Goal: Information Seeking & Learning: Learn about a topic

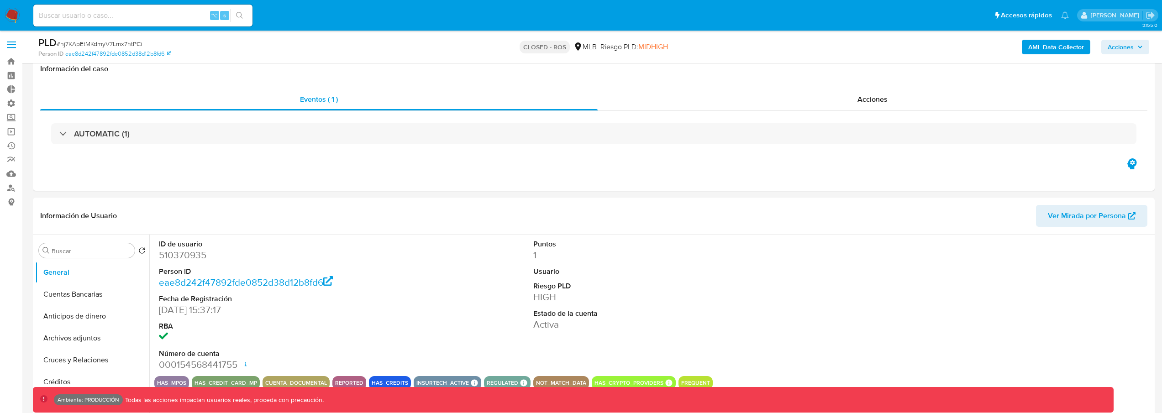
select select "10"
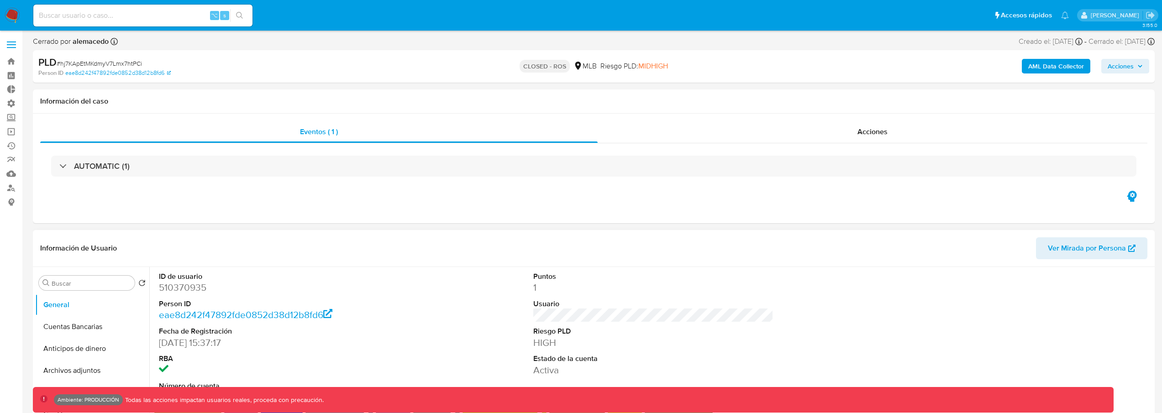
select select "10"
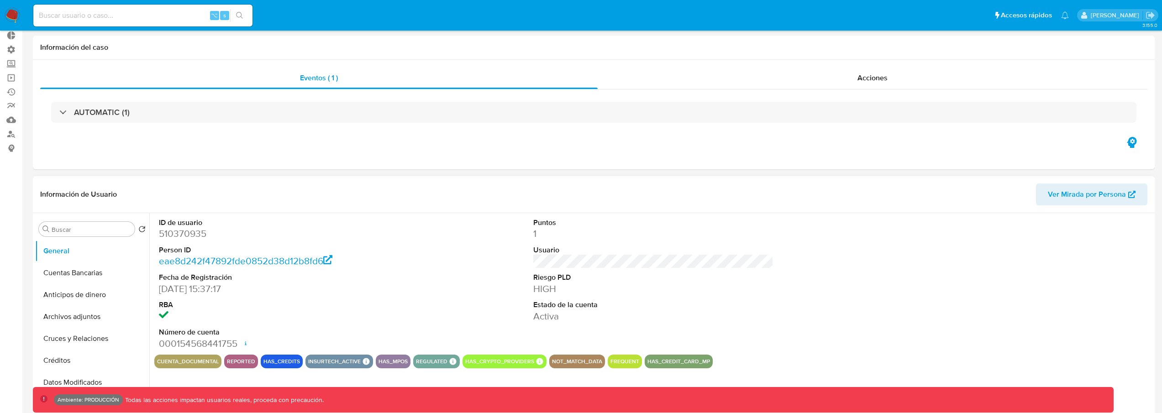
scroll to position [192, 0]
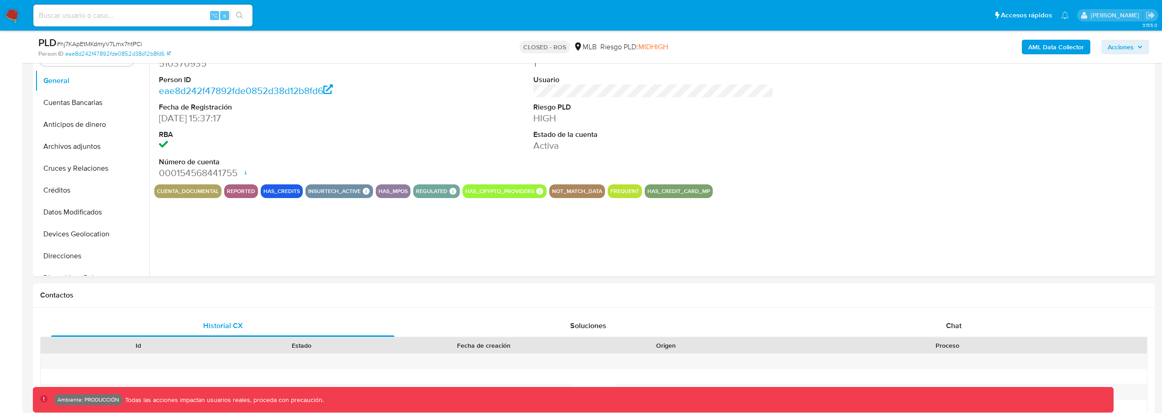
click at [109, 19] on input at bounding box center [142, 16] width 219 height 12
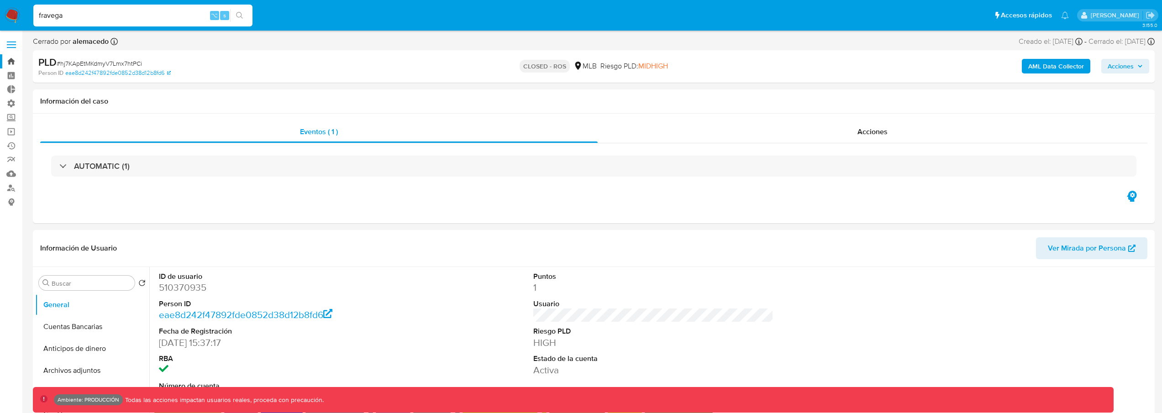
type input "fravega"
click at [4, 60] on link "Bandeja" at bounding box center [54, 61] width 109 height 14
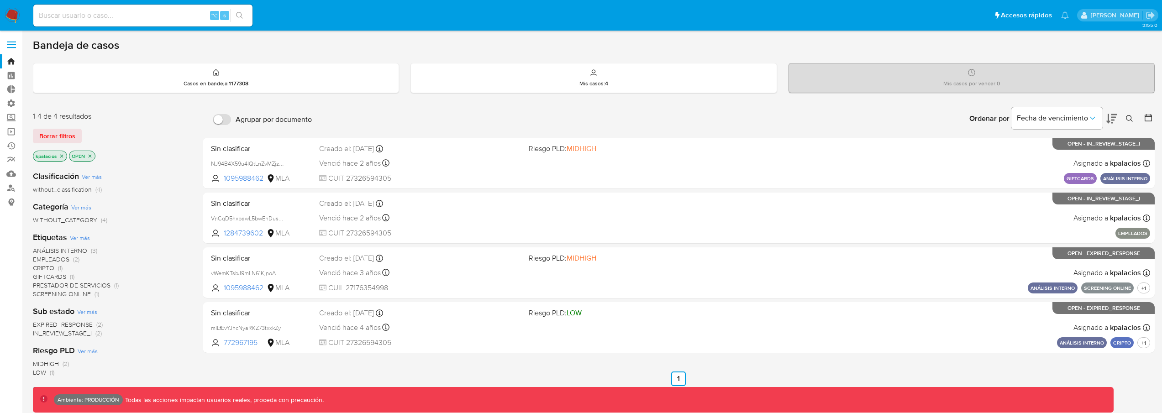
click at [70, 141] on span "Borrar filtros" at bounding box center [57, 136] width 36 height 13
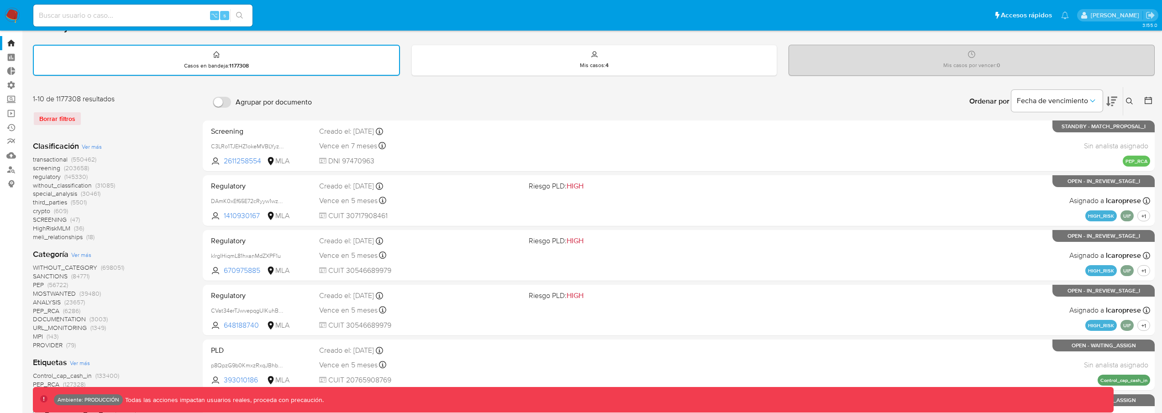
scroll to position [87, 0]
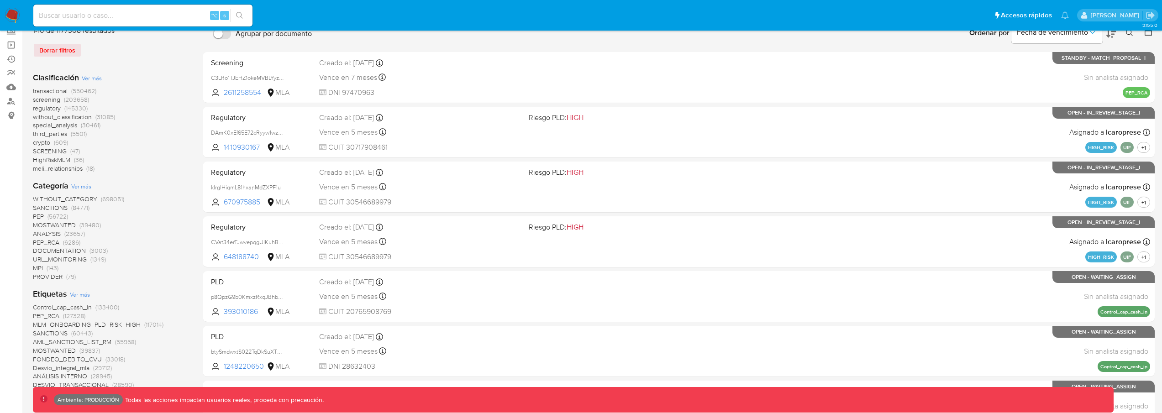
click at [60, 92] on span "transactional" at bounding box center [50, 90] width 35 height 9
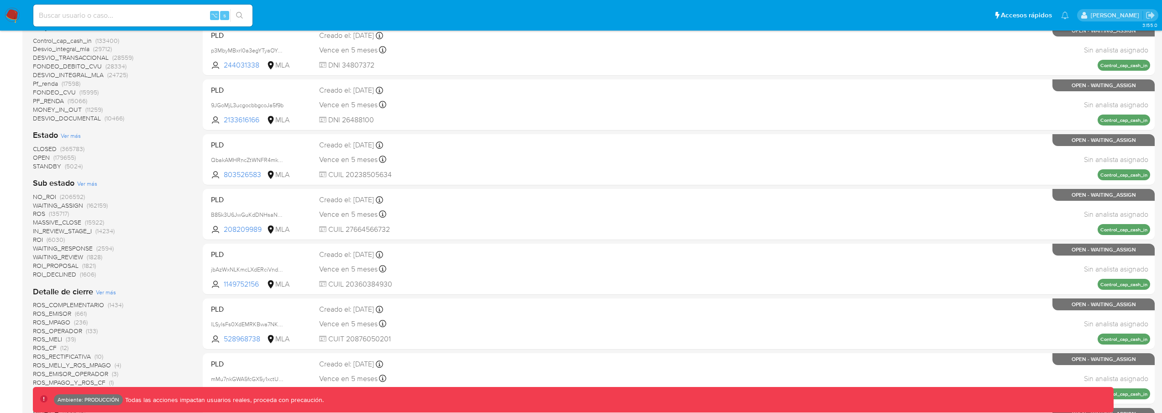
scroll to position [514, 0]
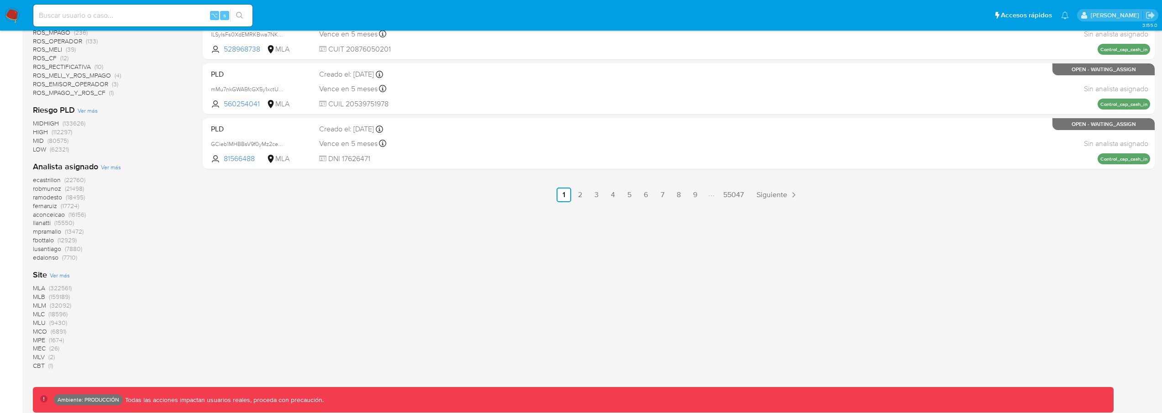
click at [58, 304] on span "(32092)" at bounding box center [60, 305] width 21 height 9
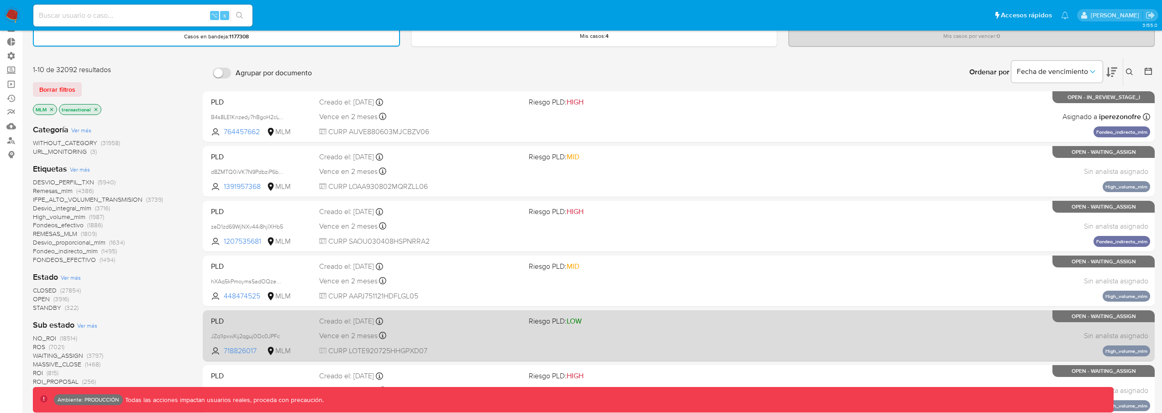
scroll to position [171, 0]
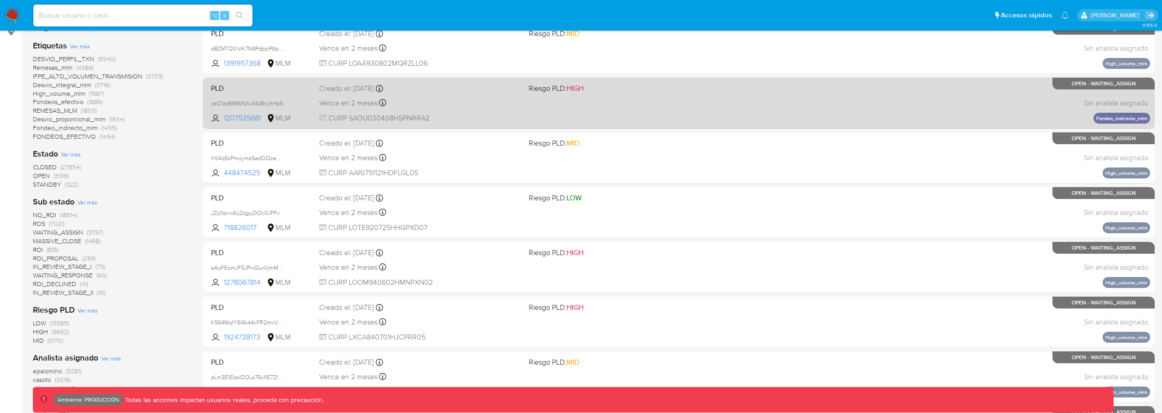
click at [533, 101] on div "PLD zeD1zd69WjNXv44i8hjlXHb5 1207535681 MLM Riesgo PLD: HIGH Creado el: 12/08/2…" at bounding box center [678, 103] width 943 height 46
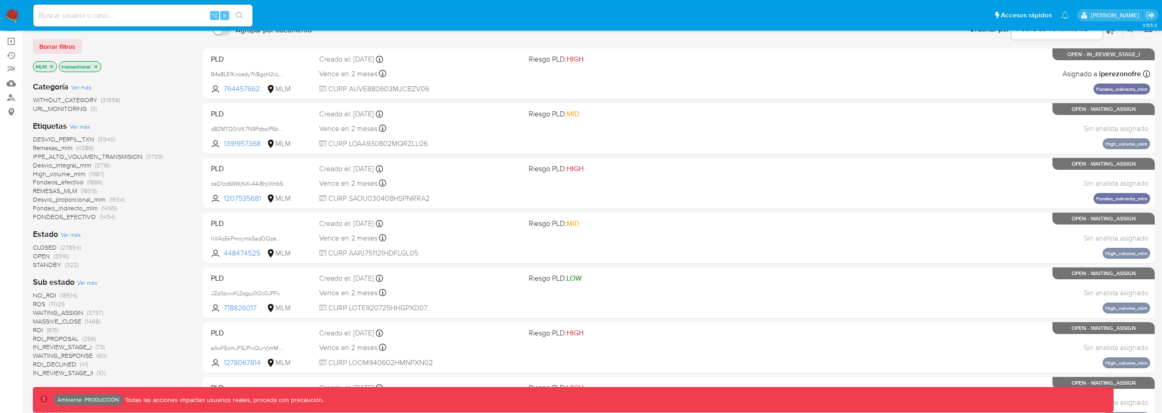
scroll to position [37, 0]
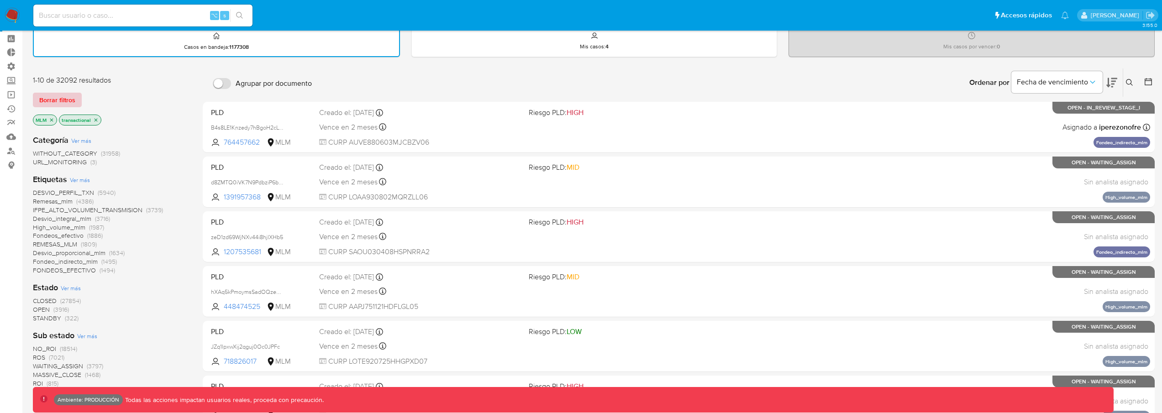
click at [72, 100] on span "Borrar filtros" at bounding box center [57, 100] width 36 height 13
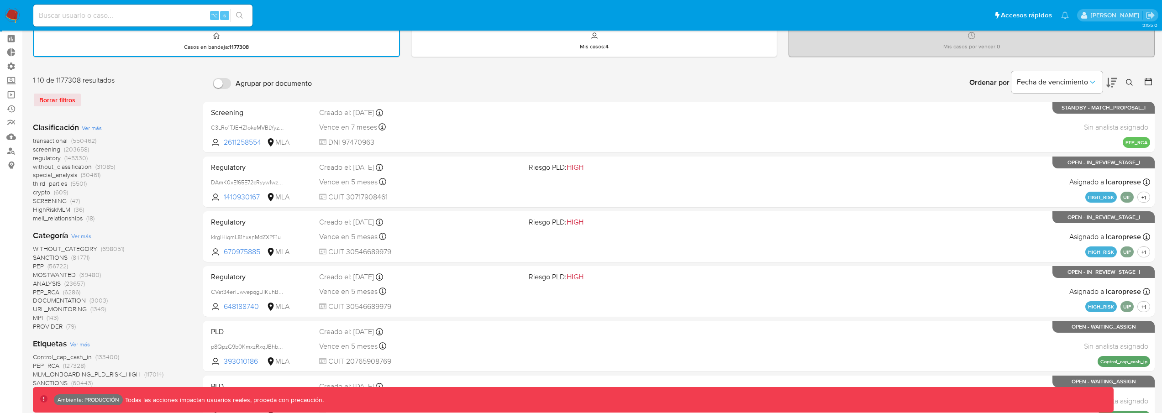
click at [75, 138] on span "(550462)" at bounding box center [83, 140] width 25 height 9
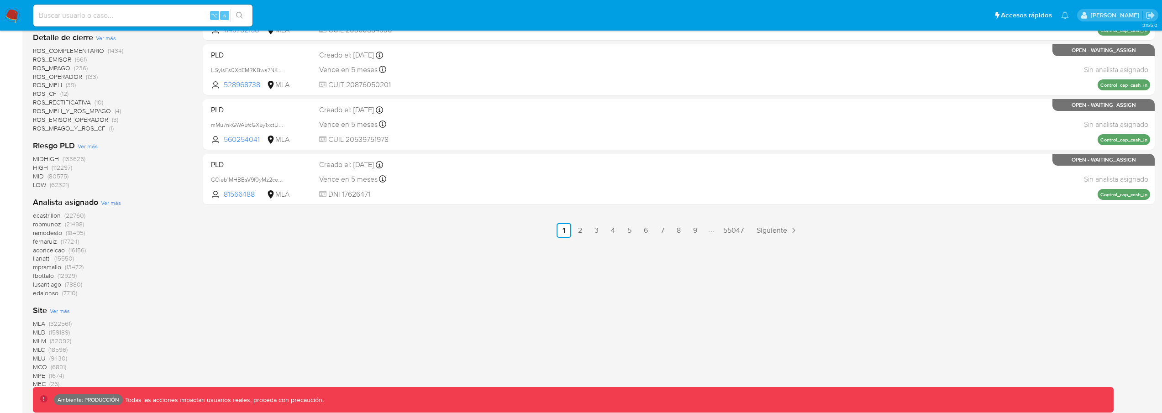
scroll to position [521, 0]
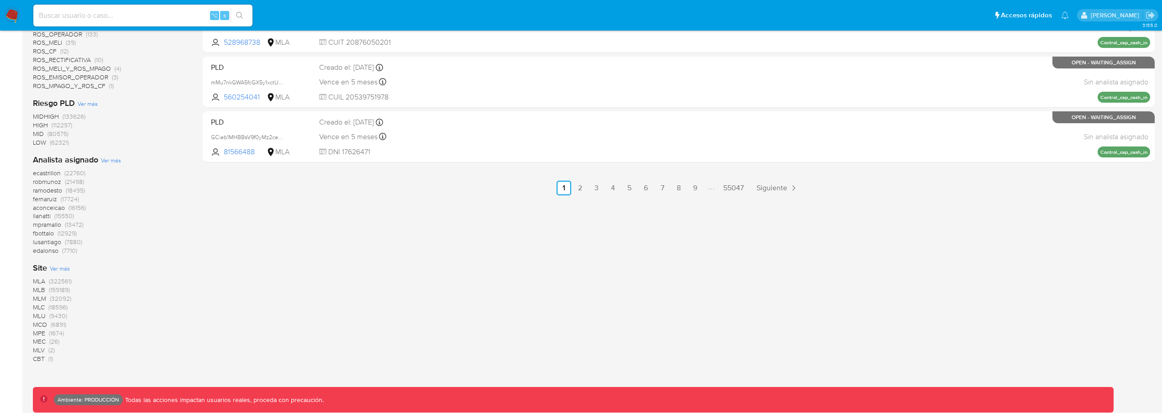
click at [58, 322] on span "(6891)" at bounding box center [59, 324] width 16 height 9
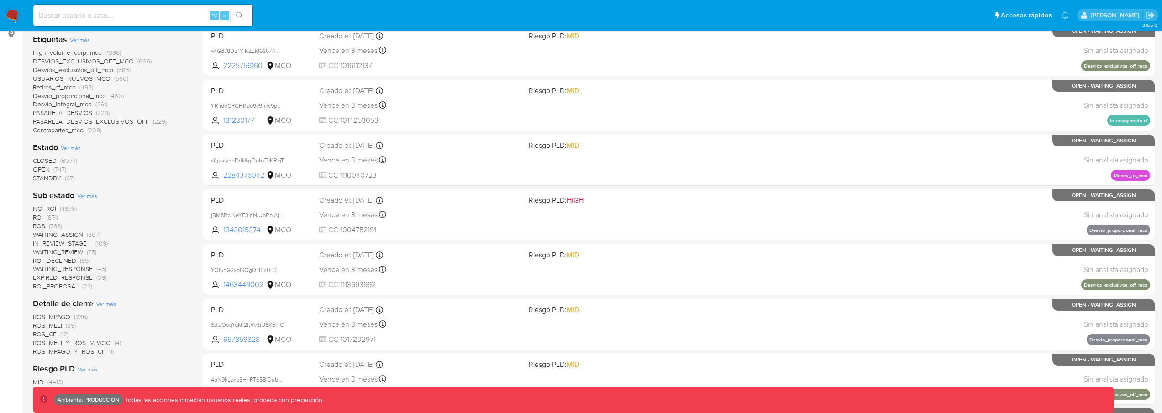
scroll to position [17, 0]
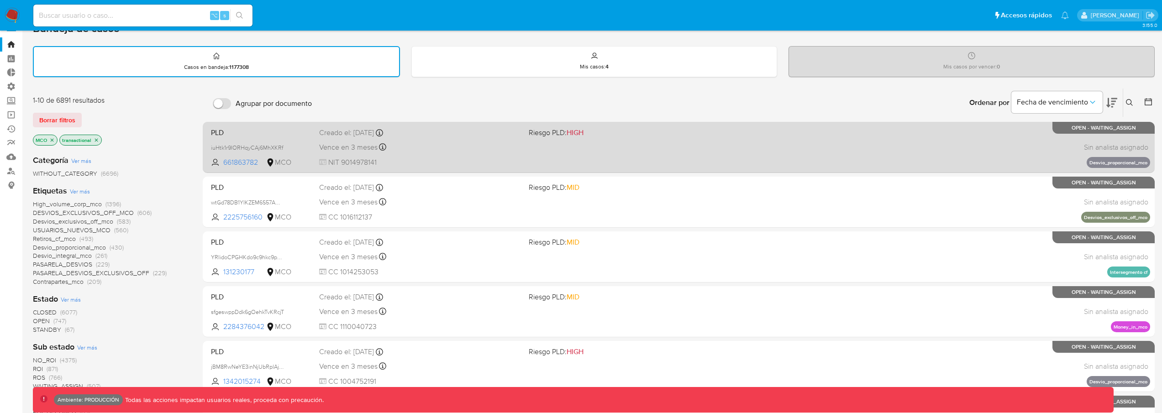
click at [651, 154] on div "PLD iuHtk1r9IORHqyCAj6MhXKRf 661863782 MCO Riesgo PLD: HIGH Creado el: 12/08/20…" at bounding box center [678, 147] width 943 height 46
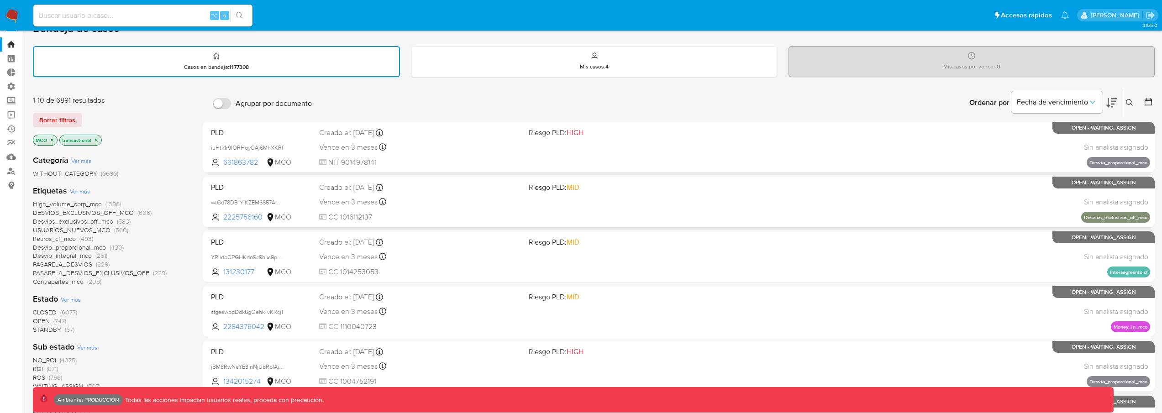
click at [614, 337] on div "PLD iuHtk1r9IORHqyCAj6MhXKRf 661863782 MCO Riesgo PLD: HIGH Creado el: 12/08/20…" at bounding box center [679, 394] width 952 height 544
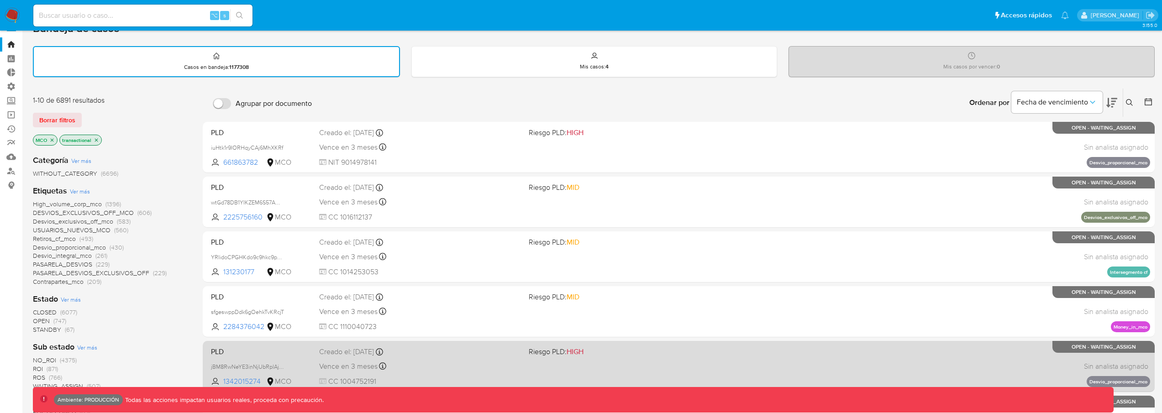
click at [610, 348] on span "Riesgo PLD: HIGH" at bounding box center [630, 351] width 202 height 12
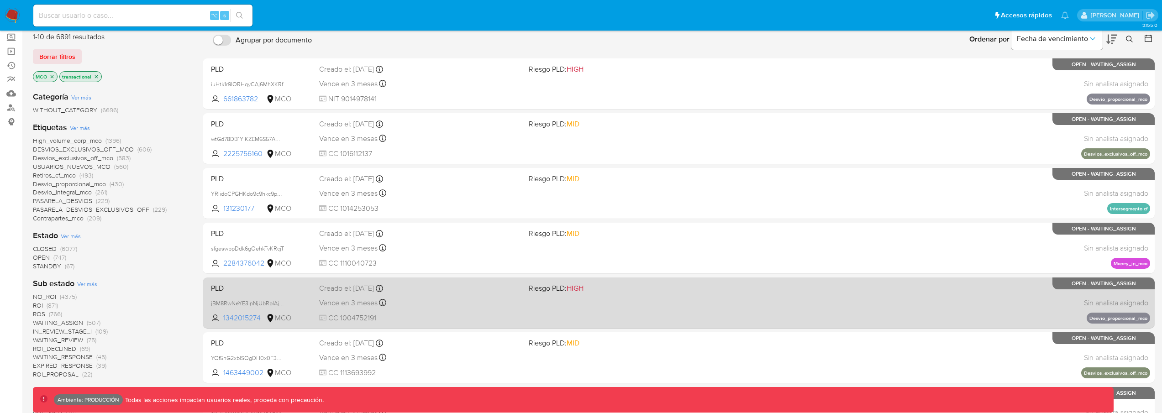
scroll to position [93, 0]
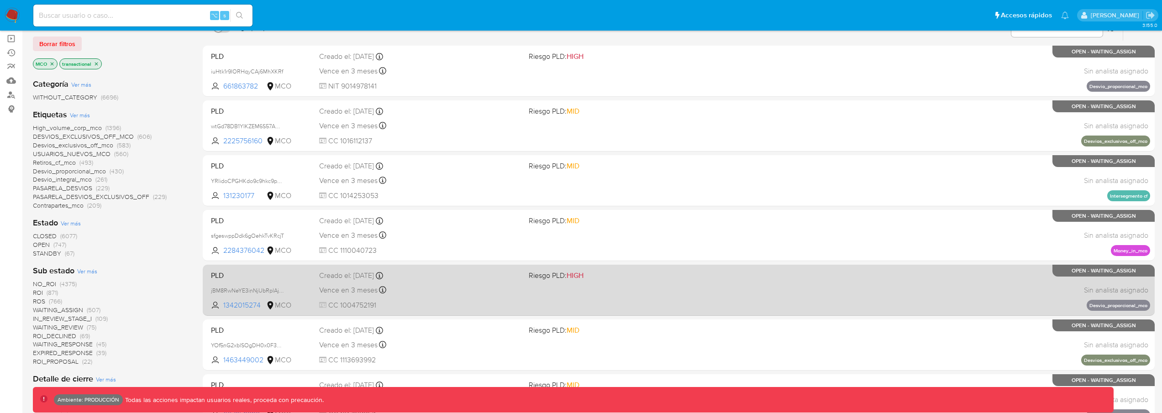
click at [579, 288] on div "PLD jBM8RwNeYE3inNjUbRplAjBE 1342015274 MCO Riesgo PLD: HIGH Creado el: 12/08/2…" at bounding box center [678, 290] width 943 height 46
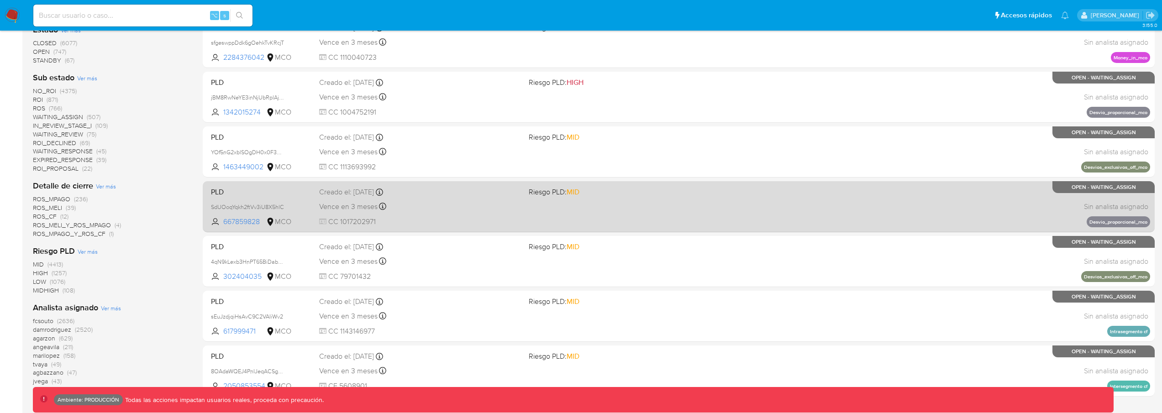
scroll to position [326, 0]
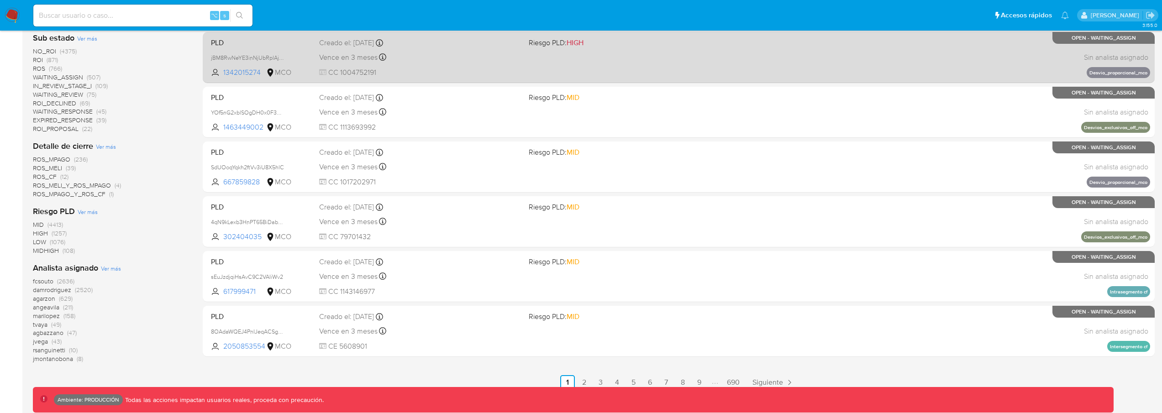
click at [586, 378] on link "2" at bounding box center [584, 382] width 15 height 15
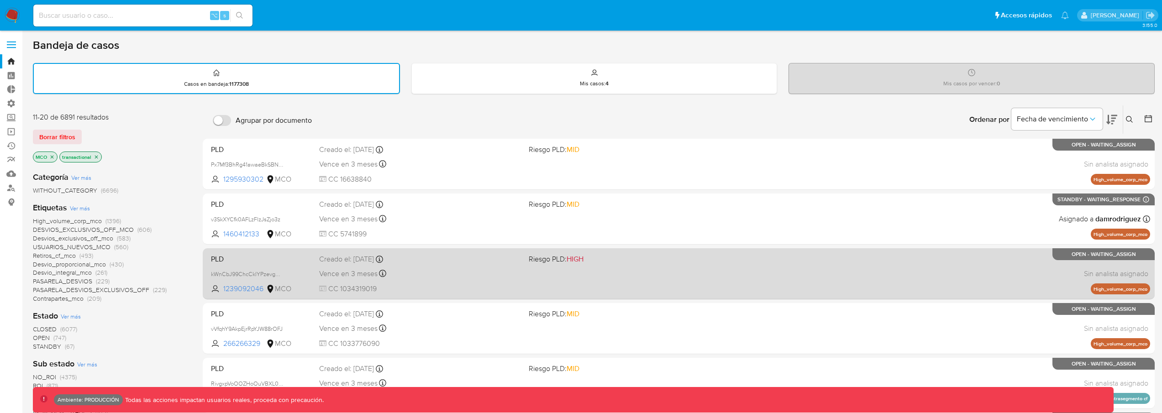
click at [588, 274] on div "PLD kWnCbJ99ChcCklYPzevgN1f1 1239092046 MCO Riesgo PLD: HIGH Creado el: 12/08/2…" at bounding box center [678, 274] width 943 height 46
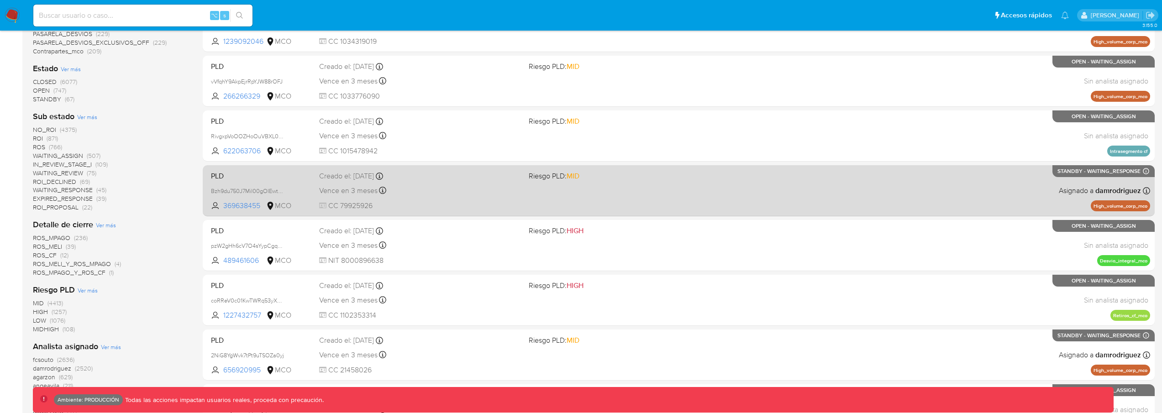
scroll to position [249, 0]
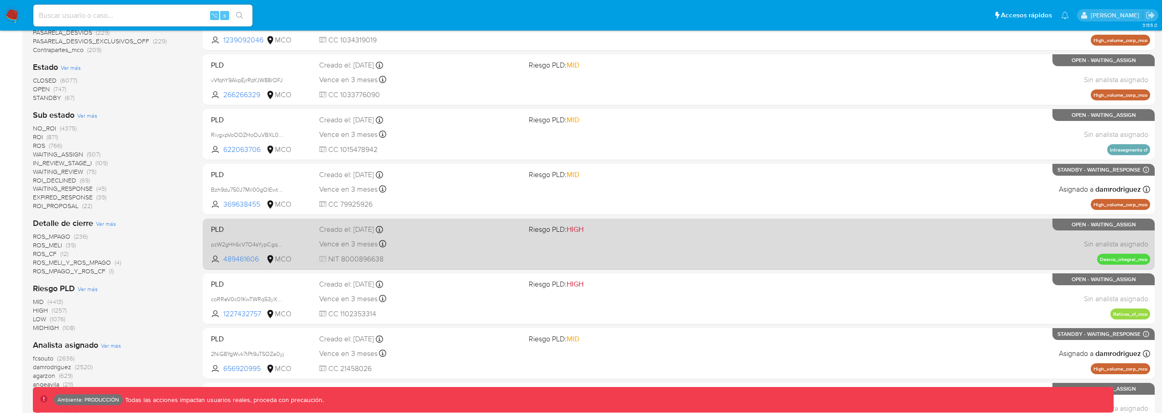
click at [653, 232] on span "Riesgo PLD: HIGH" at bounding box center [630, 229] width 202 height 12
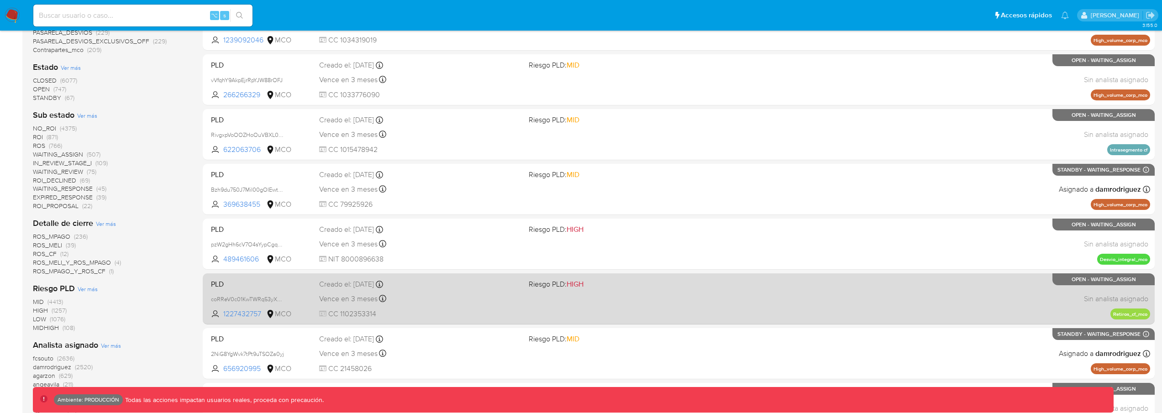
click at [649, 283] on span "Riesgo PLD: HIGH" at bounding box center [630, 284] width 202 height 12
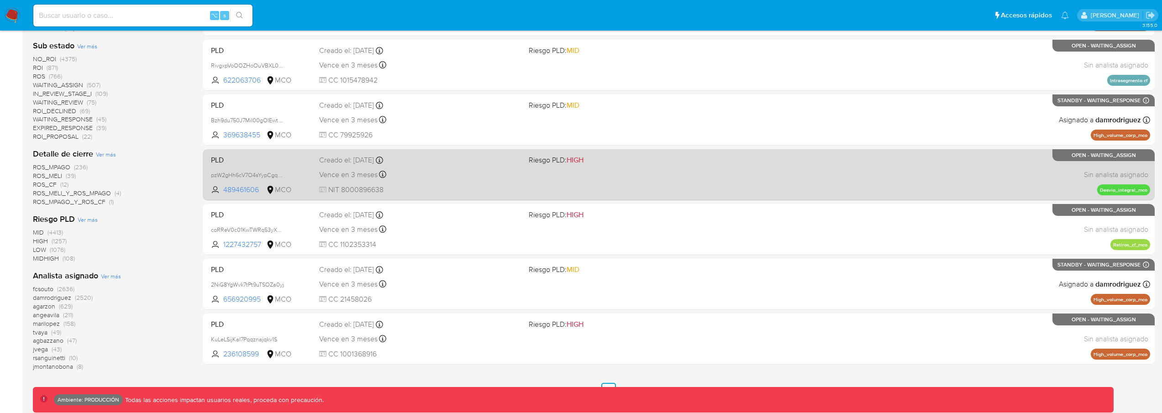
scroll to position [326, 0]
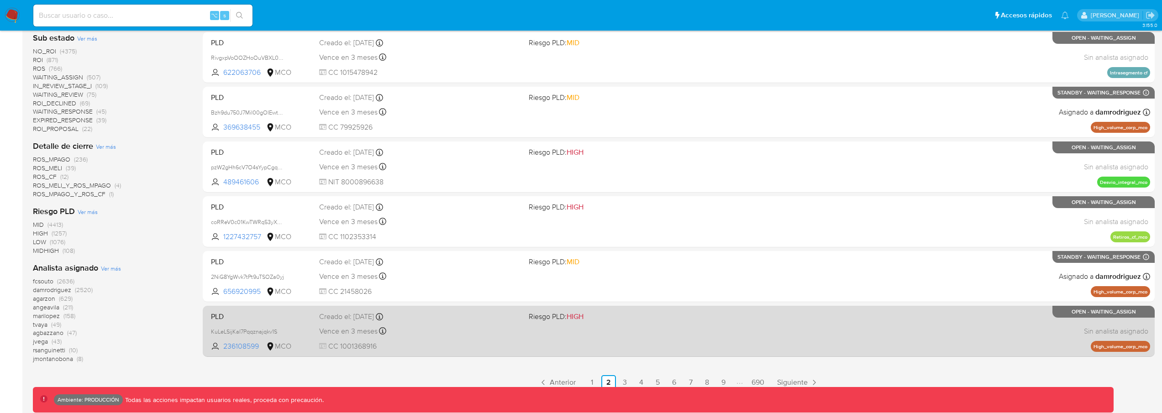
click at [601, 328] on div "PLD KuLeLSijKaI7Pqqznajqkv1S 236108599 MCO Riesgo PLD: HIGH Creado el: 12/08/20…" at bounding box center [678, 331] width 943 height 46
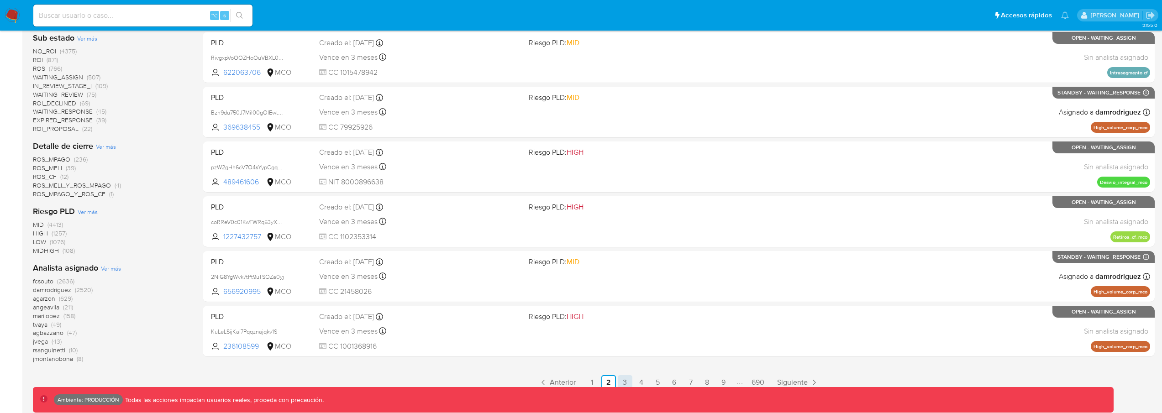
click at [622, 379] on link "3" at bounding box center [625, 382] width 15 height 15
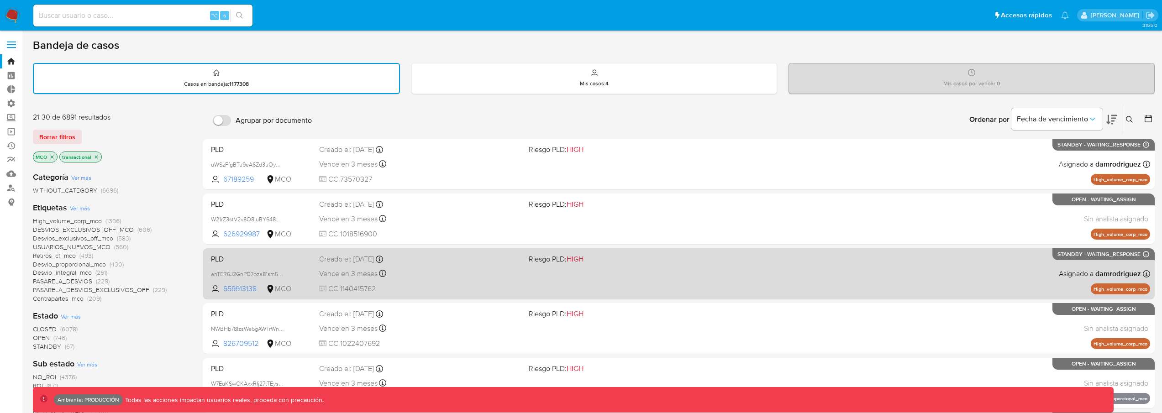
click at [610, 290] on div "PLD anTER6J2GnPD7oza81sm5N3q 659913138 MCO Riesgo PLD: HIGH Creado el: 12/08/20…" at bounding box center [678, 274] width 943 height 46
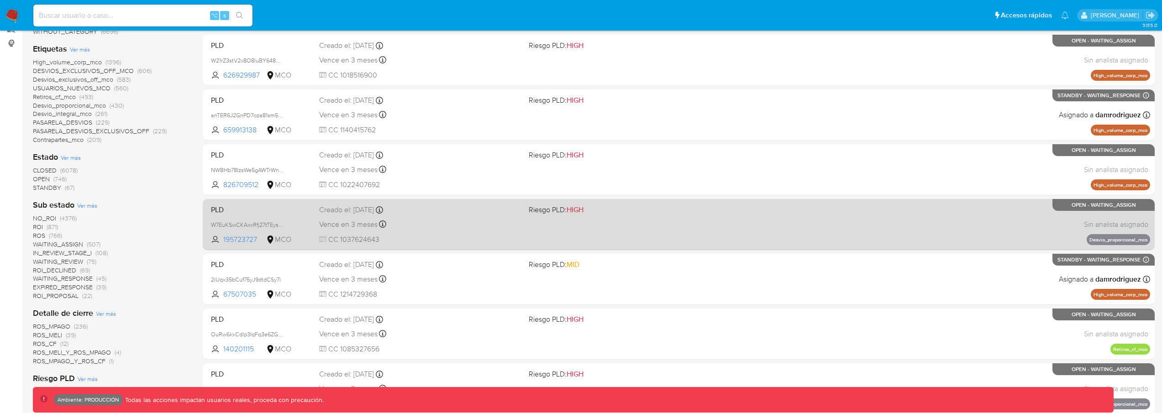
scroll to position [326, 0]
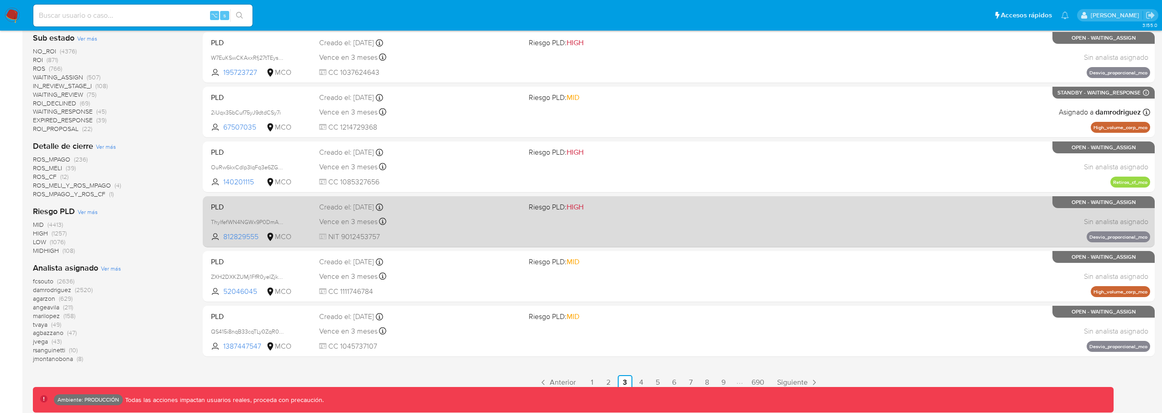
click at [613, 237] on div "PLD ThylfefWN4NGWx9P0DmALqE6 812829555 MCO Riesgo PLD: HIGH Creado el: 12/08/20…" at bounding box center [678, 222] width 943 height 46
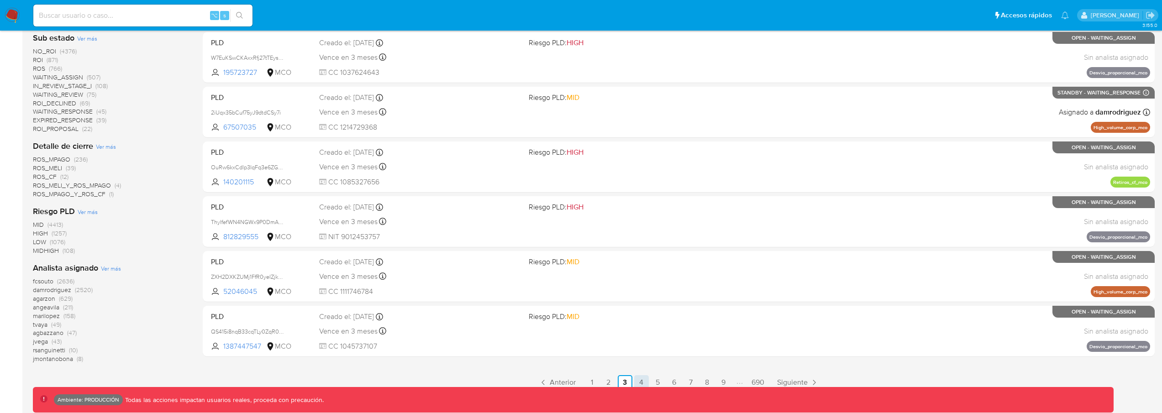
click at [639, 385] on link "4" at bounding box center [641, 382] width 15 height 15
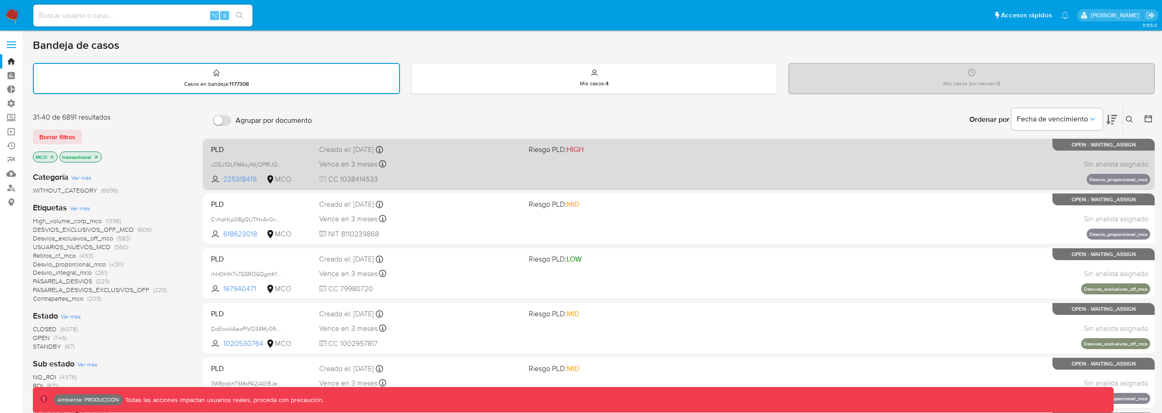
click at [577, 174] on div "PLD cO5J1OLFM4uyNtjOPfRJOL9v 225318419 MCO Riesgo PLD: HIGH Creado el: 12/08/20…" at bounding box center [678, 164] width 943 height 46
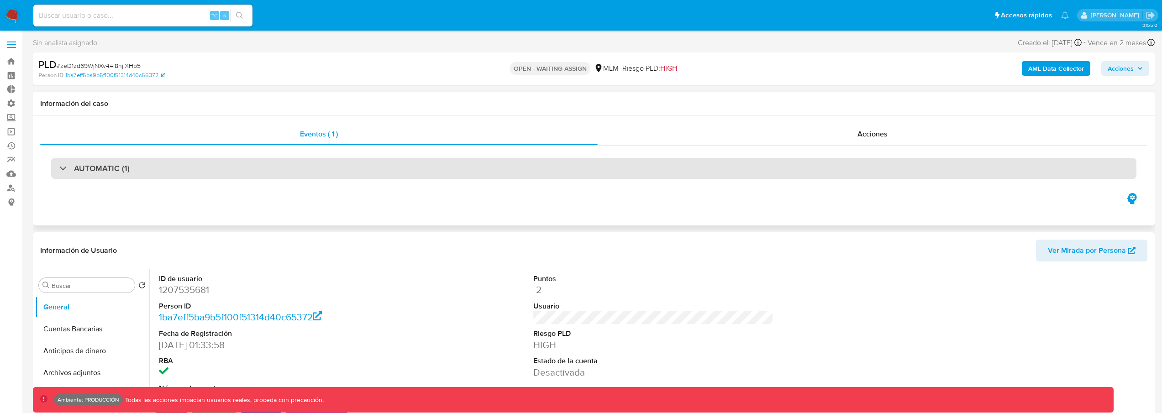
click at [423, 174] on div "AUTOMATIC (1)" at bounding box center [594, 168] width 1086 height 21
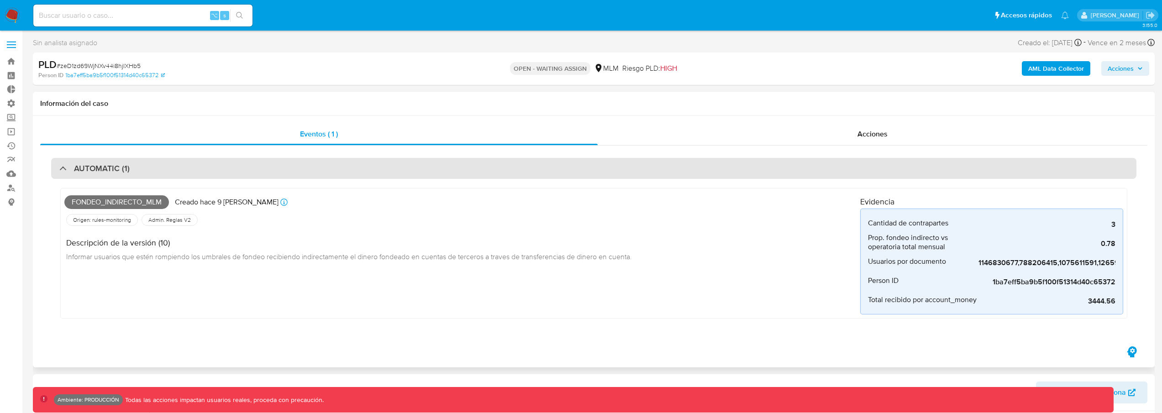
click at [424, 174] on div "AUTOMATIC (1)" at bounding box center [594, 168] width 1086 height 21
select select "10"
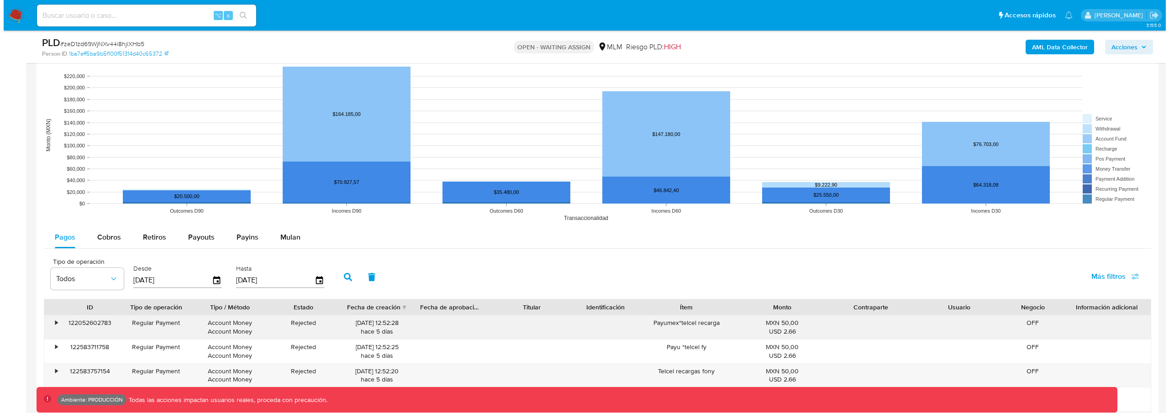
scroll to position [918, 0]
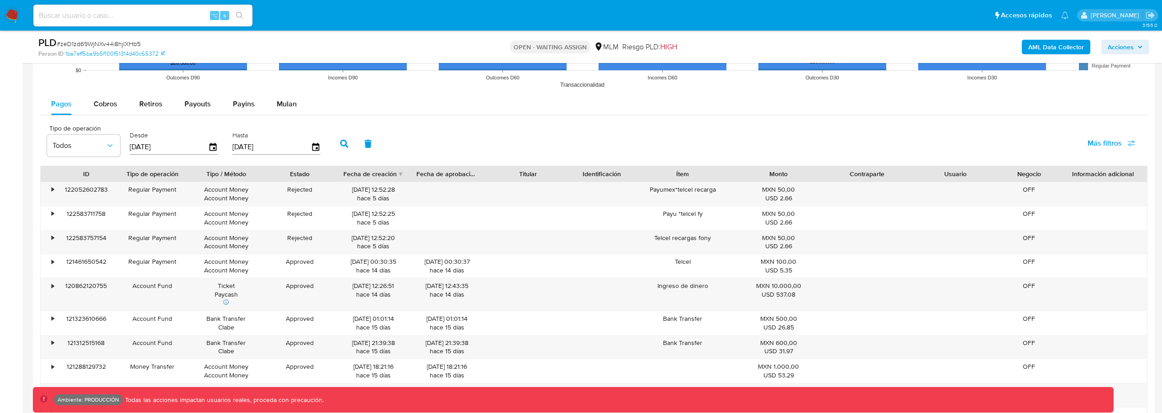
click at [1102, 146] on span "Más filtros" at bounding box center [1105, 143] width 34 height 22
click at [1047, 188] on span "Tipo de pago" at bounding box center [1038, 187] width 42 height 9
click at [1012, 188] on input "Tipo de pago" at bounding box center [1007, 187] width 7 height 7
checkbox input "true"
type input "[DATE]"
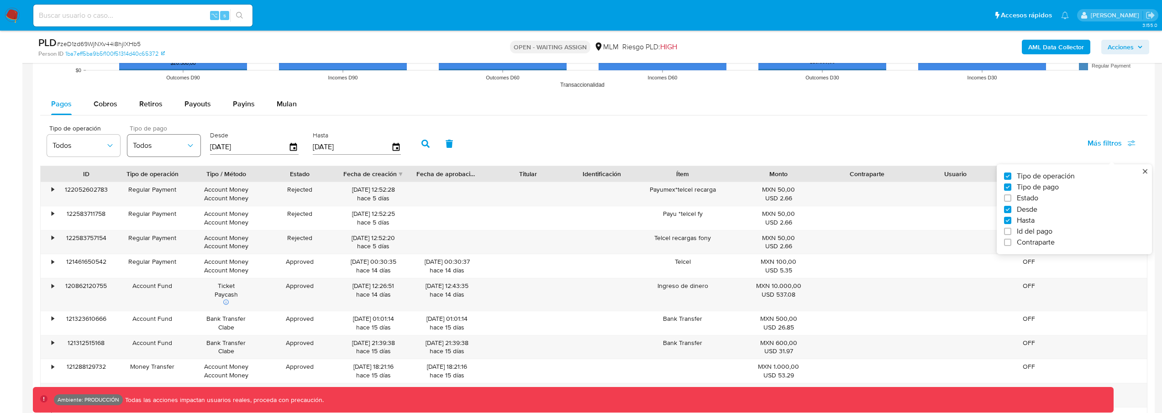
click at [169, 146] on span "Todos" at bounding box center [159, 145] width 53 height 9
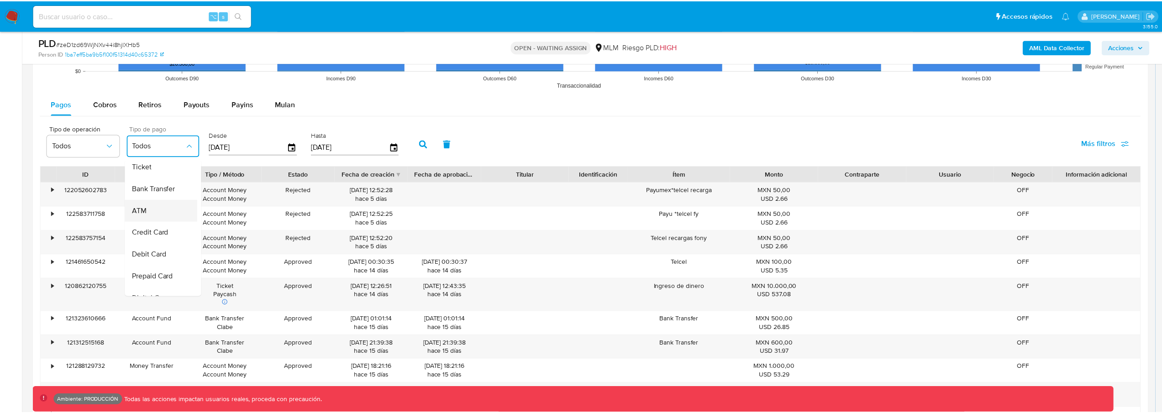
scroll to position [47, 0]
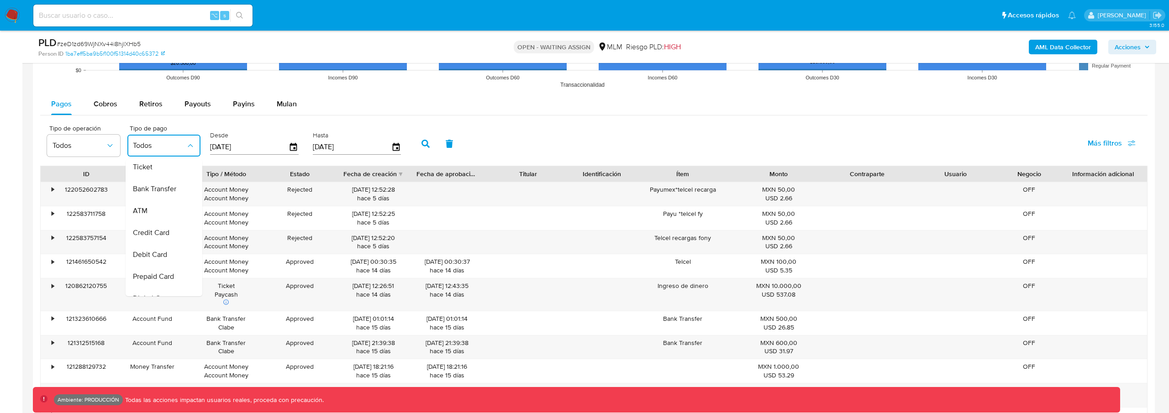
click at [154, 167] on div "Ticket" at bounding box center [159, 167] width 53 height 22
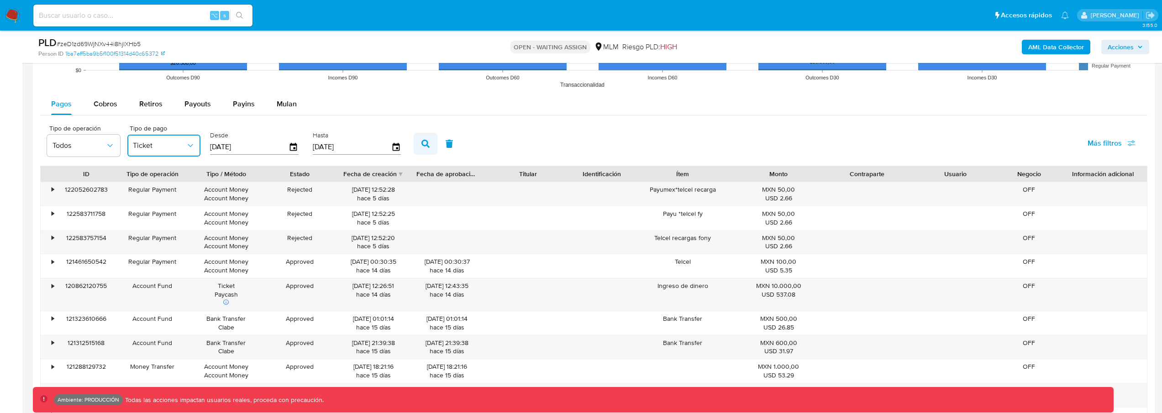
click at [424, 143] on icon "button" at bounding box center [426, 144] width 8 height 8
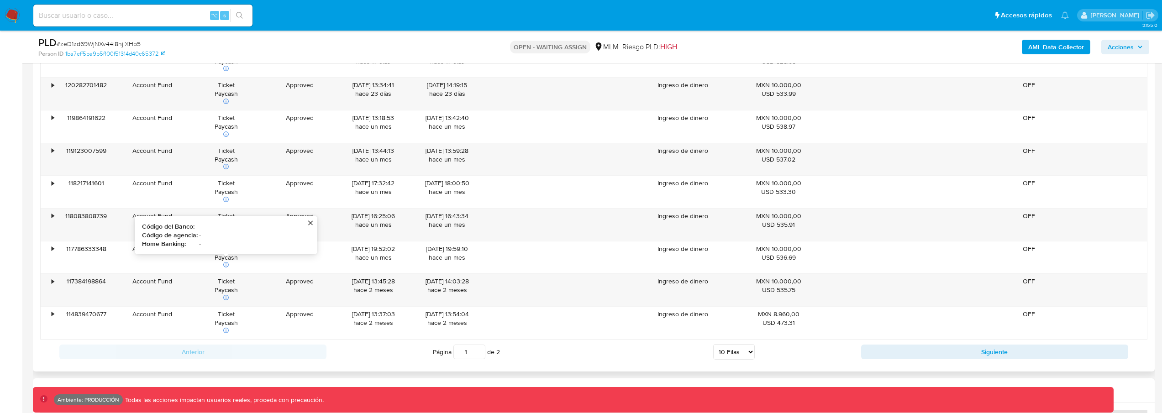
scroll to position [1125, 0]
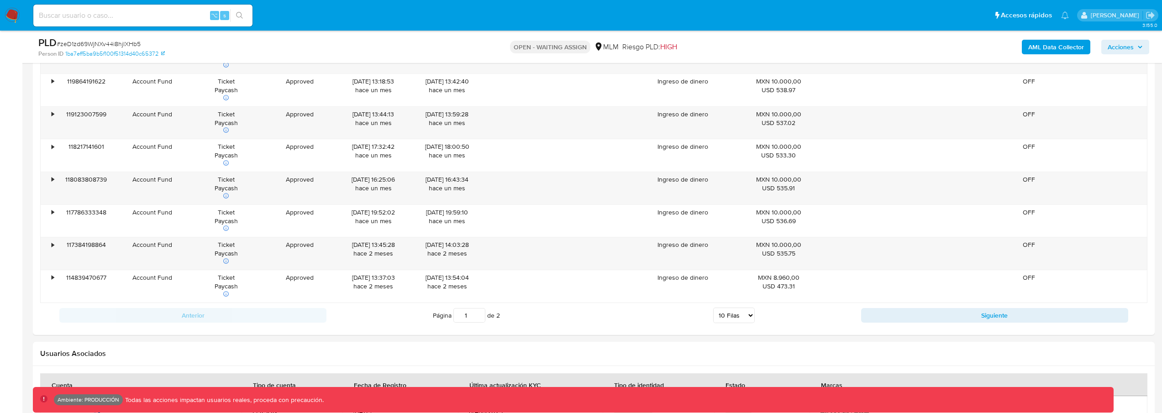
click at [847, 316] on div "Página 1 de 2 5 Filas 10 Filas 20 Filas 25 Filas 50 Filas 100 Filas" at bounding box center [594, 315] width 535 height 18
click at [875, 314] on button "Siguiente" at bounding box center [994, 315] width 267 height 15
type input "2"
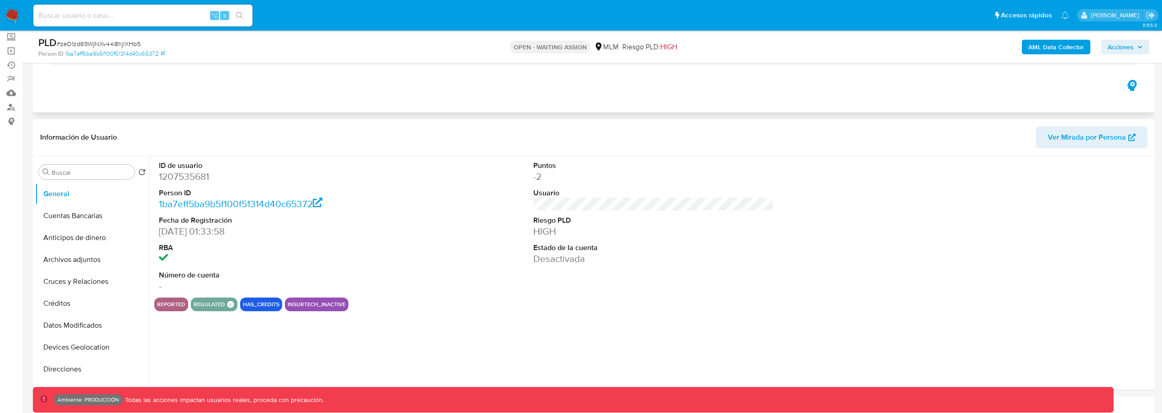
scroll to position [0, 0]
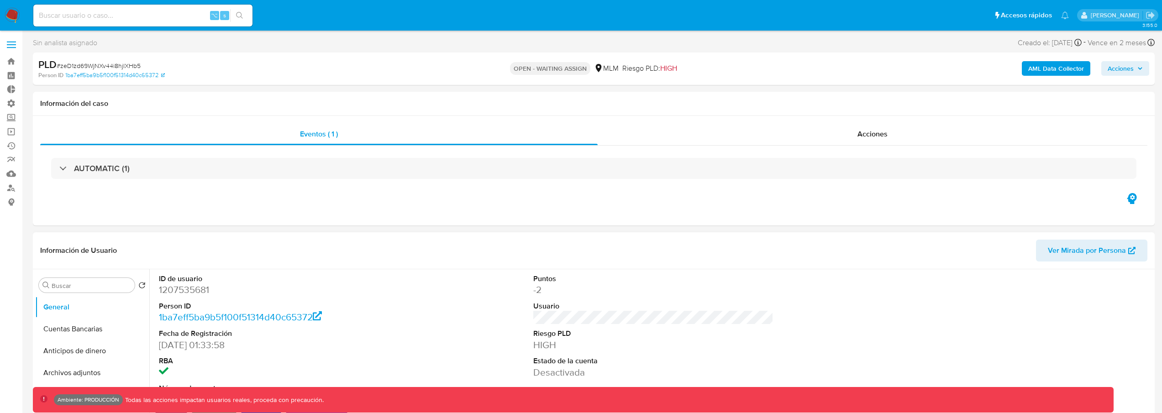
click at [202, 294] on dd "1207535681" at bounding box center [279, 290] width 241 height 13
click at [203, 293] on dd "1207535681" at bounding box center [279, 290] width 241 height 13
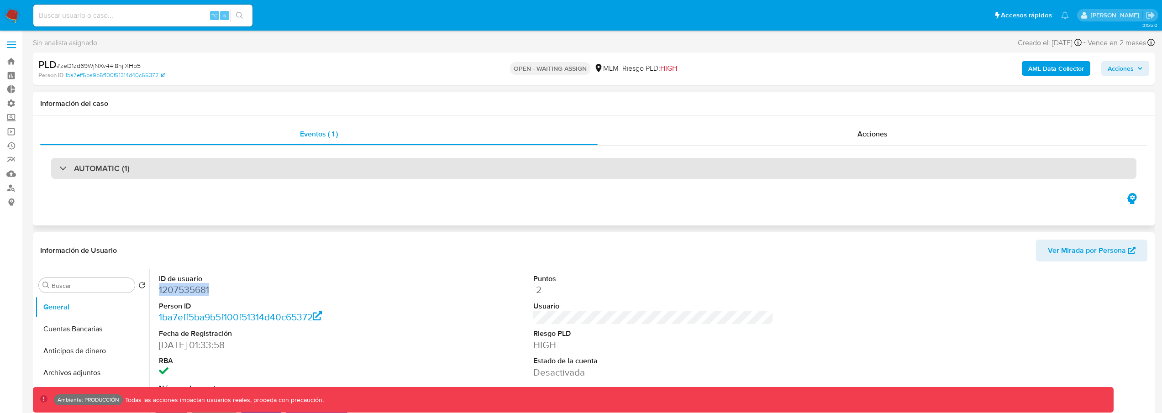
copy dd "1207535681"
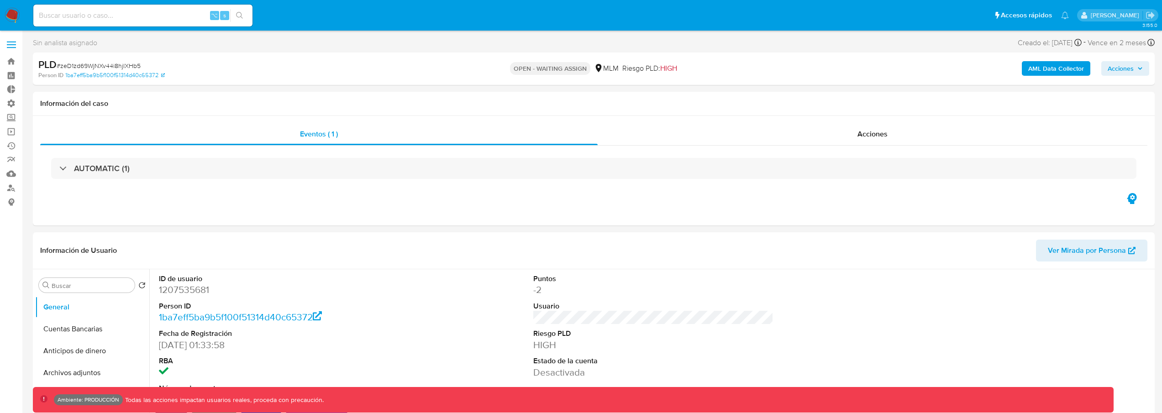
click at [119, 19] on input at bounding box center [142, 16] width 219 height 12
paste input "1207535681"
type input "1207535681"
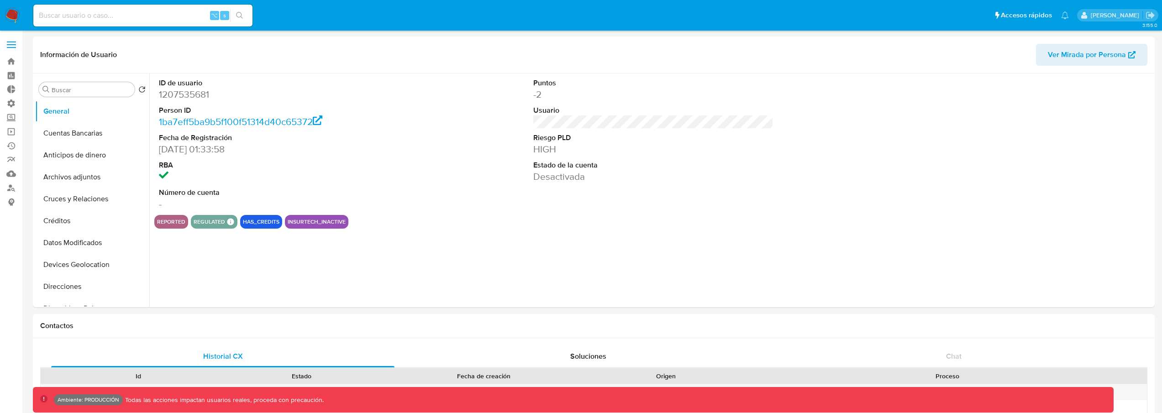
select select "10"
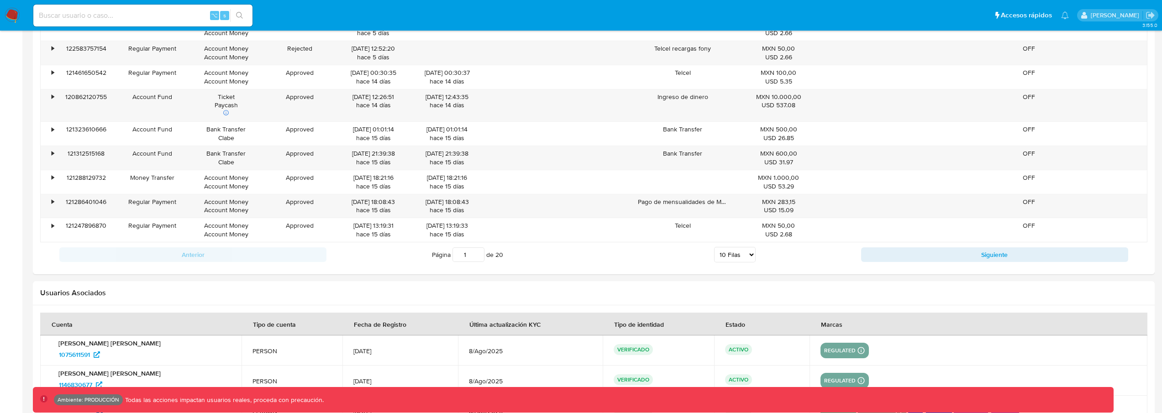
scroll to position [754, 0]
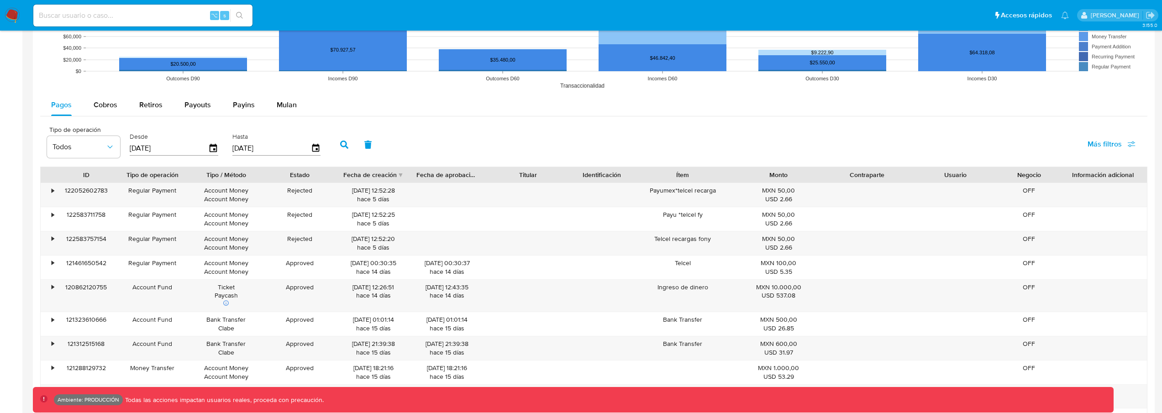
click at [1100, 140] on span "Más filtros" at bounding box center [1105, 144] width 34 height 22
click at [1043, 184] on span "Tipo de pago" at bounding box center [1038, 188] width 42 height 9
click at [1012, 185] on input "Tipo de pago" at bounding box center [1007, 188] width 7 height 7
checkbox input "true"
type input "[DATE]"
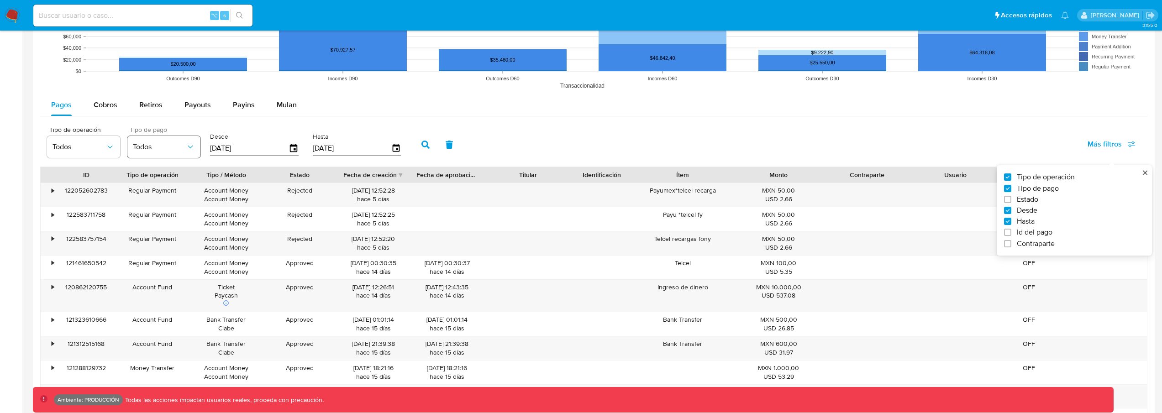
click at [165, 151] on span "Todos" at bounding box center [159, 146] width 53 height 9
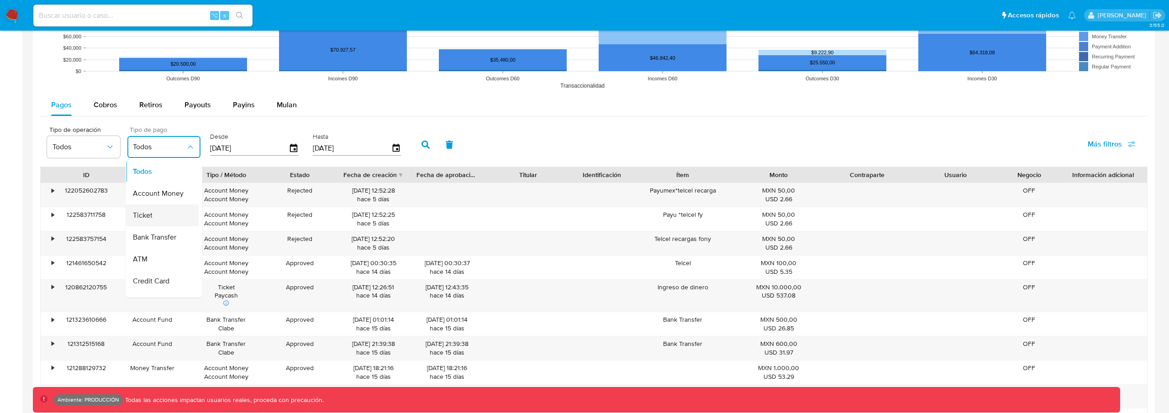
click at [146, 221] on div "Ticket" at bounding box center [159, 216] width 53 height 22
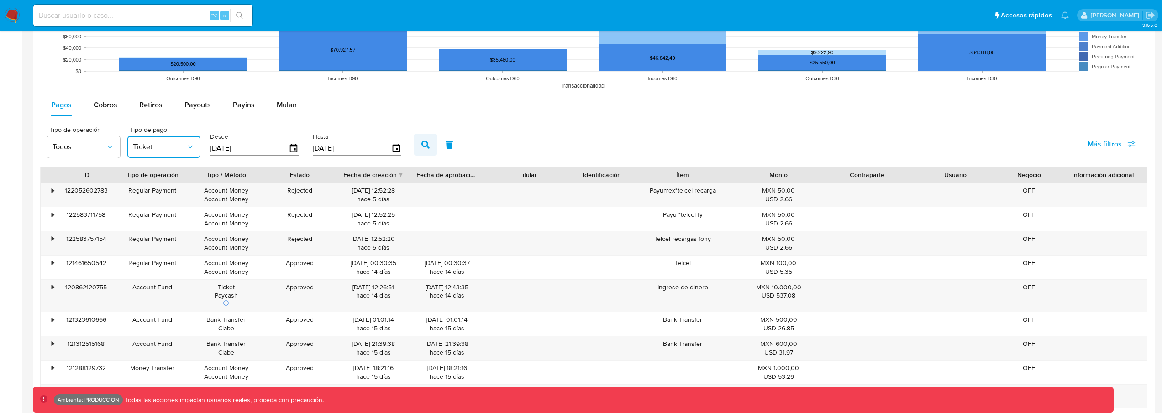
click at [414, 142] on button "button" at bounding box center [426, 145] width 24 height 22
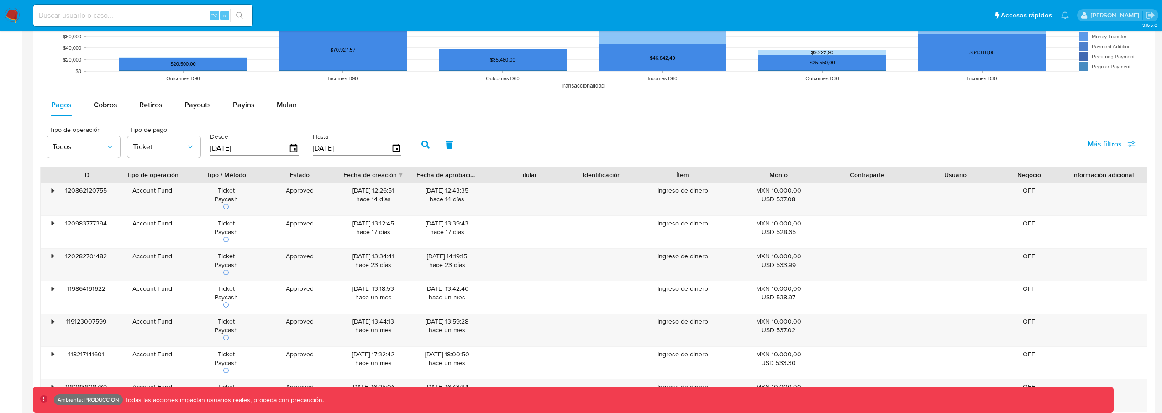
click at [1099, 146] on span "Más filtros" at bounding box center [1105, 144] width 34 height 22
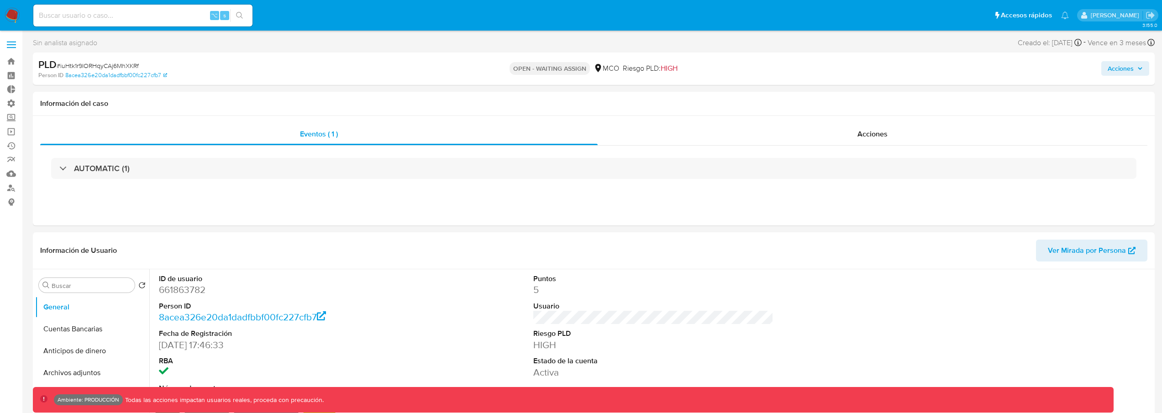
select select "10"
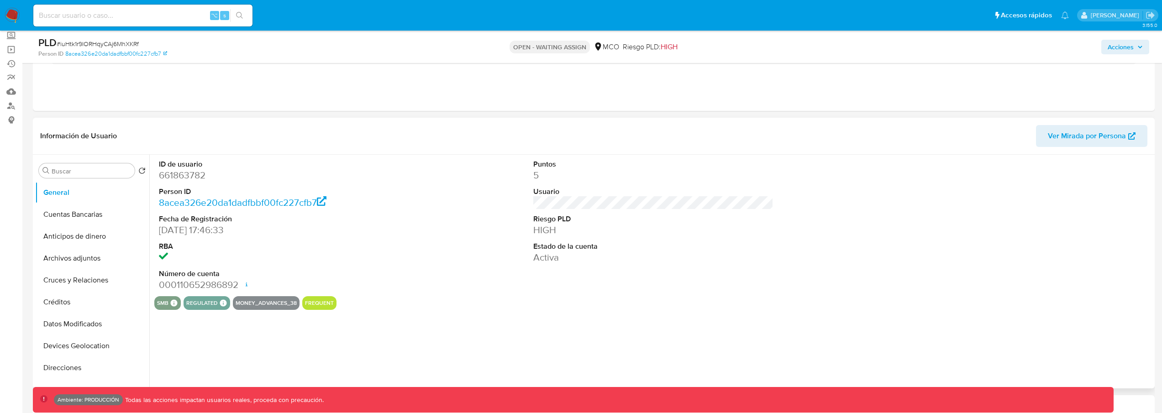
scroll to position [101, 0]
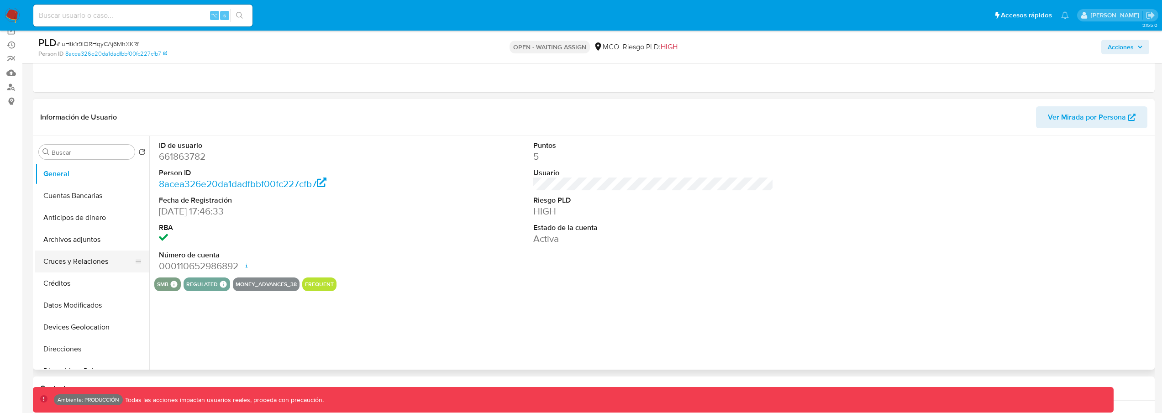
click at [86, 258] on button "Cruces y Relaciones" at bounding box center [88, 262] width 107 height 22
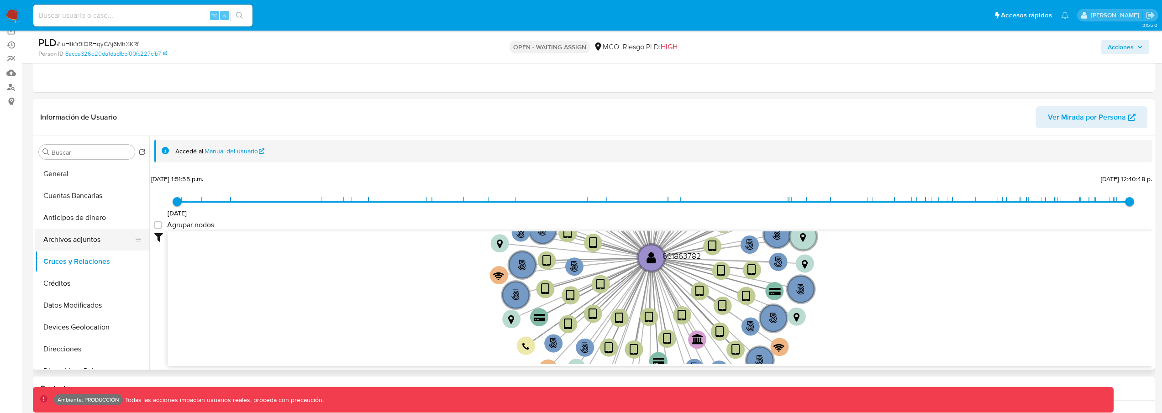
click at [115, 243] on button "Archivos adjuntos" at bounding box center [88, 240] width 107 height 22
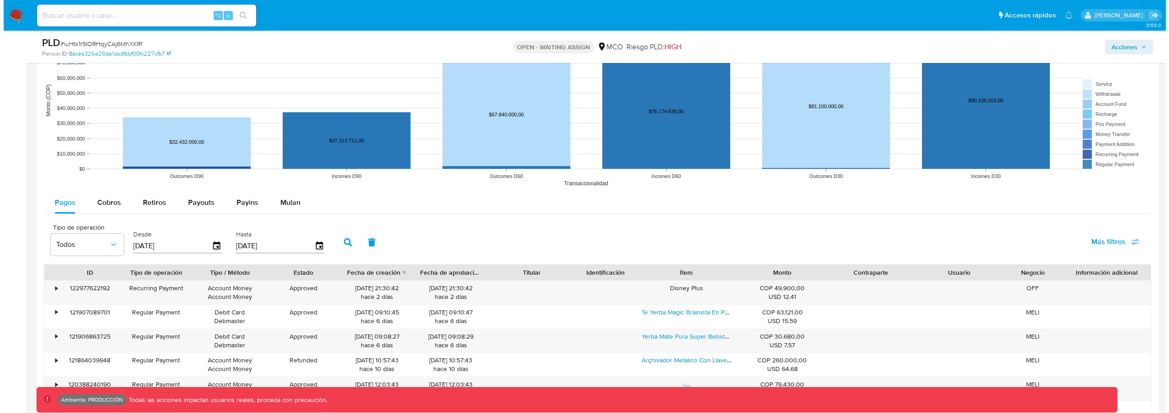
scroll to position [808, 0]
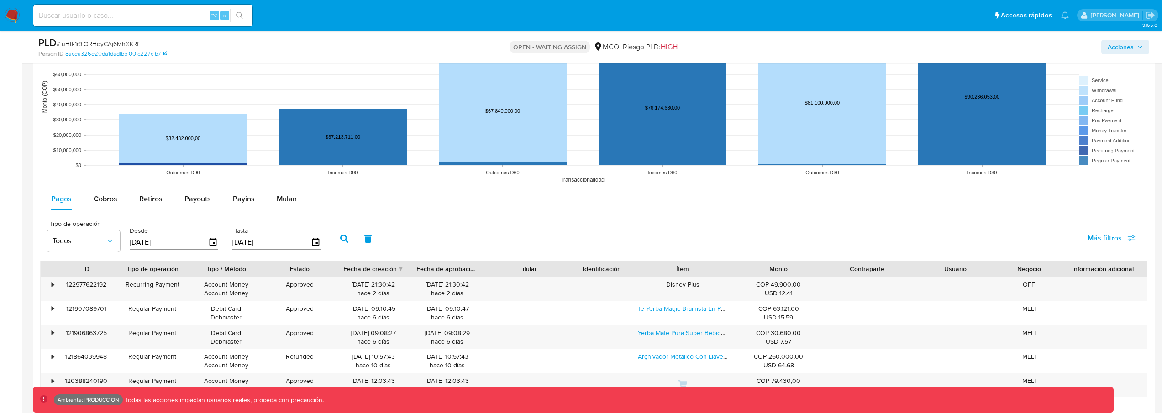
click at [1103, 237] on span "Más filtros" at bounding box center [1105, 238] width 34 height 22
drag, startPoint x: 1038, startPoint y: 284, endPoint x: 982, endPoint y: 276, distance: 56.2
click at [1038, 284] on span "Tipo de pago" at bounding box center [1038, 282] width 42 height 9
click at [1012, 284] on input "Tipo de pago" at bounding box center [1007, 282] width 7 height 7
checkbox input "true"
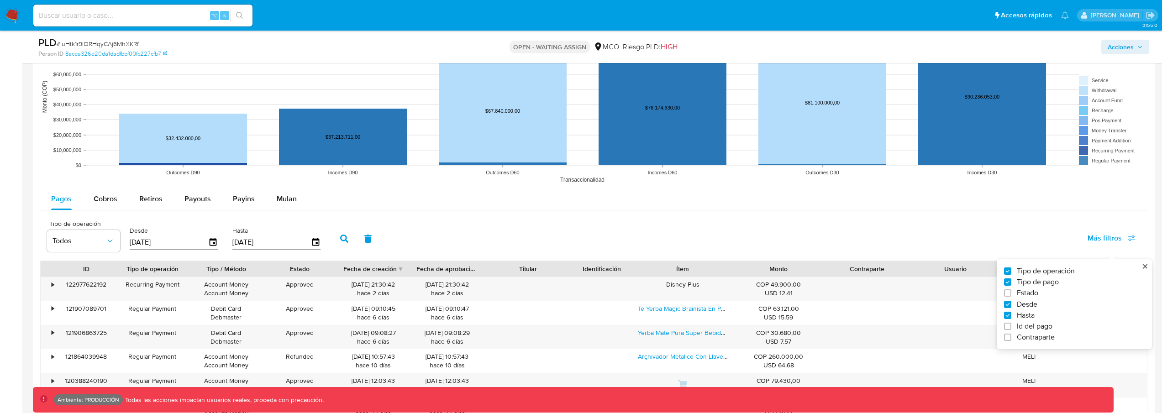
type input "[DATE]"
click at [158, 242] on span "Todos" at bounding box center [159, 241] width 53 height 9
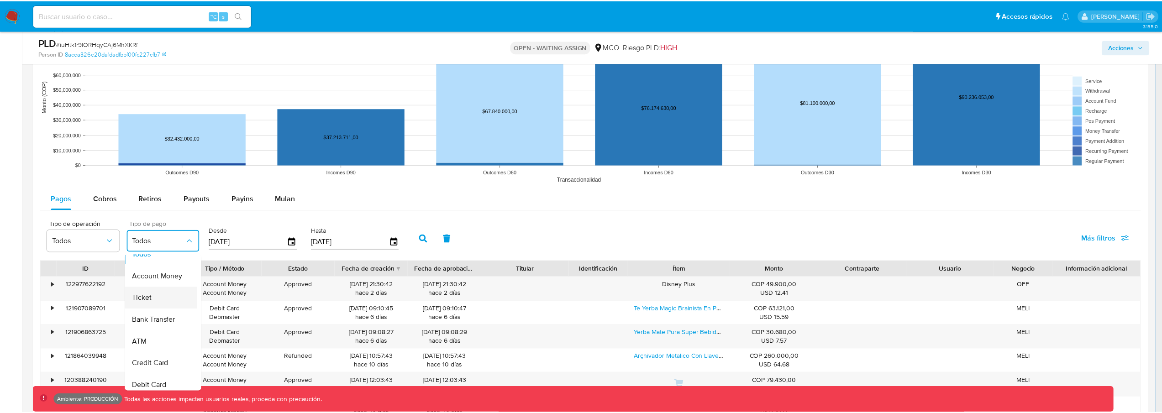
scroll to position [6, 0]
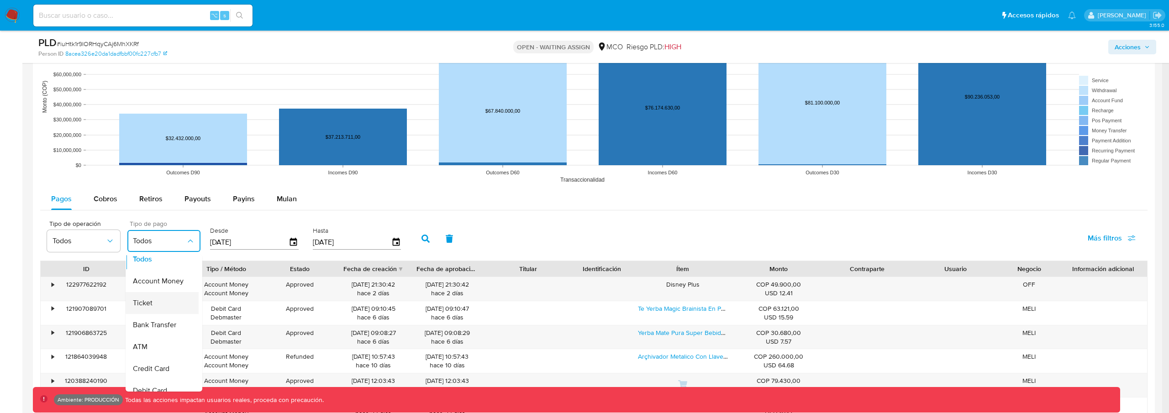
click at [152, 311] on div "Ticket" at bounding box center [159, 303] width 53 height 22
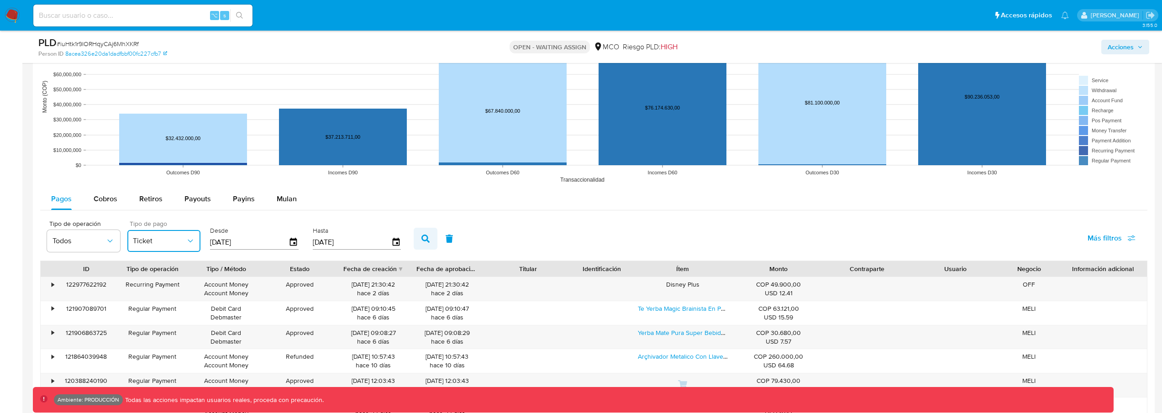
click at [423, 235] on icon "button" at bounding box center [426, 239] width 8 height 8
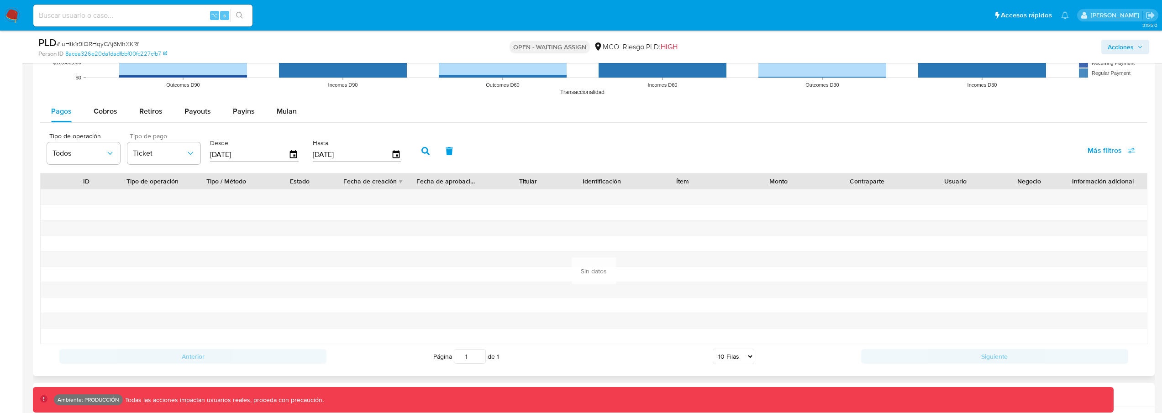
scroll to position [911, 0]
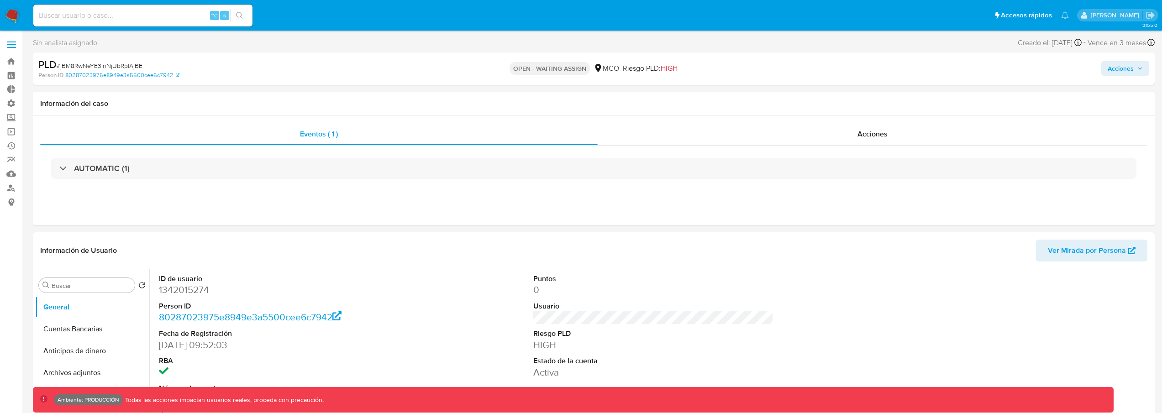
select select "10"
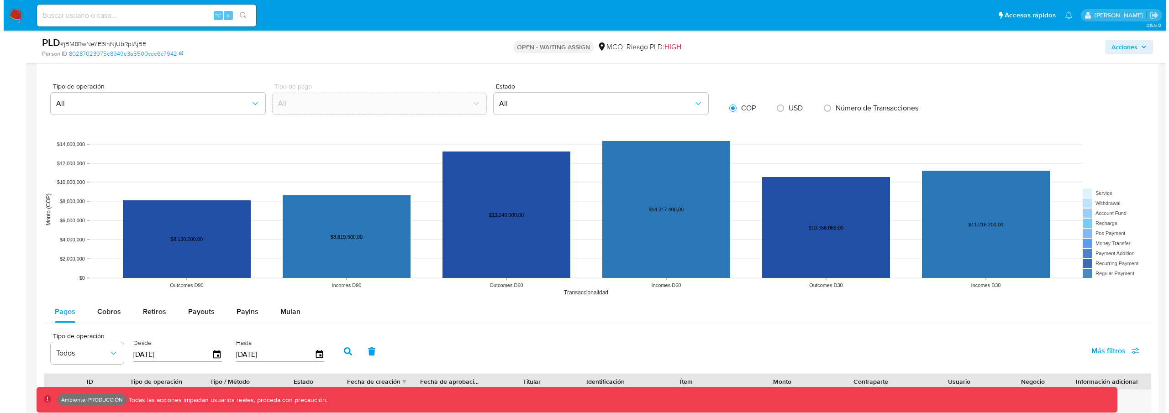
scroll to position [876, 0]
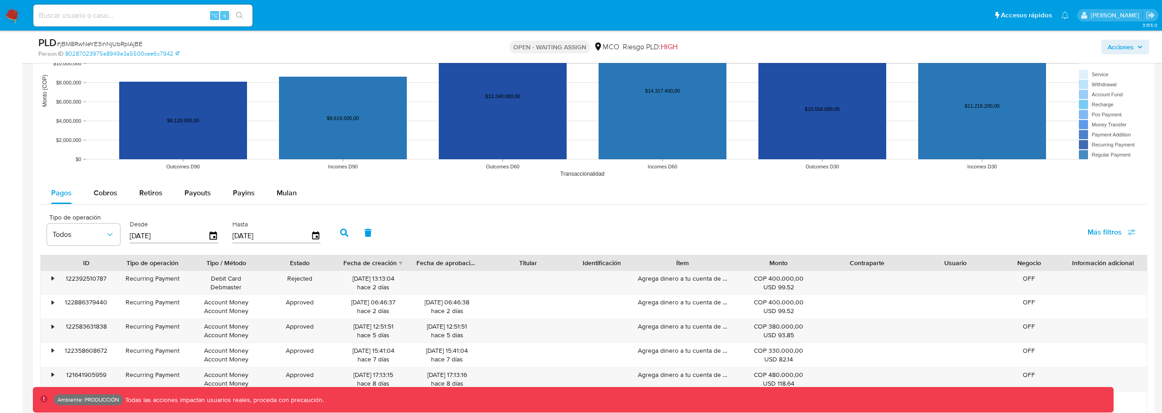
click at [1147, 245] on div "Más filtros" at bounding box center [1112, 233] width 72 height 25
click at [1123, 232] on span "Más filtros" at bounding box center [1112, 232] width 48 height 20
click at [1110, 240] on span "Más filtros" at bounding box center [1105, 232] width 34 height 22
click at [1049, 272] on span "Tipo de pago" at bounding box center [1038, 276] width 42 height 9
click at [1012, 273] on input "Tipo de pago" at bounding box center [1007, 276] width 7 height 7
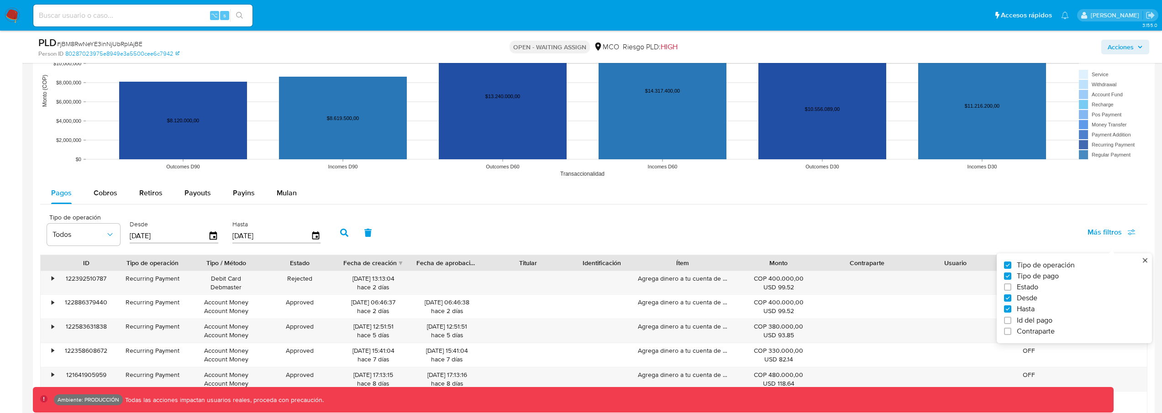
checkbox input "true"
type input "24/05/2025"
click at [178, 230] on span "Todos" at bounding box center [159, 234] width 53 height 9
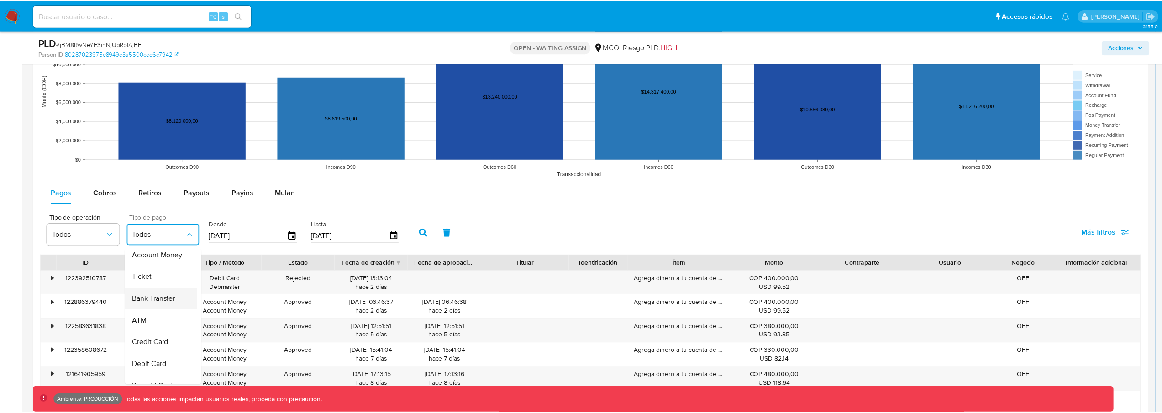
scroll to position [25, 0]
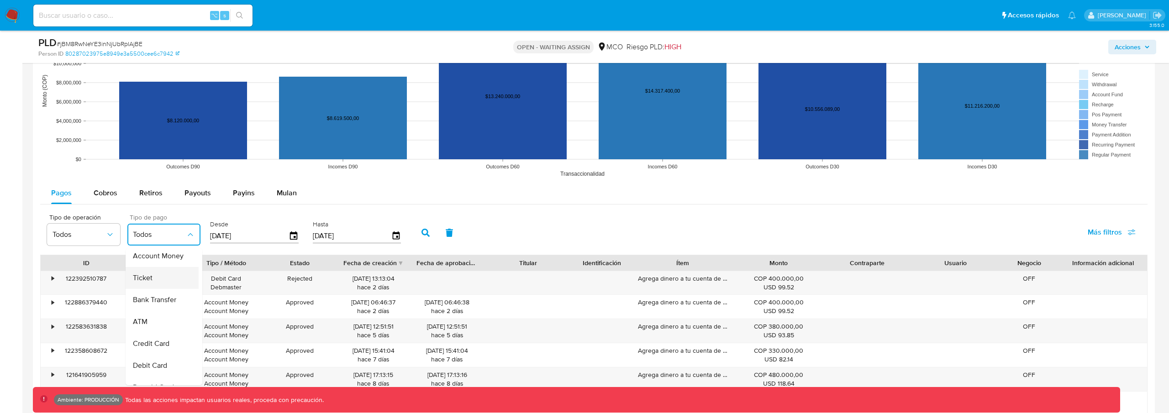
click at [153, 277] on div "Ticket" at bounding box center [159, 278] width 53 height 22
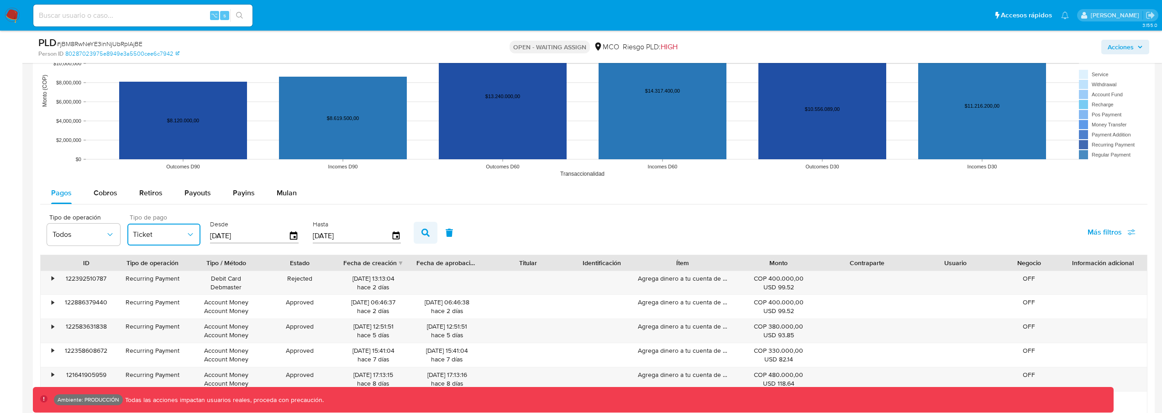
click at [425, 238] on button "button" at bounding box center [426, 233] width 24 height 22
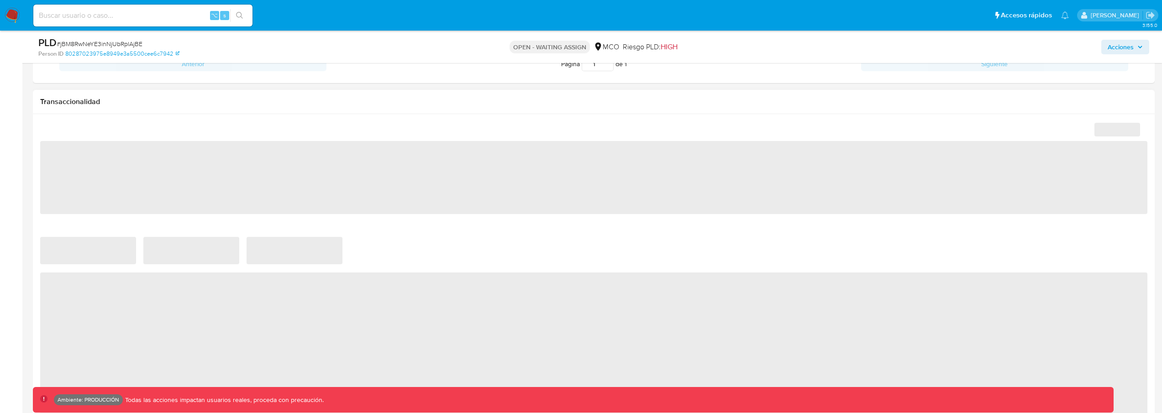
select select "10"
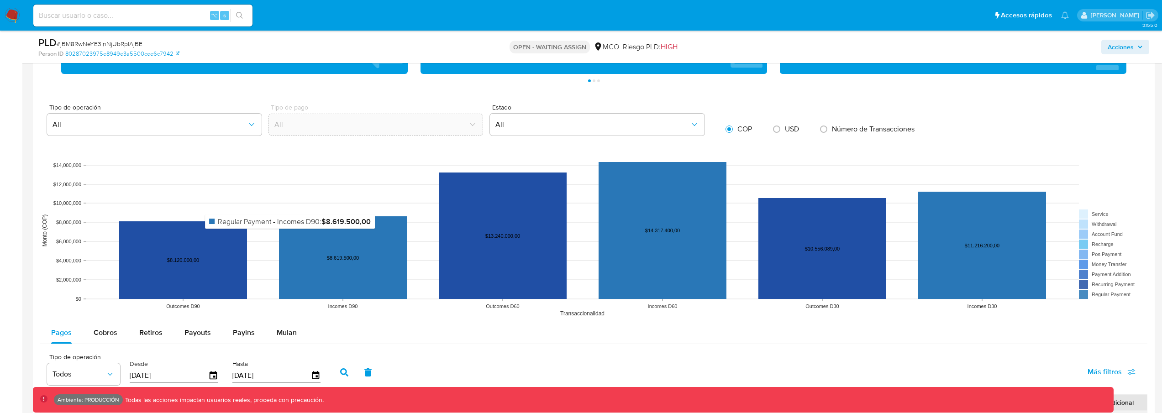
scroll to position [886, 0]
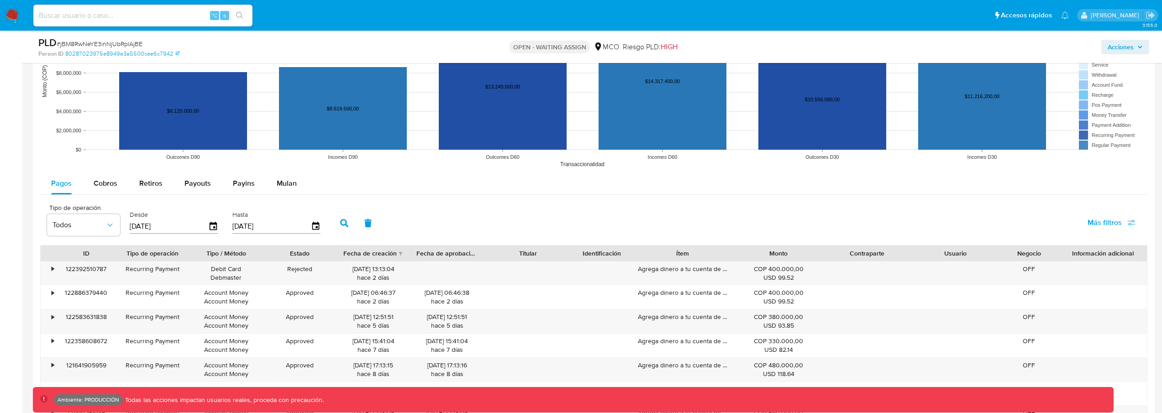
click at [1075, 223] on div "Tipo de operación Todos Desde [DATE] Hasta [DATE] Más filtros" at bounding box center [593, 223] width 1107 height 46
click at [1098, 220] on span "Más filtros" at bounding box center [1105, 223] width 34 height 22
click at [1032, 264] on span "Tipo de pago" at bounding box center [1038, 266] width 42 height 9
click at [1012, 264] on input "Tipo de pago" at bounding box center [1007, 266] width 7 height 7
checkbox input "true"
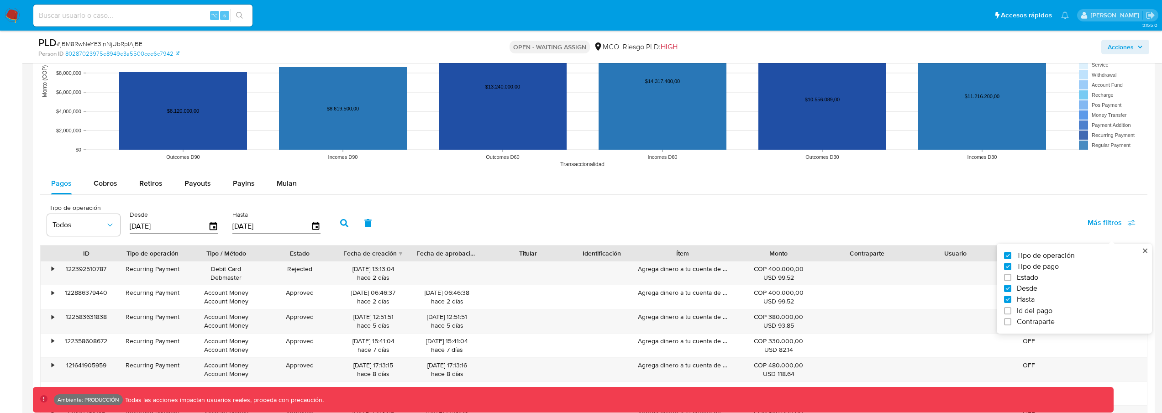
type input "[DATE]"
click at [134, 218] on button "Todos" at bounding box center [163, 225] width 73 height 22
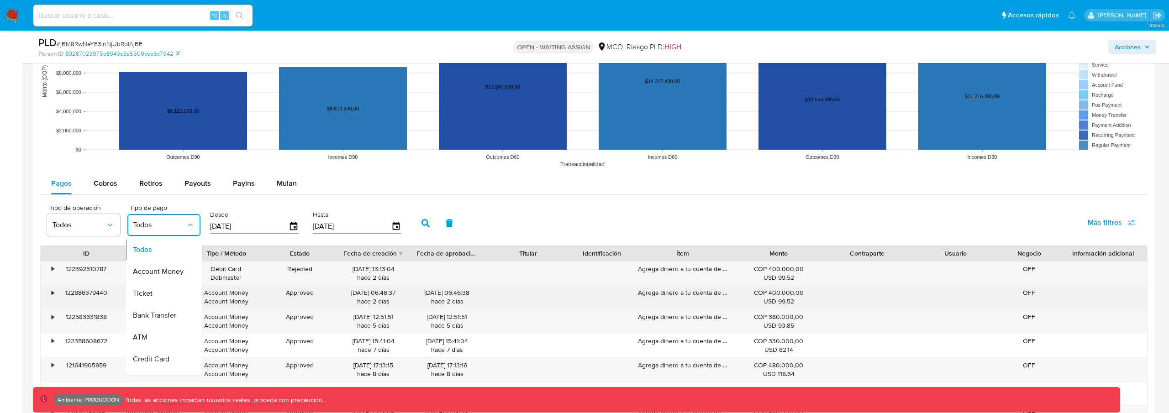
click at [178, 295] on div "Ticket" at bounding box center [159, 294] width 53 height 22
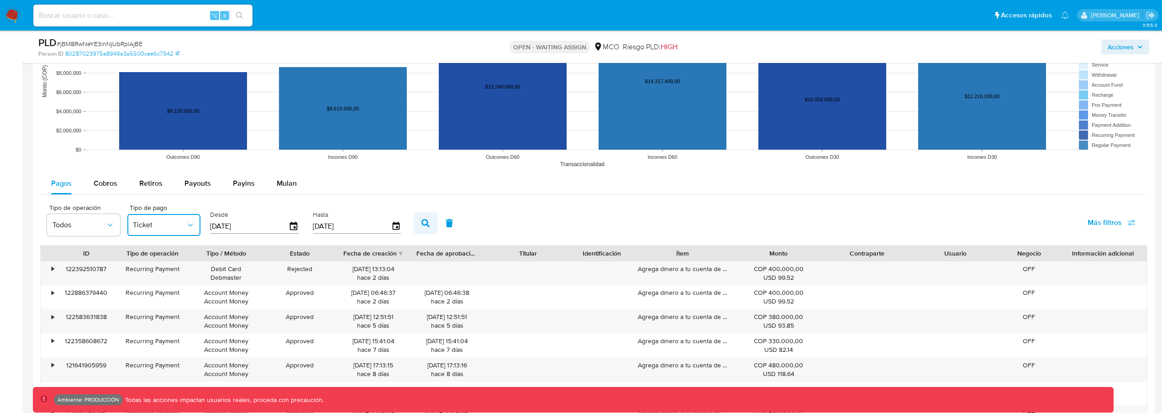
click at [424, 222] on icon "button" at bounding box center [426, 223] width 8 height 8
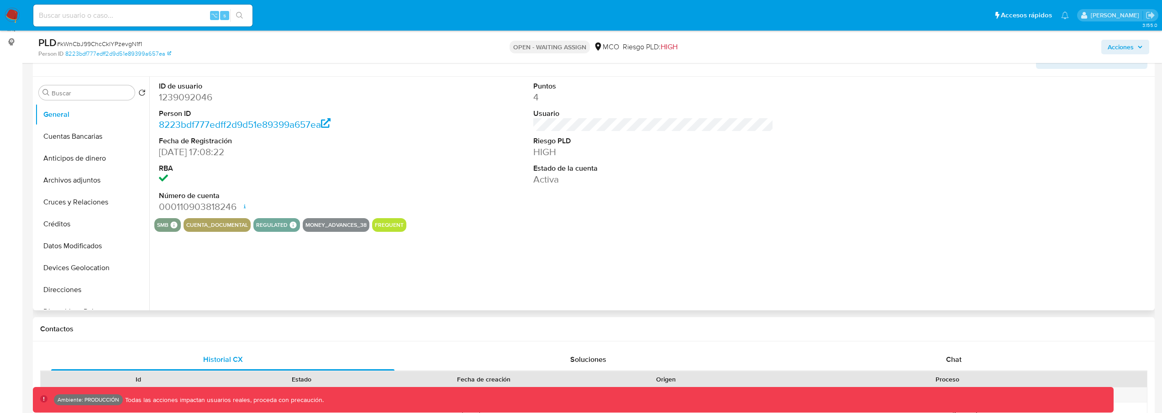
select select "10"
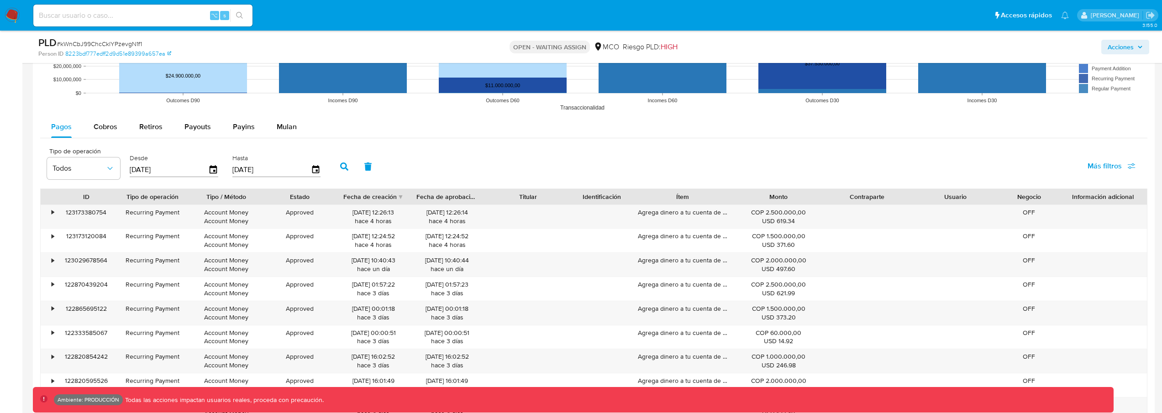
scroll to position [943, 0]
click at [1096, 166] on span "Más filtros" at bounding box center [1105, 166] width 34 height 22
click at [1102, 167] on span "Más filtros" at bounding box center [1105, 166] width 34 height 22
click at [1039, 207] on span "Tipo de pago" at bounding box center [1038, 209] width 42 height 9
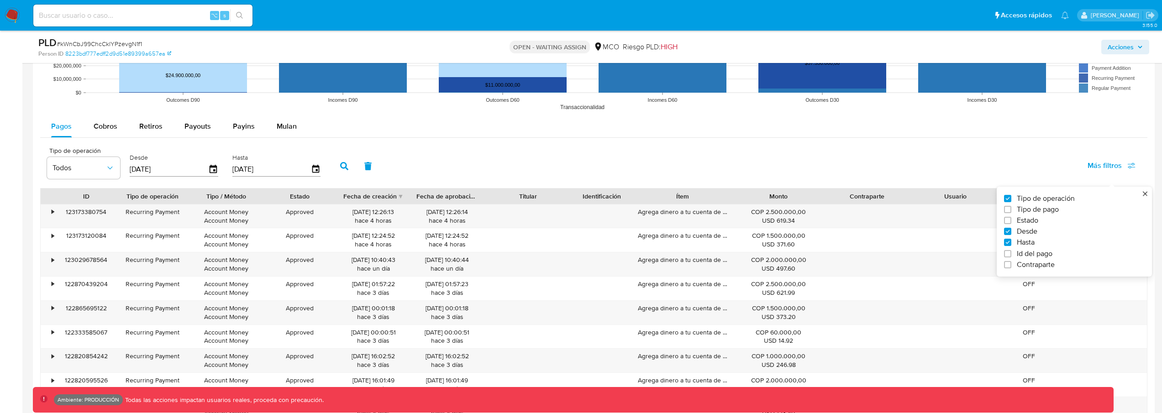
click at [1012, 207] on input "Tipo de pago" at bounding box center [1007, 209] width 7 height 7
checkbox input "true"
type input "[DATE]"
click at [173, 160] on button "Todos" at bounding box center [163, 168] width 73 height 22
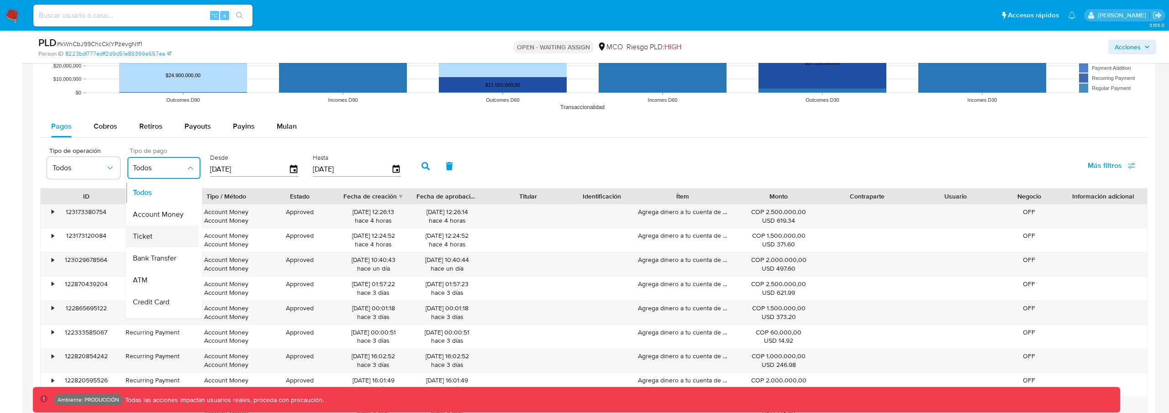
click at [153, 228] on div "Ticket" at bounding box center [159, 237] width 53 height 22
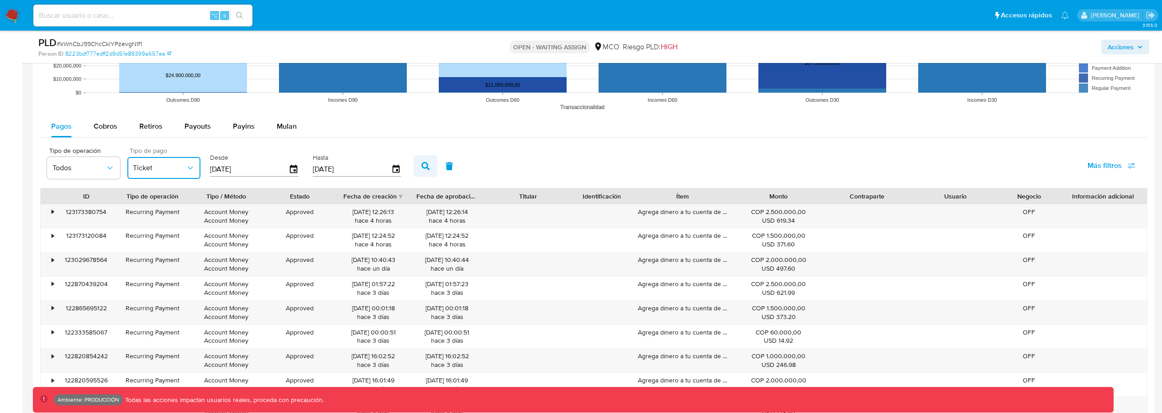
click at [417, 161] on button "button" at bounding box center [426, 166] width 24 height 22
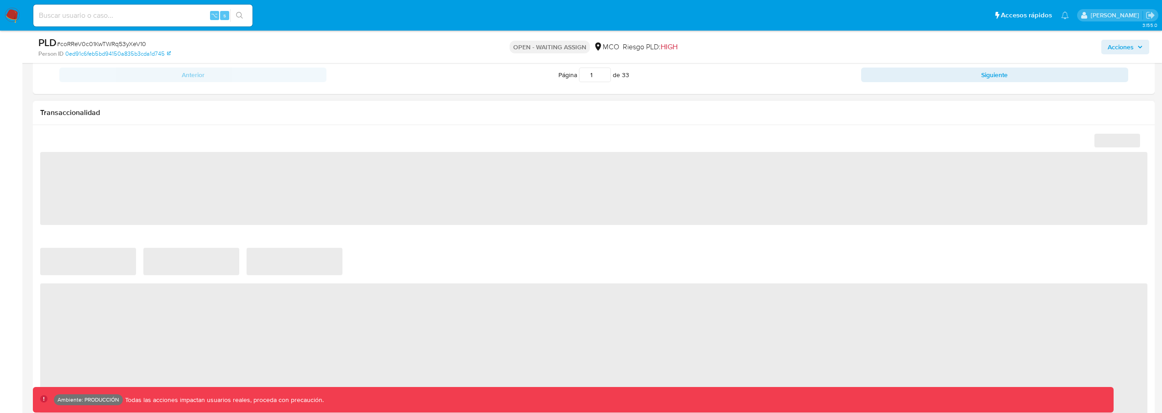
select select "10"
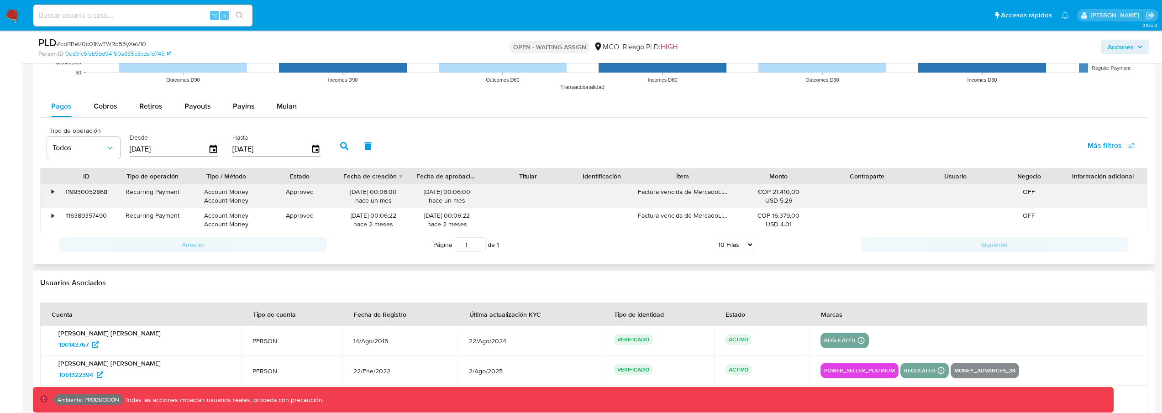
scroll to position [960, 0]
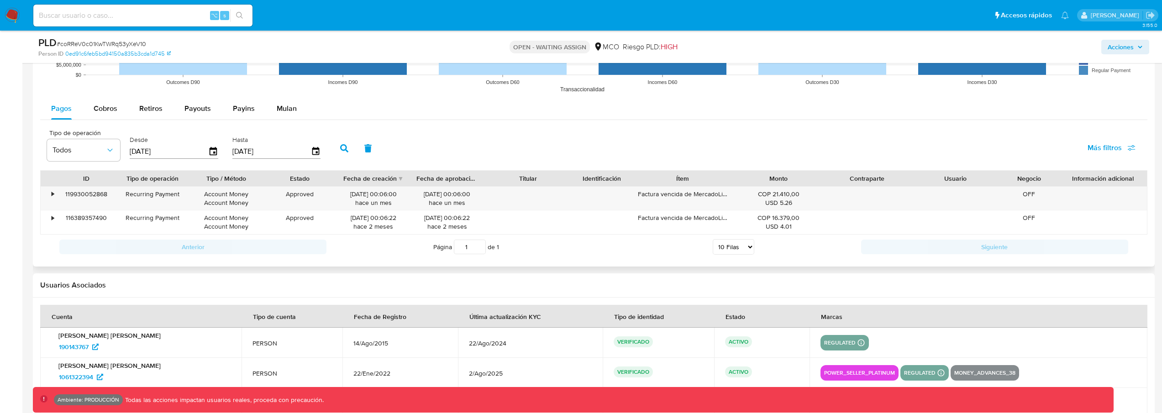
click at [1124, 149] on span "Más filtros" at bounding box center [1112, 148] width 48 height 20
click at [1037, 190] on span "Tipo de pago" at bounding box center [1038, 191] width 42 height 9
click at [1012, 190] on input "Tipo de pago" at bounding box center [1007, 191] width 7 height 7
checkbox input "true"
type input "[DATE]"
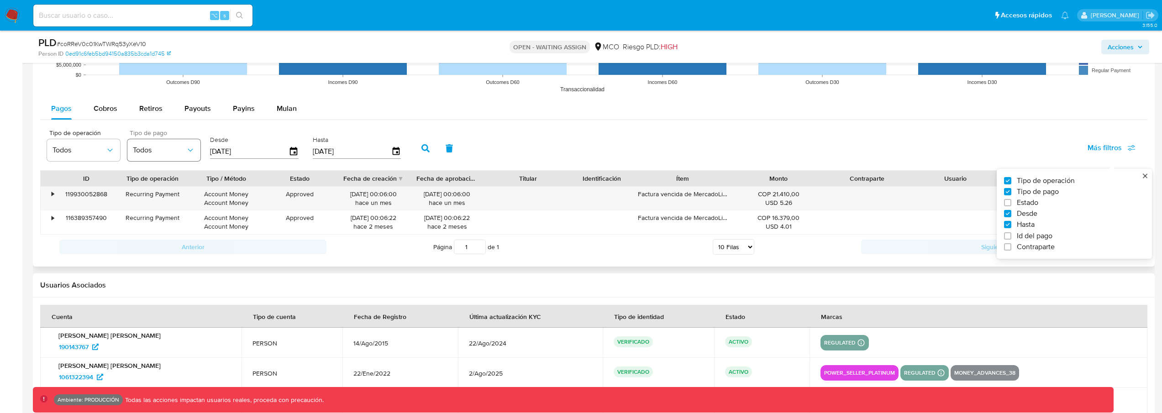
click at [143, 147] on span "Todos" at bounding box center [159, 150] width 53 height 9
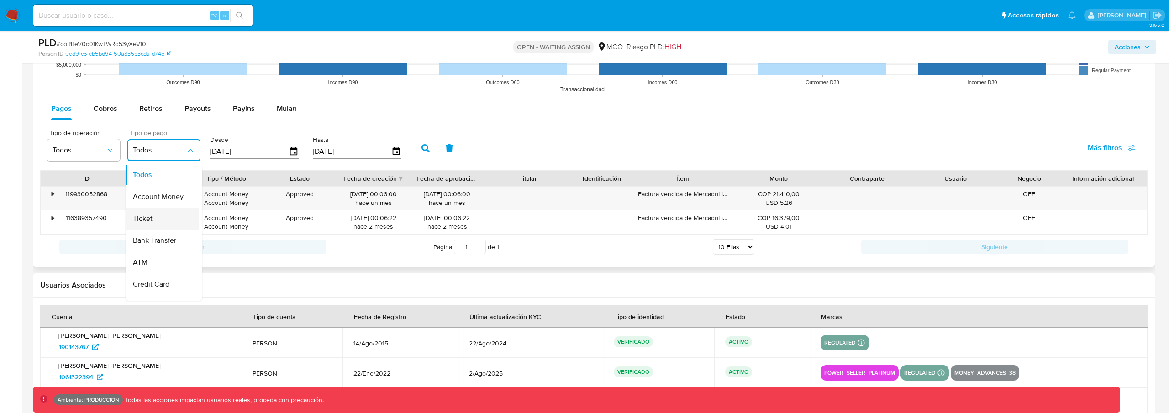
click at [154, 217] on div "Ticket" at bounding box center [159, 219] width 53 height 22
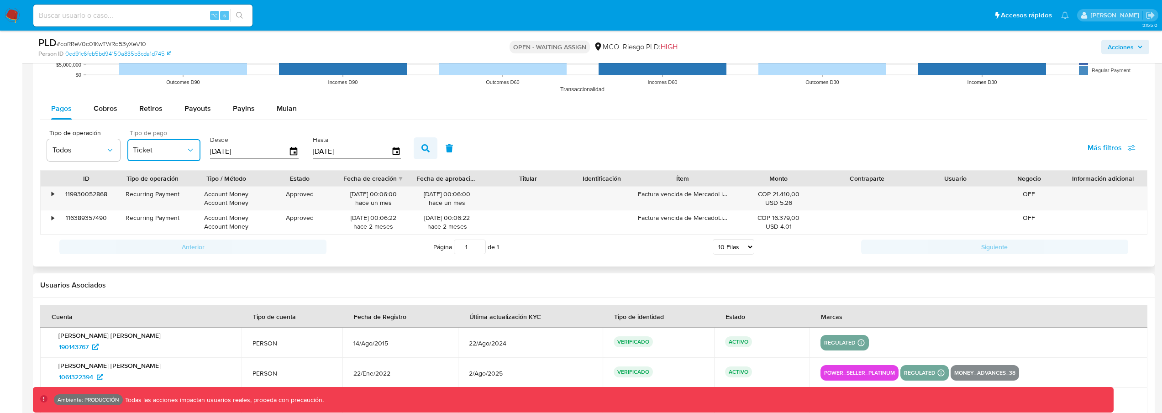
click at [425, 155] on button "button" at bounding box center [426, 148] width 24 height 22
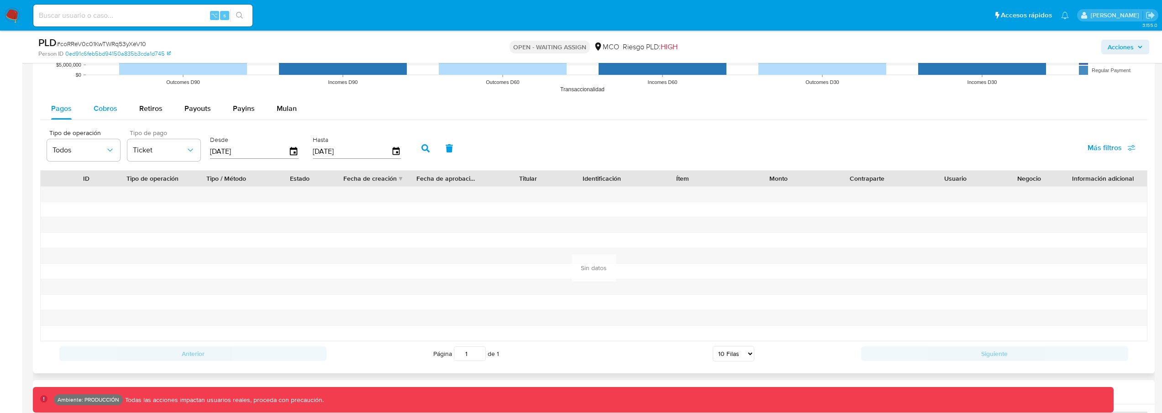
click at [94, 108] on span "Cobros" at bounding box center [106, 108] width 24 height 11
select select "10"
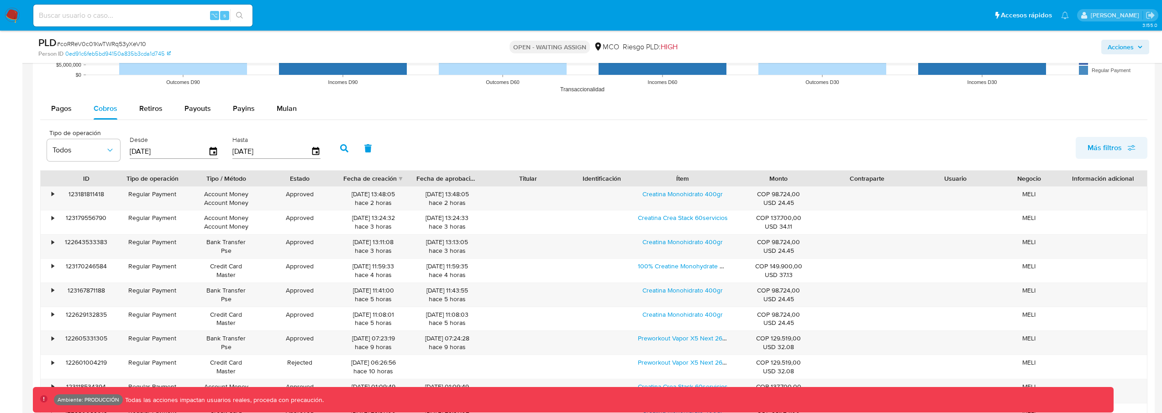
click at [1113, 146] on span "Más filtros" at bounding box center [1105, 148] width 34 height 22
click at [1050, 188] on span "Tipo de pago" at bounding box center [1038, 191] width 42 height 9
click at [1012, 188] on input "Tipo de pago" at bounding box center [1007, 191] width 7 height 7
checkbox input "true"
type input "[DATE]"
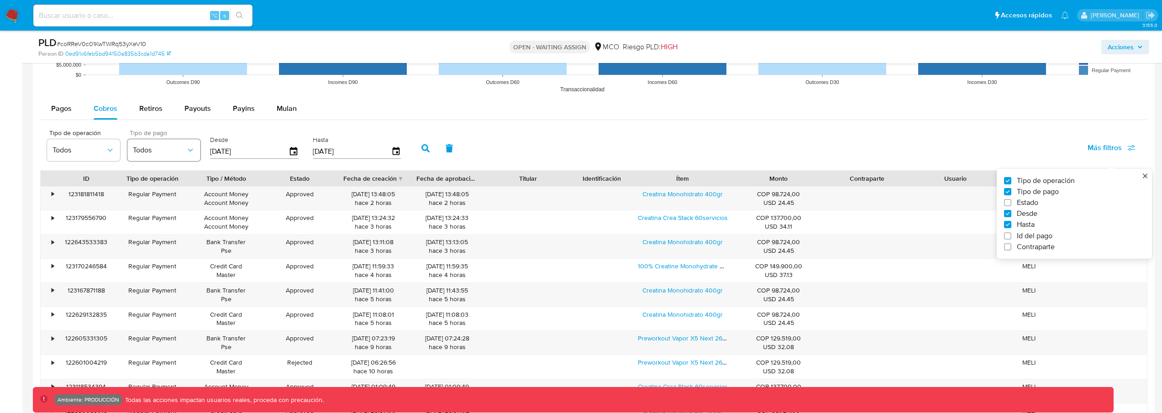
click at [132, 140] on button "Todos" at bounding box center [163, 150] width 73 height 22
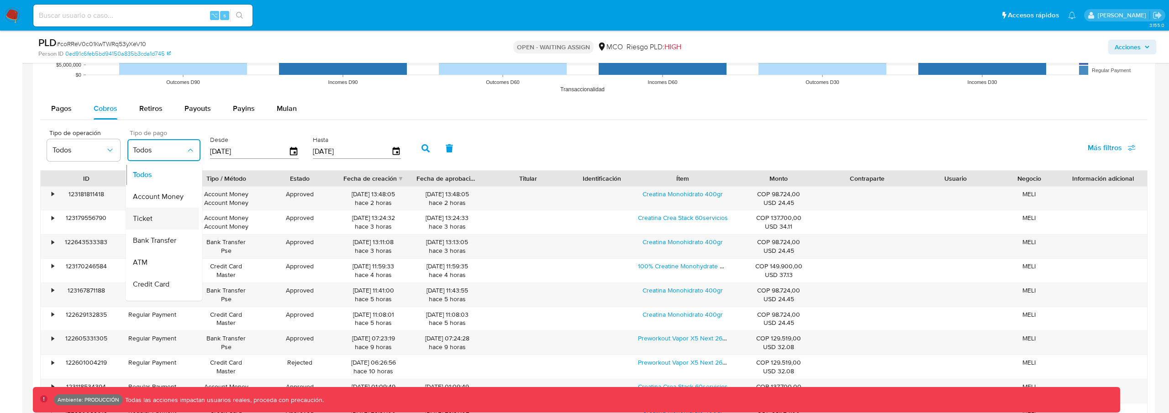
click at [155, 221] on div "Ticket" at bounding box center [159, 219] width 53 height 22
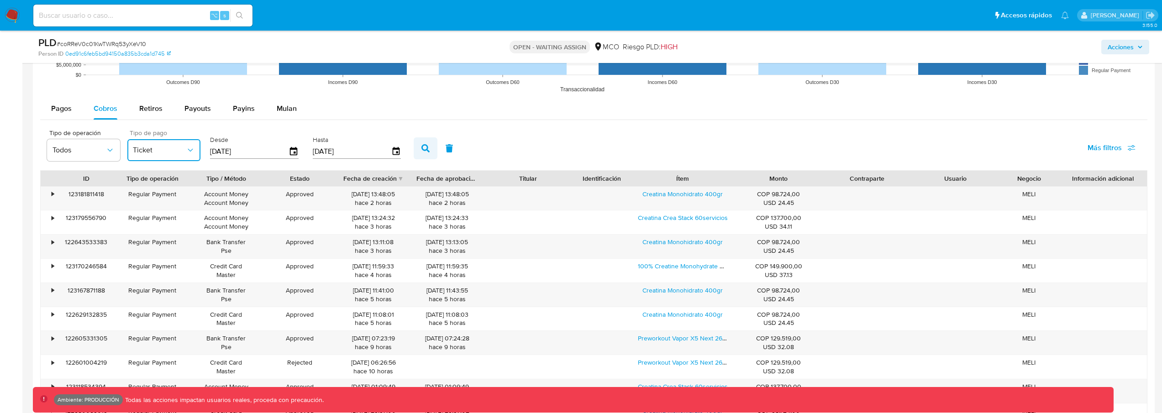
click at [427, 148] on button "button" at bounding box center [426, 148] width 24 height 22
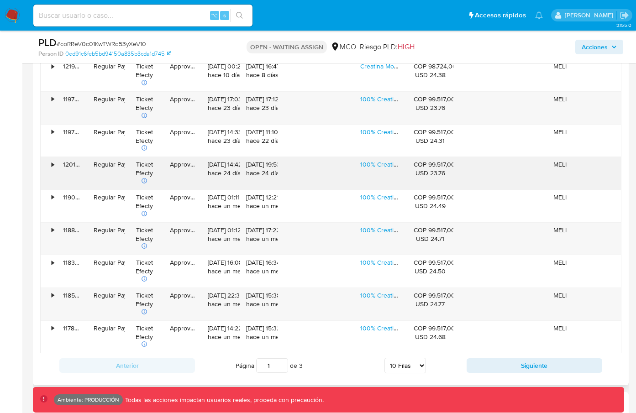
scroll to position [1149, 0]
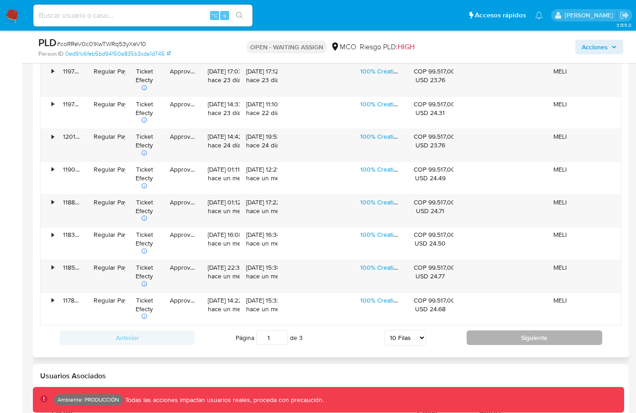
click at [482, 334] on button "Siguiente" at bounding box center [535, 338] width 136 height 15
type input "2"
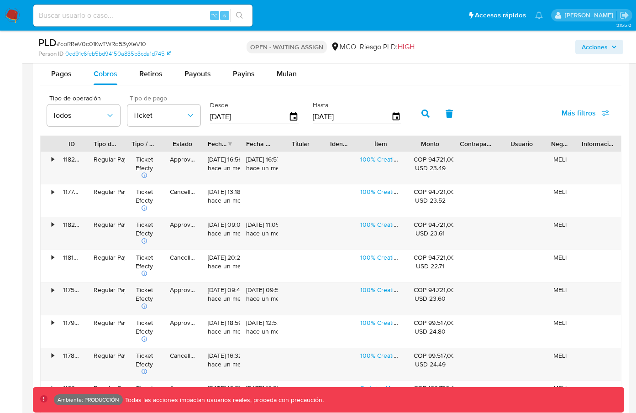
scroll to position [941, 0]
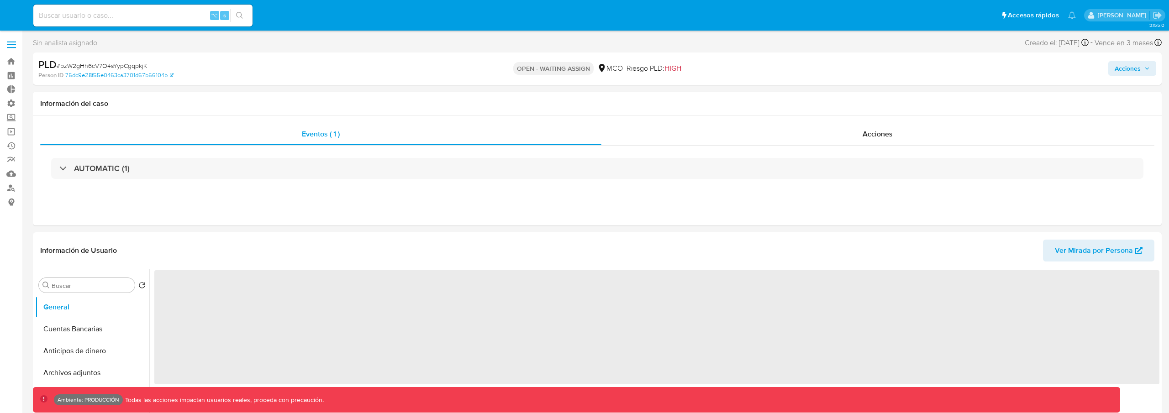
select select "10"
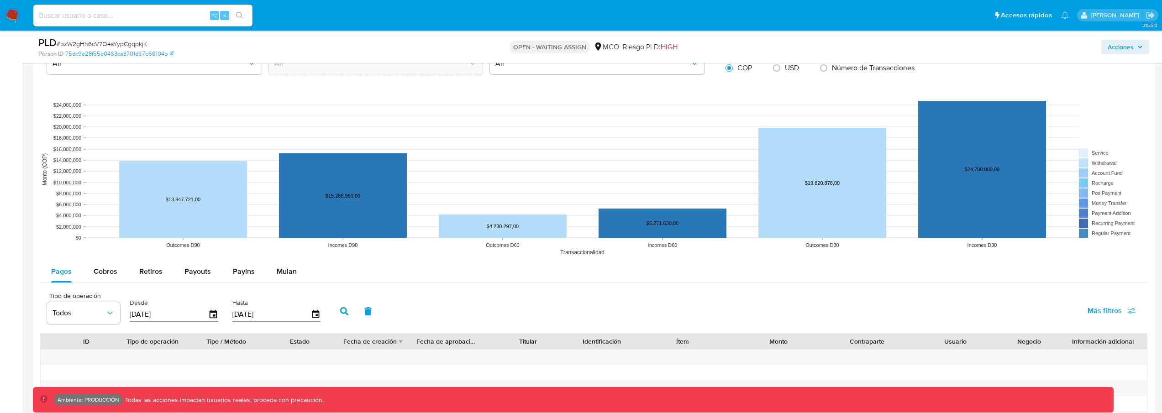
scroll to position [959, 0]
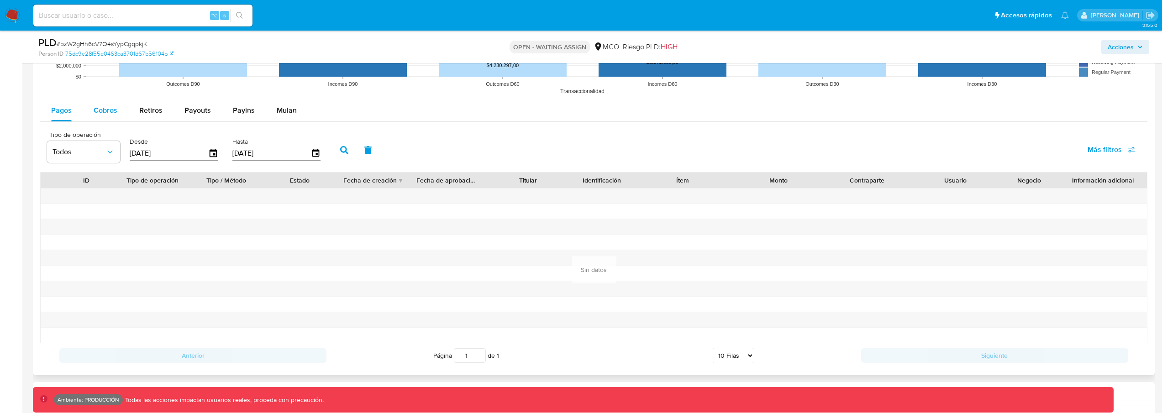
click at [110, 121] on div "Cobros" at bounding box center [106, 111] width 24 height 22
select select "10"
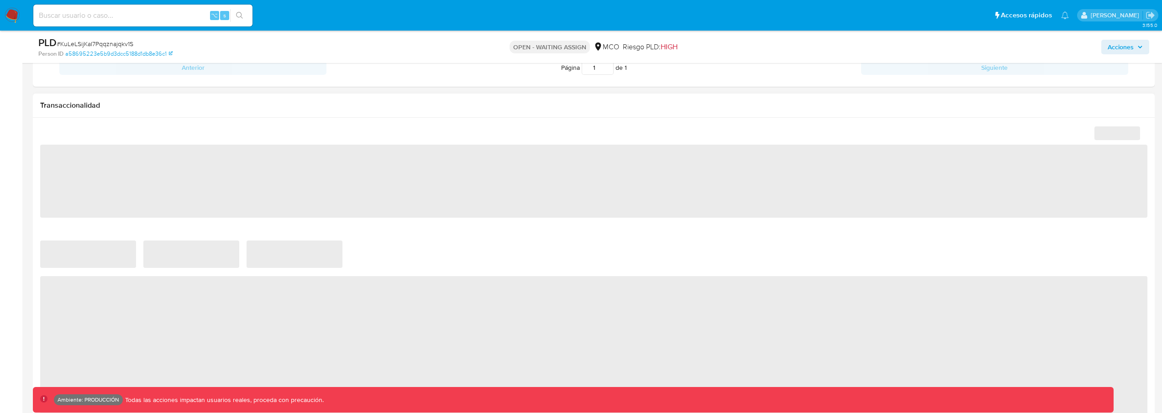
select select "10"
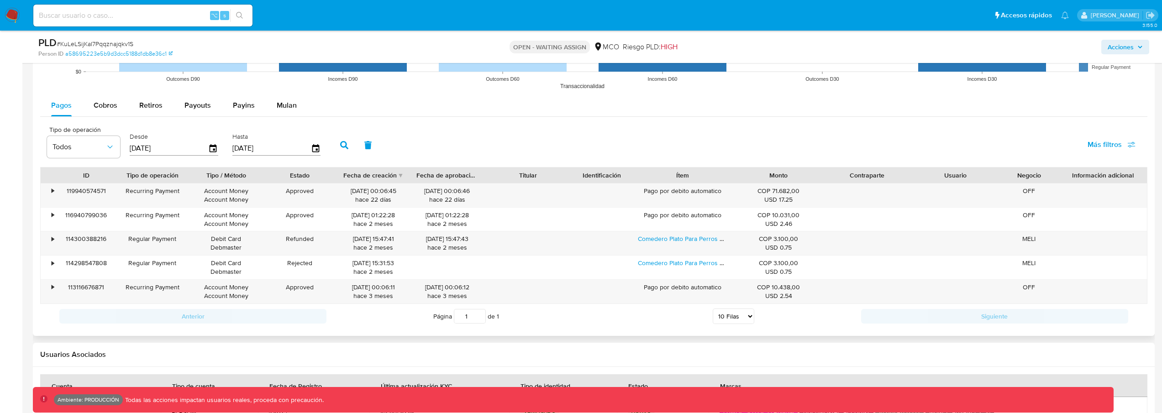
scroll to position [933, 0]
click at [106, 105] on span "Cobros" at bounding box center [106, 105] width 24 height 11
select select "10"
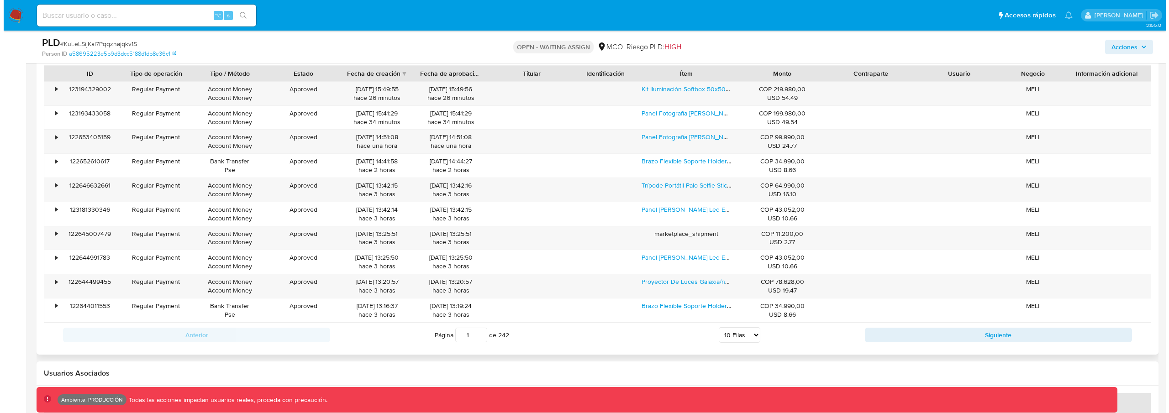
scroll to position [927, 0]
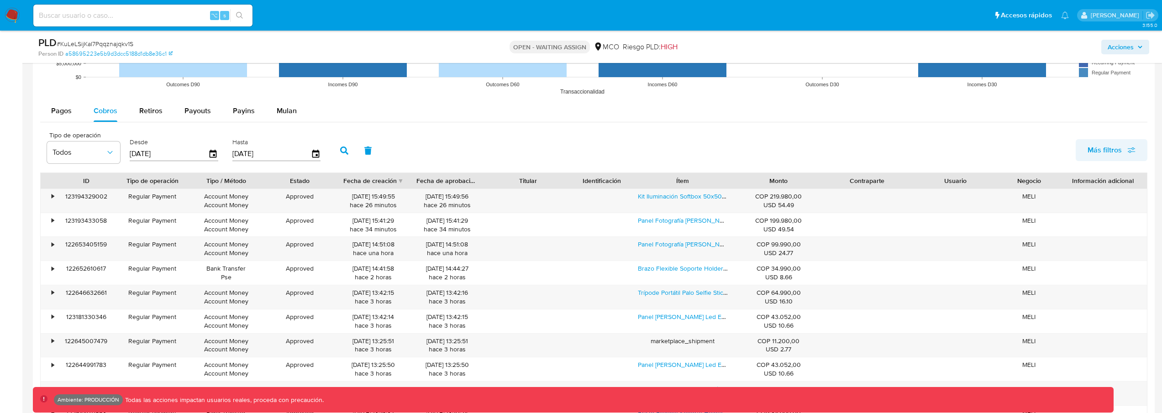
click at [1121, 144] on span "Más filtros" at bounding box center [1105, 150] width 34 height 22
click at [1036, 195] on span "Tipo de pago" at bounding box center [1038, 194] width 42 height 9
click at [1012, 195] on input "Tipo de pago" at bounding box center [1007, 193] width 7 height 7
checkbox input "true"
type input "24/05/2025"
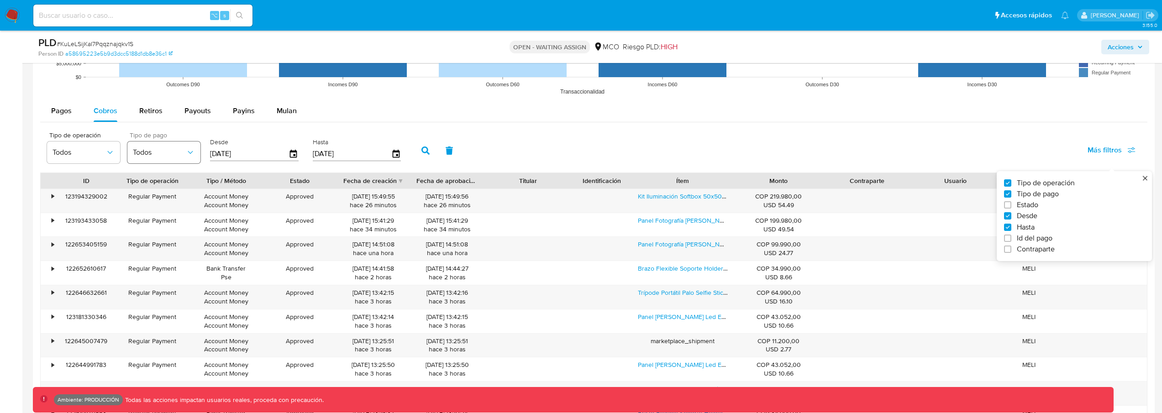
click at [186, 148] on icon "button" at bounding box center [190, 152] width 9 height 9
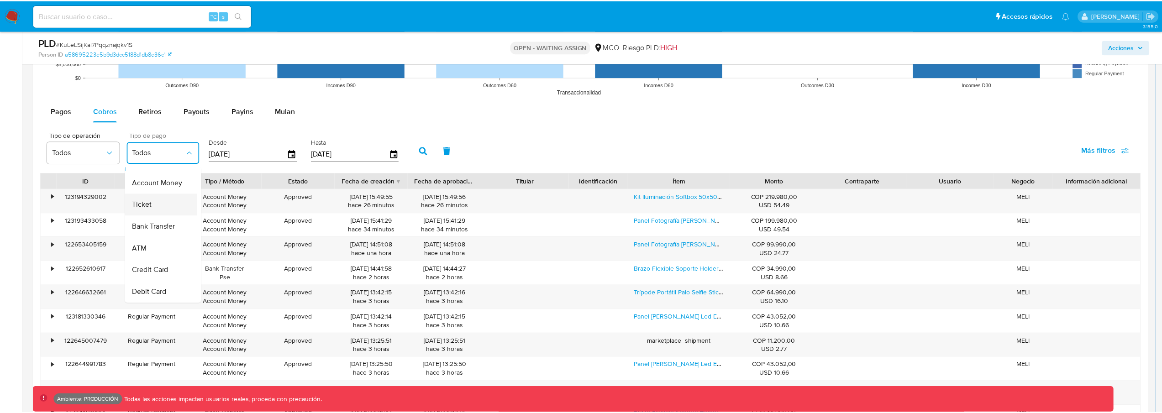
scroll to position [17, 0]
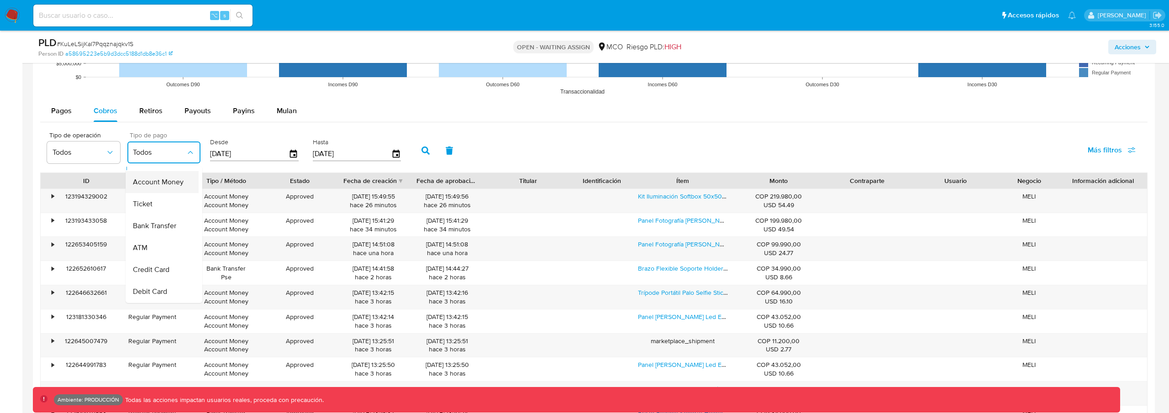
click at [149, 193] on div "Account Money" at bounding box center [159, 182] width 53 height 22
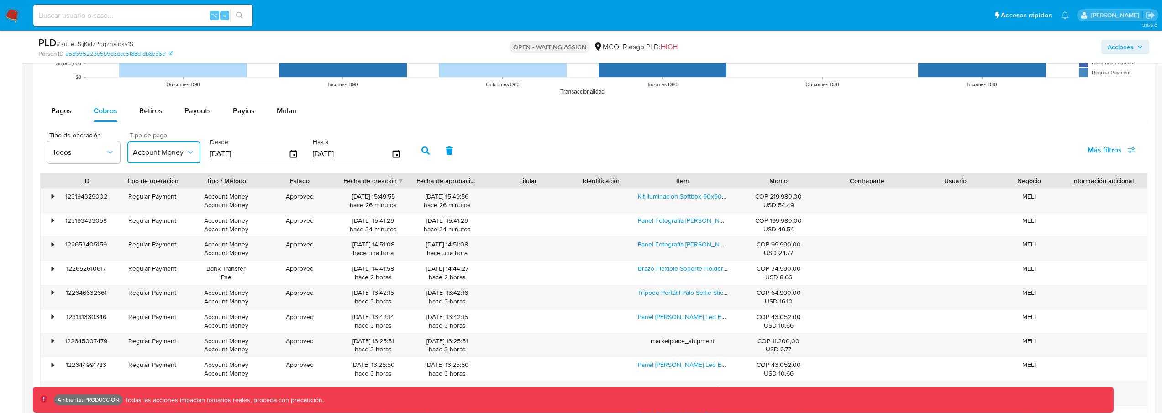
click at [160, 155] on span "Account Money" at bounding box center [159, 152] width 53 height 9
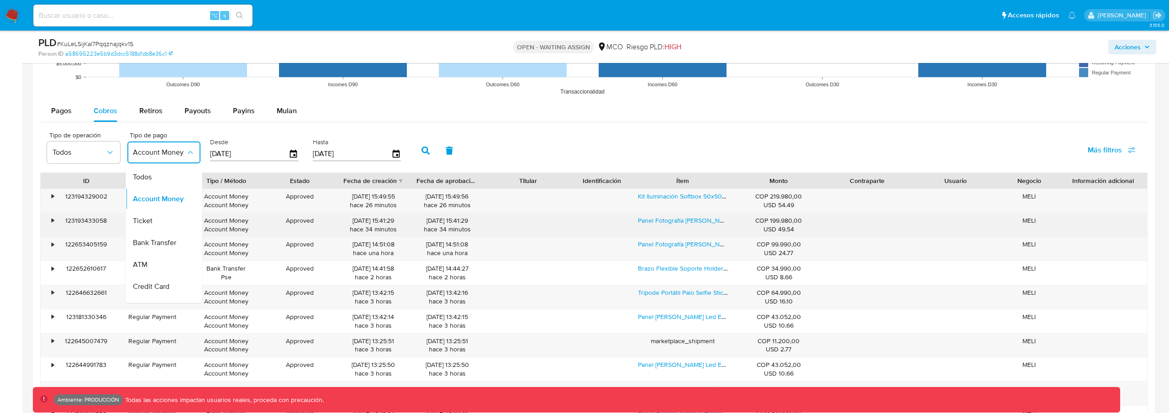
drag, startPoint x: 155, startPoint y: 224, endPoint x: 162, endPoint y: 220, distance: 7.9
click at [155, 224] on div "Ticket" at bounding box center [159, 221] width 53 height 22
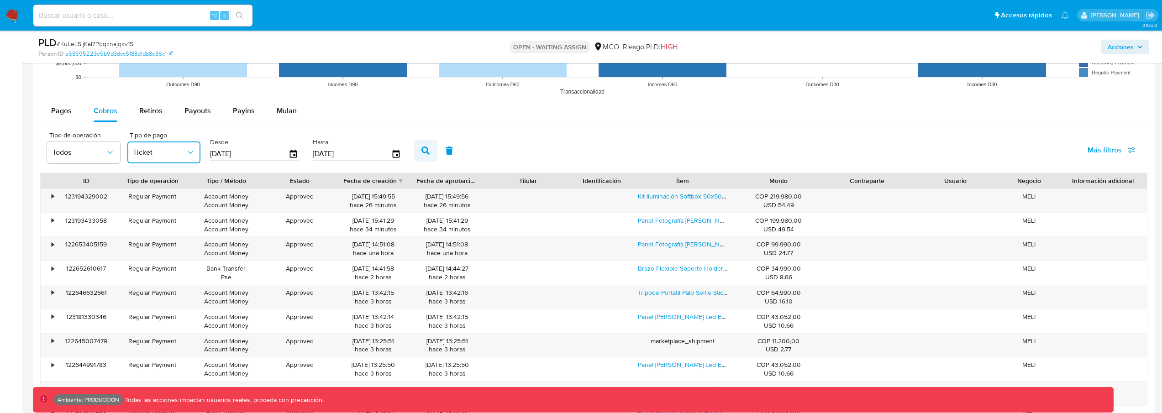
click at [422, 150] on icon "button" at bounding box center [426, 151] width 8 height 8
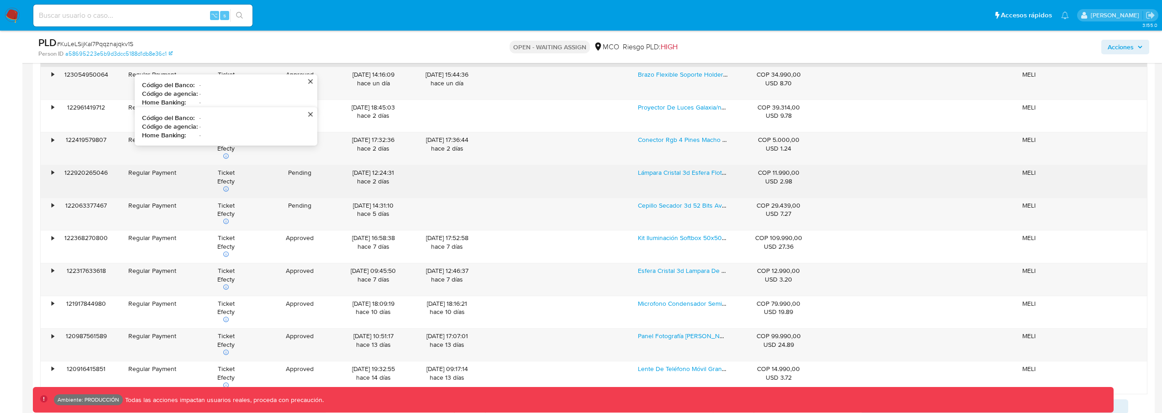
scroll to position [1062, 0]
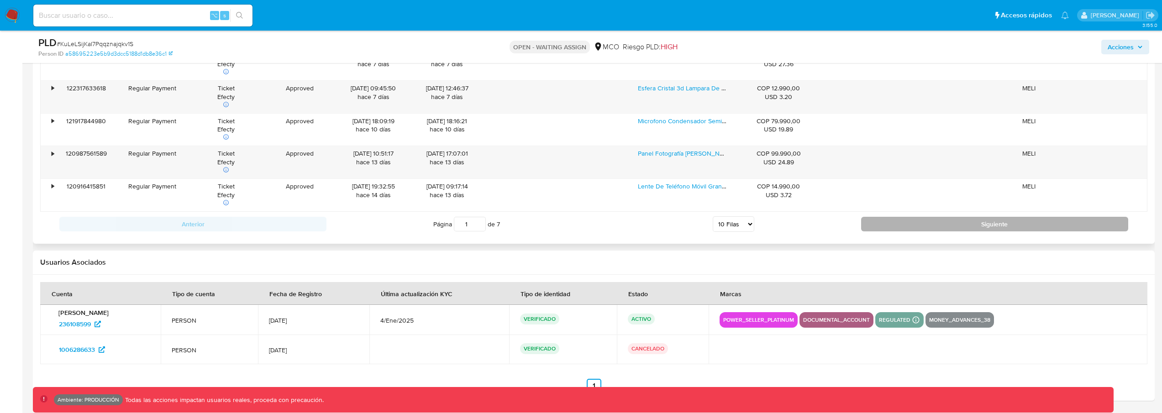
click at [907, 220] on button "Siguiente" at bounding box center [994, 224] width 267 height 15
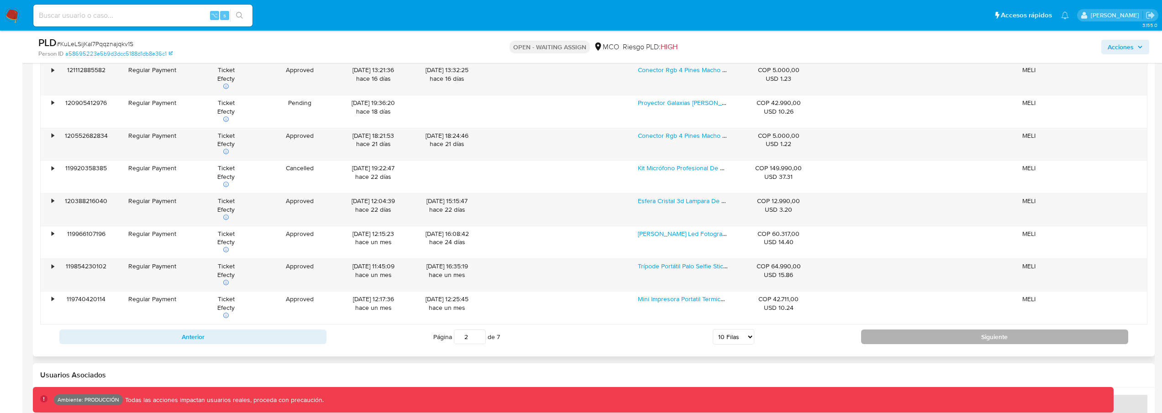
click at [899, 335] on button "Siguiente" at bounding box center [994, 337] width 267 height 15
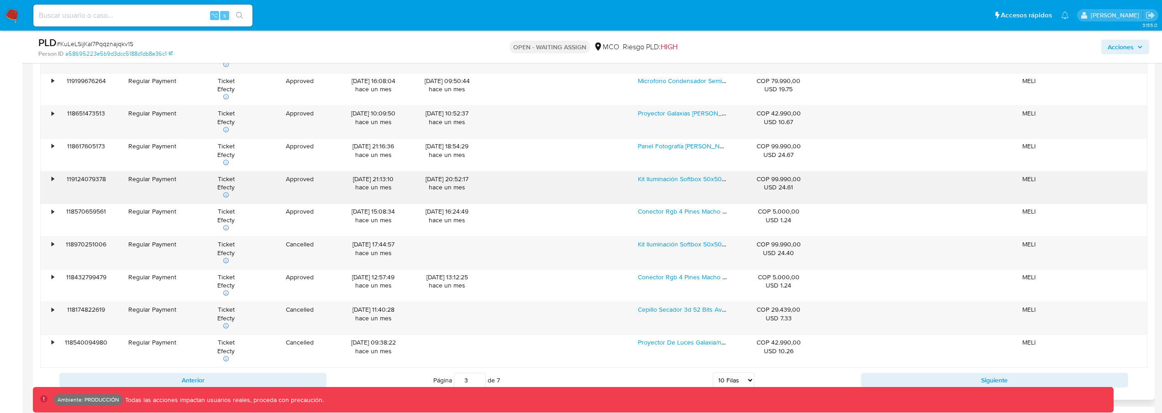
scroll to position [1050, 0]
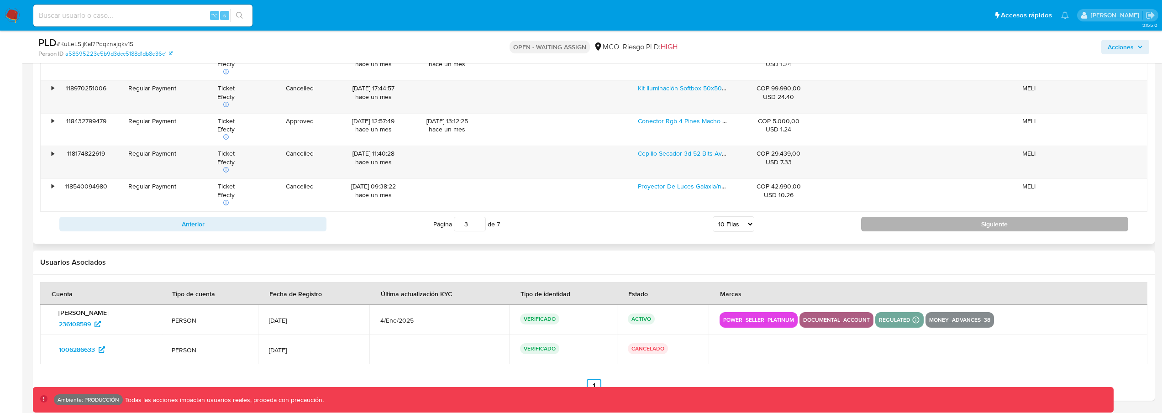
click at [867, 223] on button "Siguiente" at bounding box center [994, 224] width 267 height 15
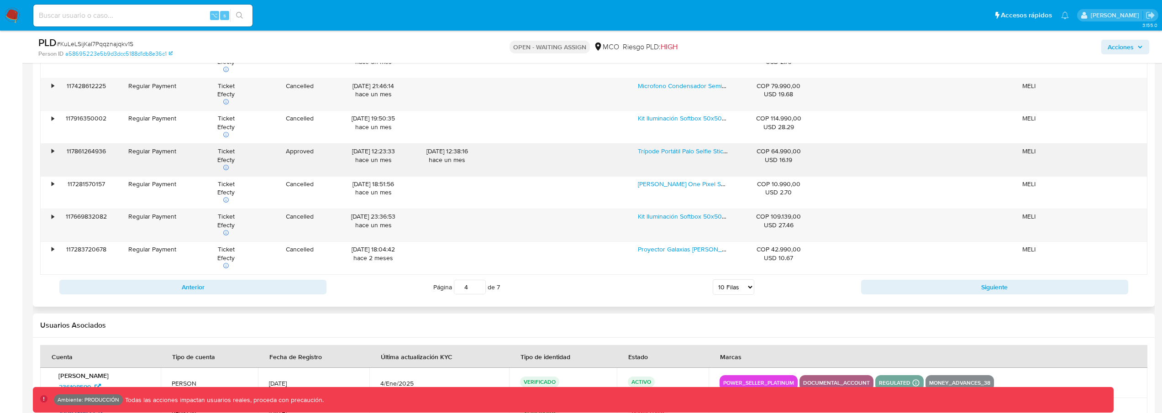
scroll to position [1098, 0]
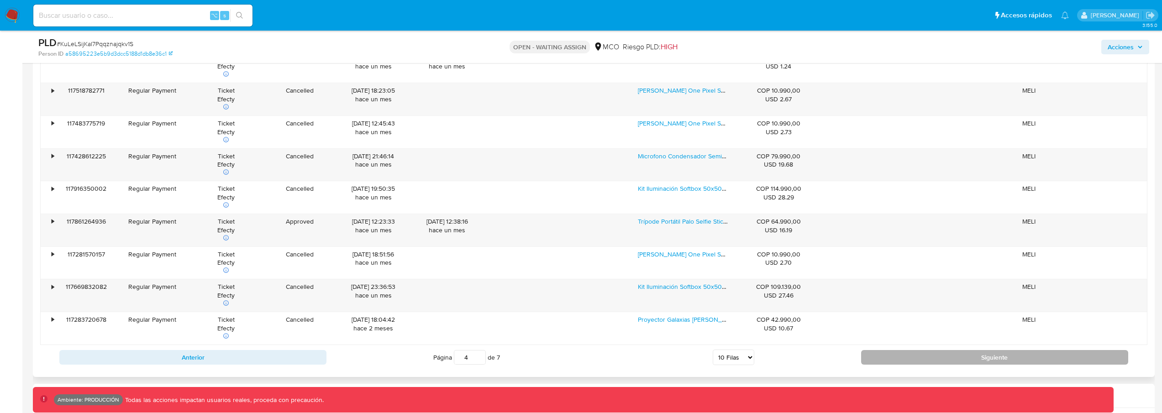
click at [915, 359] on button "Siguiente" at bounding box center [994, 357] width 267 height 15
click at [886, 354] on button "Siguiente" at bounding box center [994, 357] width 267 height 15
type input "6"
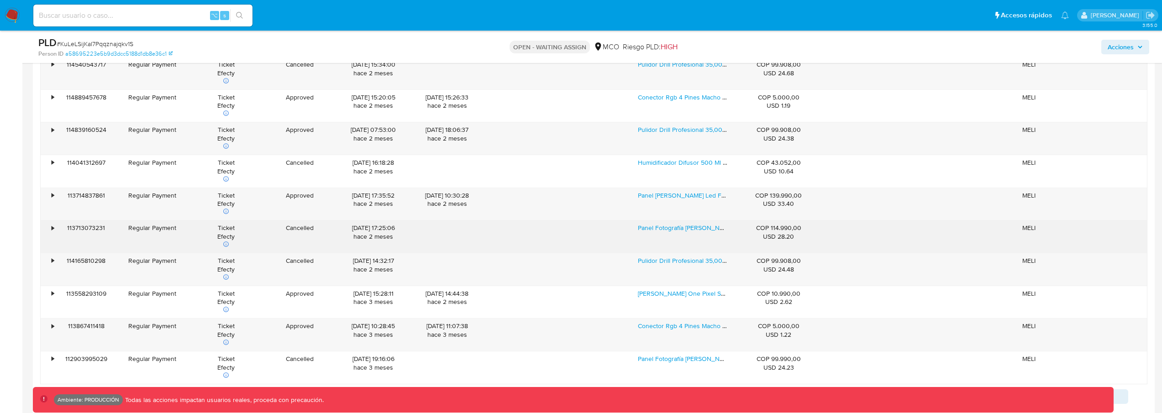
scroll to position [1192, 0]
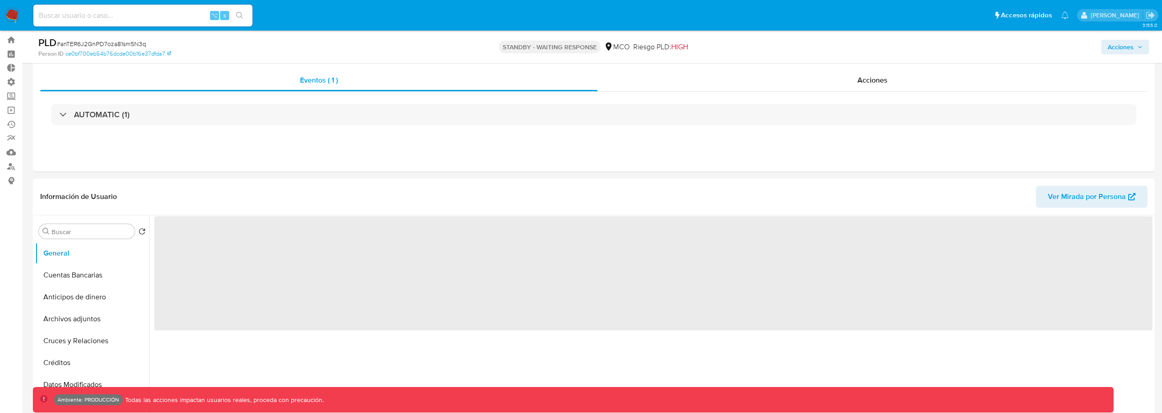
scroll to position [28, 0]
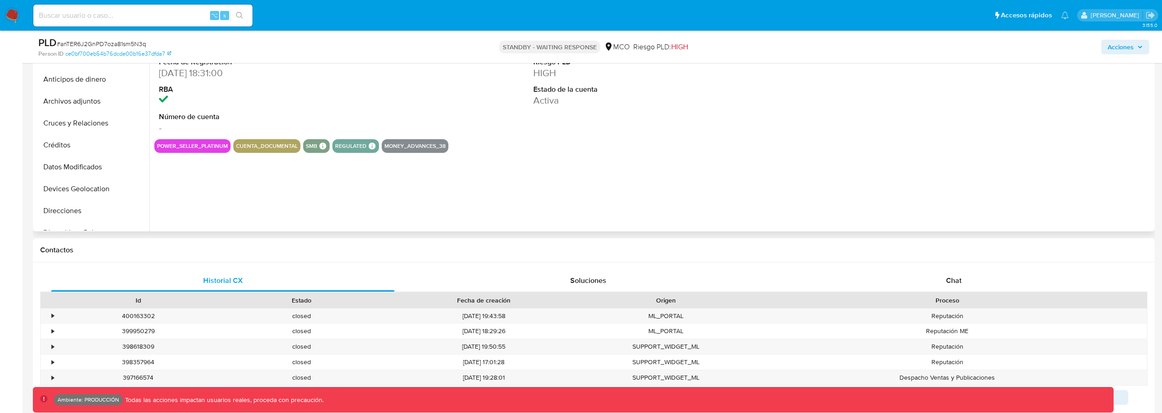
select select "10"
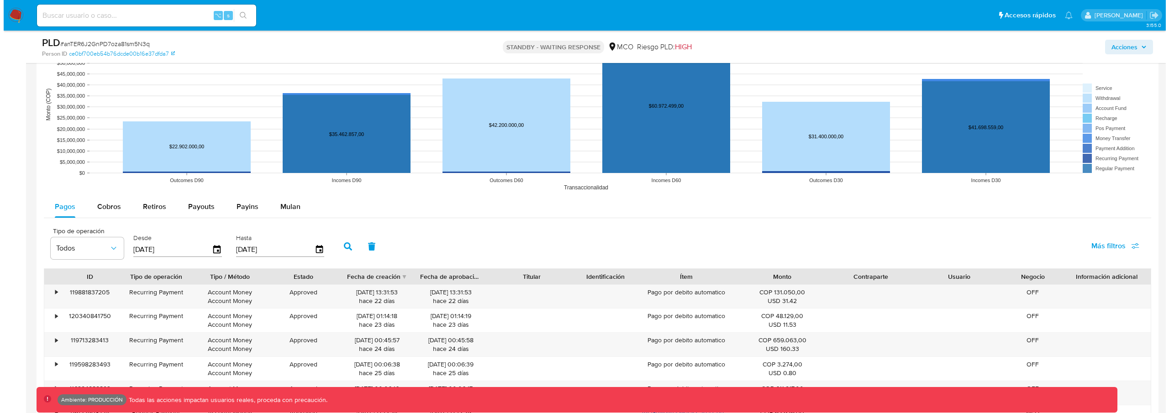
scroll to position [913, 0]
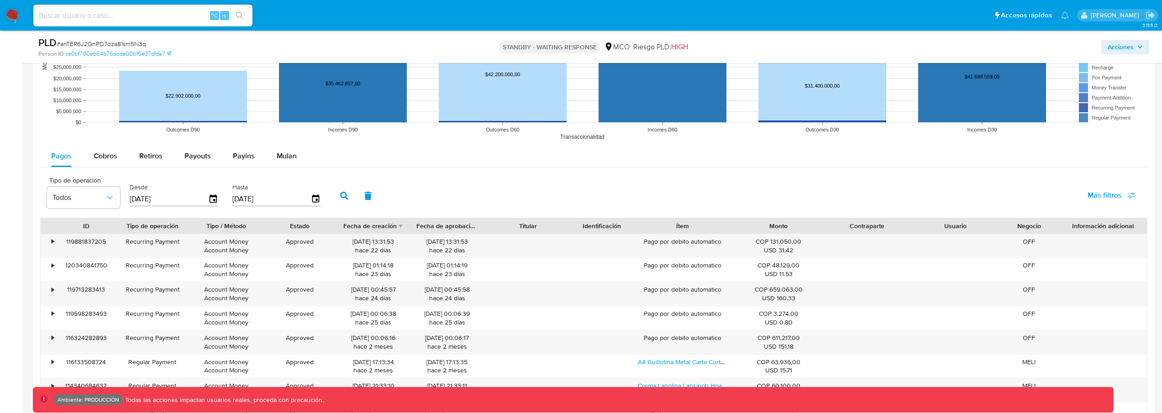
click at [1092, 194] on span "Más filtros" at bounding box center [1105, 196] width 34 height 22
click at [1041, 236] on span "Tipo de pago" at bounding box center [1038, 239] width 42 height 9
click at [1012, 236] on input "Tipo de pago" at bounding box center [1007, 239] width 7 height 7
checkbox input "true"
type input "[DATE]"
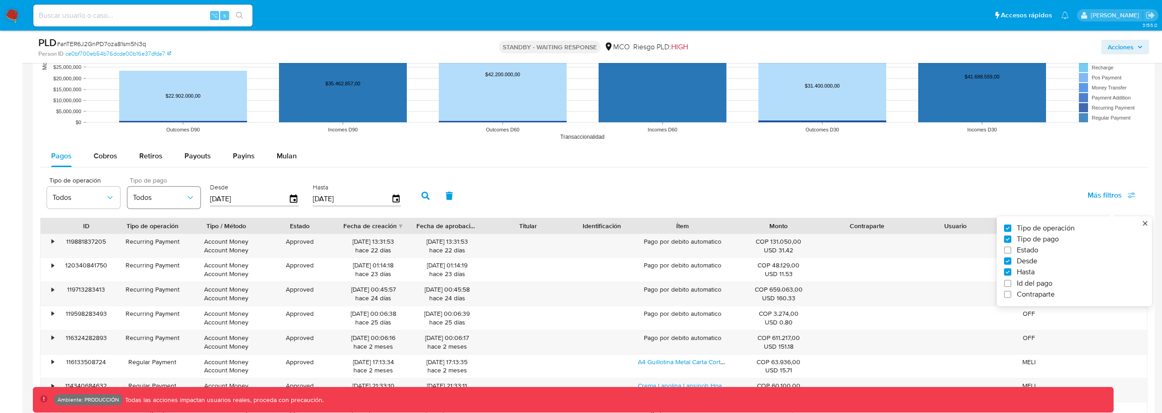
click at [194, 202] on icon "button" at bounding box center [190, 197] width 9 height 9
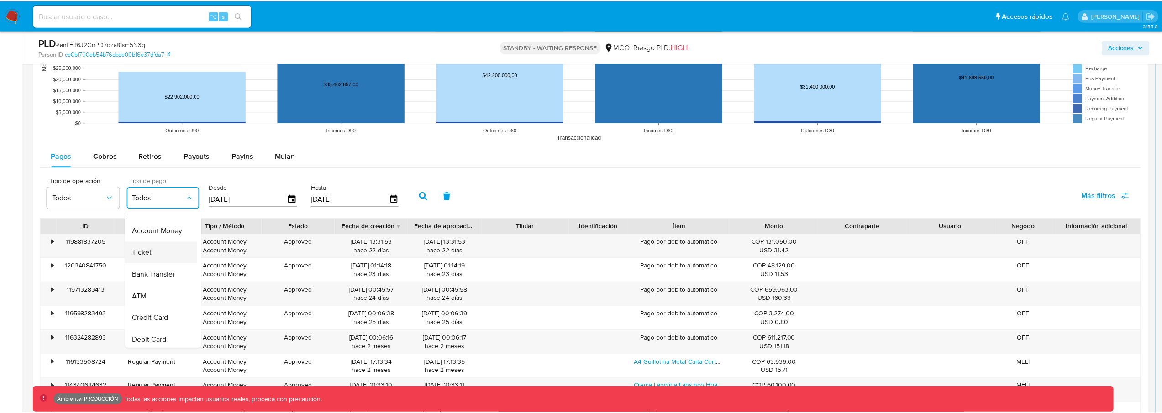
scroll to position [15, 0]
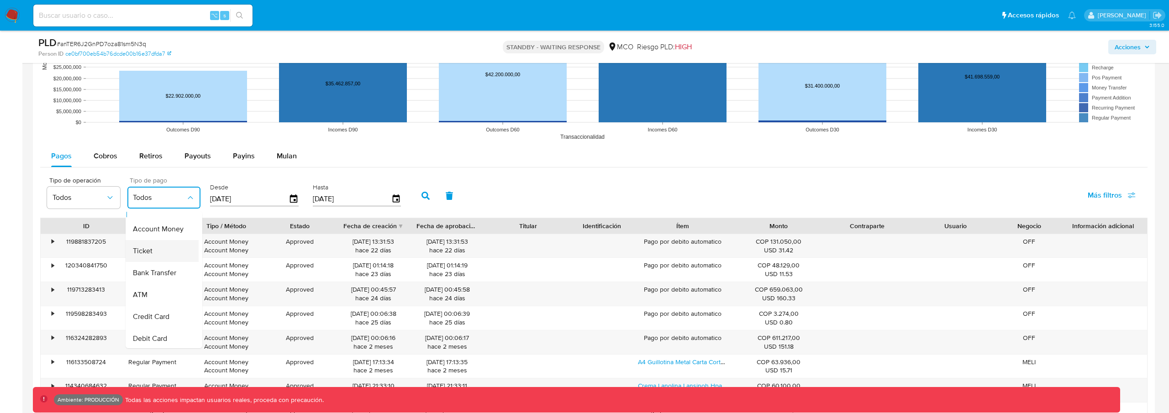
click at [152, 257] on div "Ticket" at bounding box center [159, 251] width 53 height 22
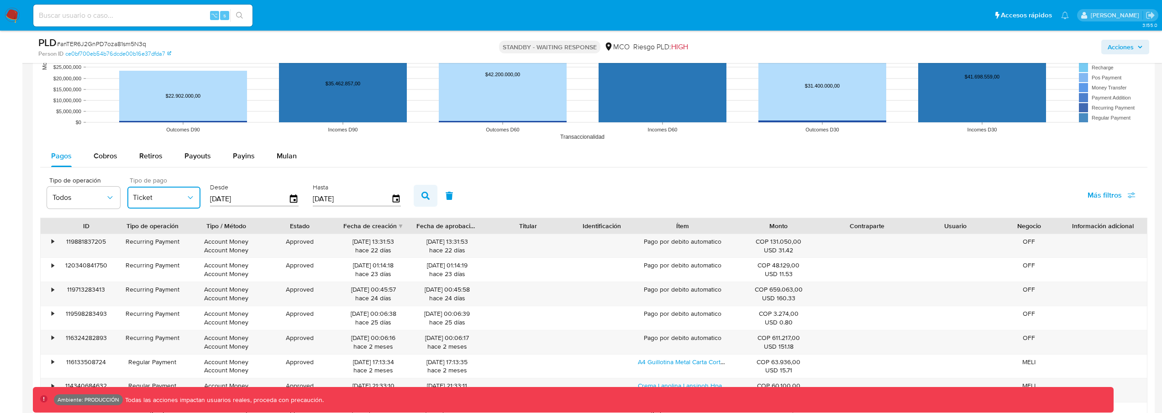
click at [425, 203] on button "button" at bounding box center [426, 196] width 24 height 22
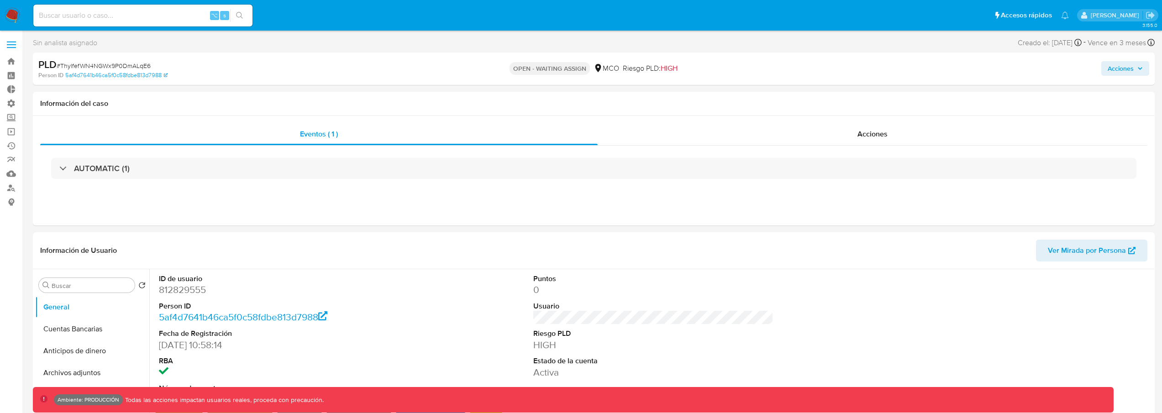
select select "10"
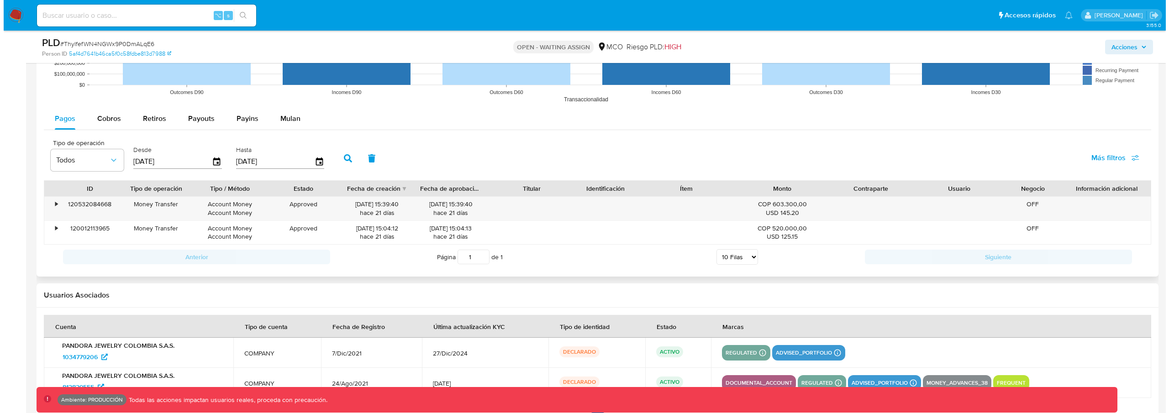
scroll to position [935, 0]
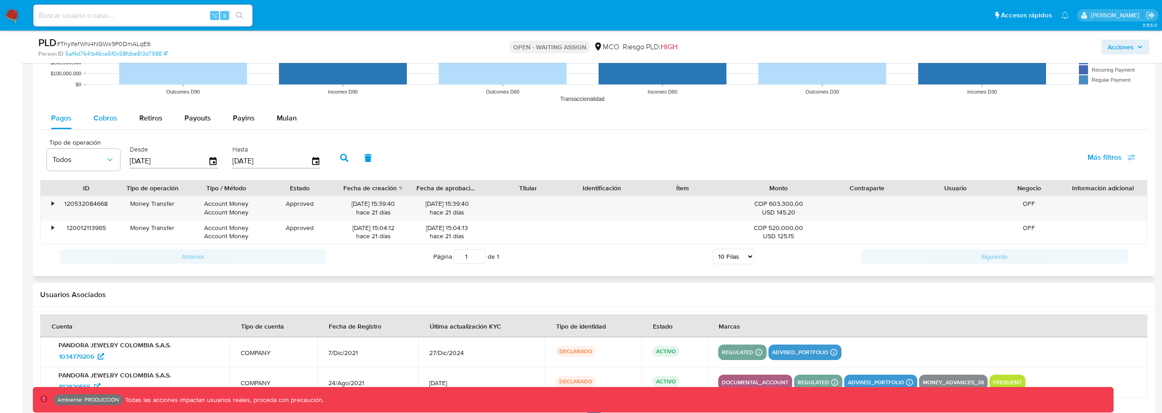
click at [118, 120] on button "Cobros" at bounding box center [106, 118] width 46 height 22
select select "10"
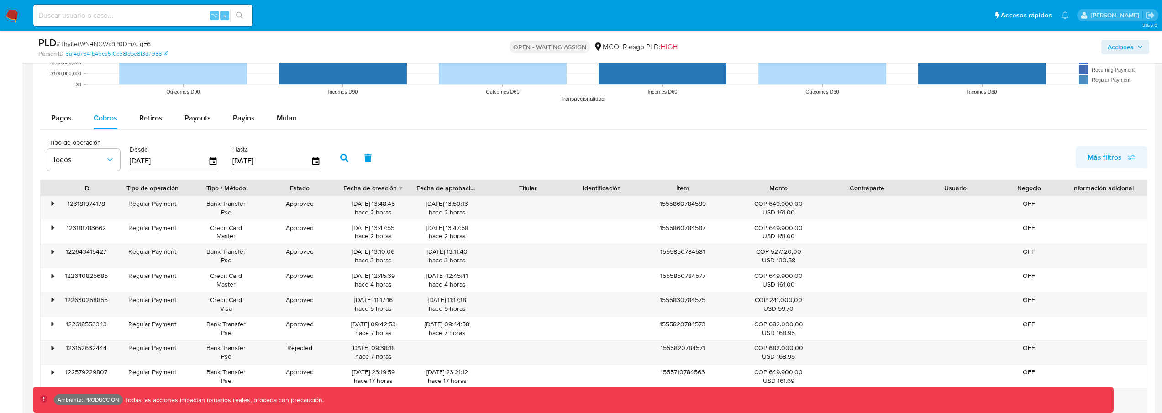
click at [1097, 162] on span "Más filtros" at bounding box center [1105, 158] width 34 height 22
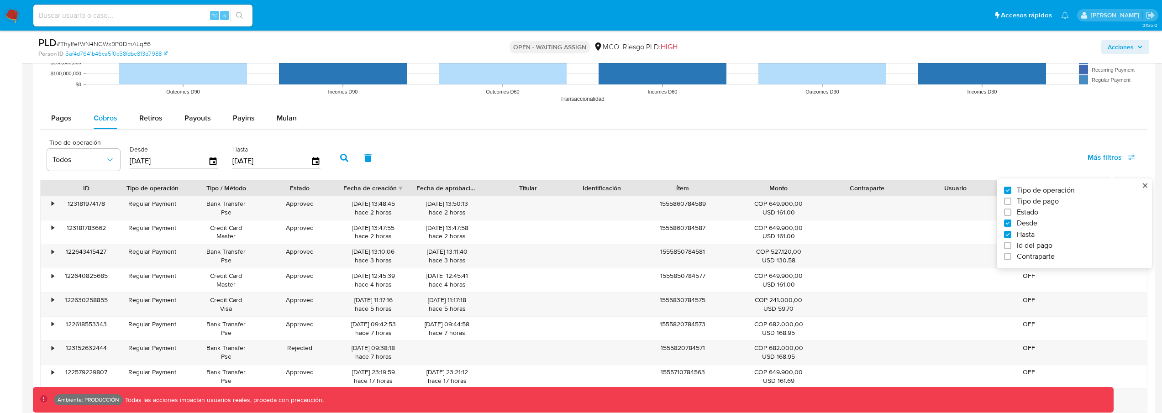
click at [1044, 203] on span "Tipo de pago" at bounding box center [1038, 201] width 42 height 9
click at [1012, 203] on input "Tipo de pago" at bounding box center [1007, 201] width 7 height 7
checkbox input "true"
type input "[DATE]"
click at [153, 158] on span "Todos" at bounding box center [159, 159] width 53 height 9
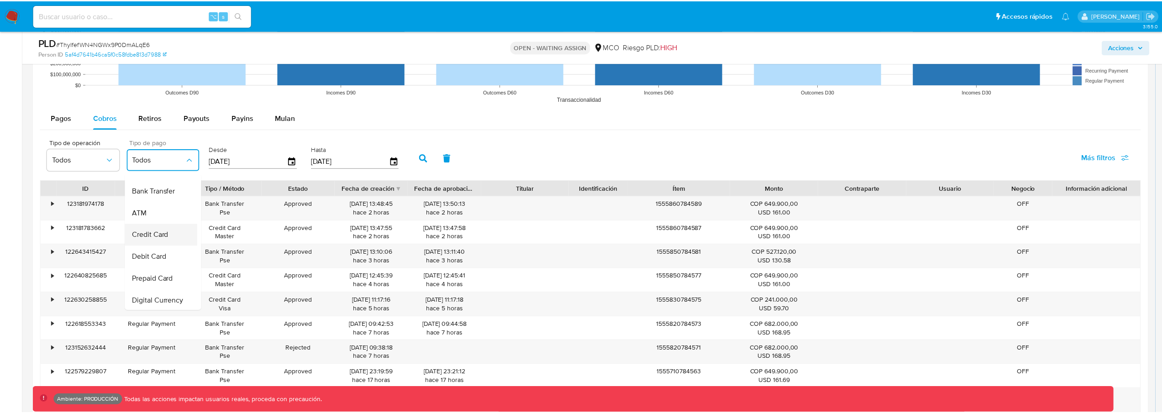
scroll to position [42, 0]
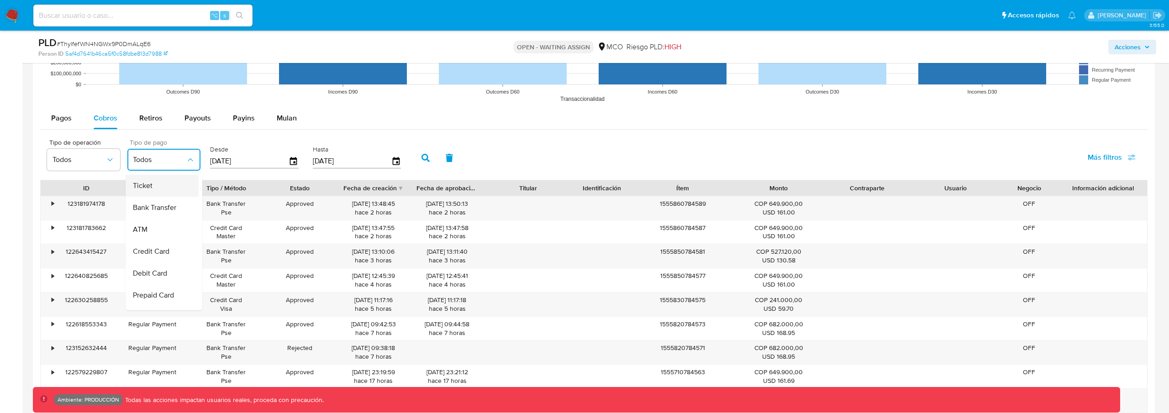
click at [154, 182] on div "Ticket" at bounding box center [159, 186] width 53 height 22
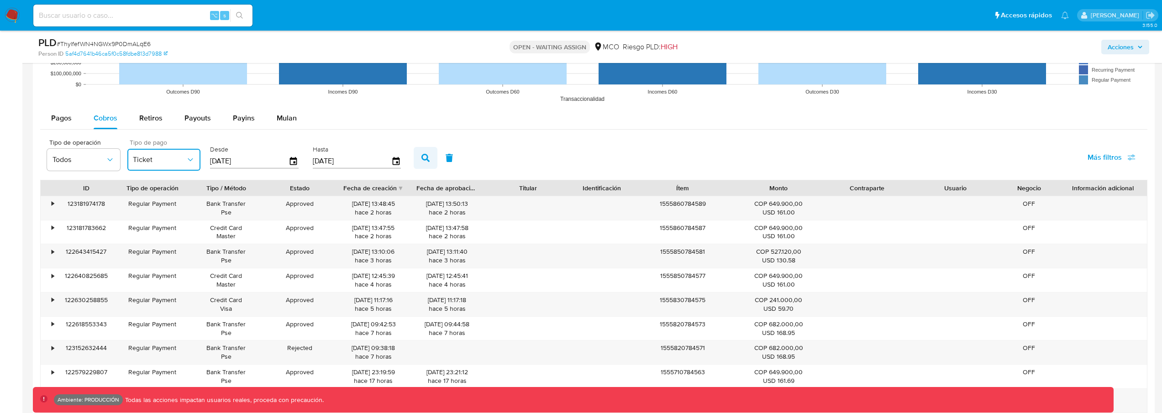
click at [417, 164] on button "button" at bounding box center [426, 158] width 24 height 22
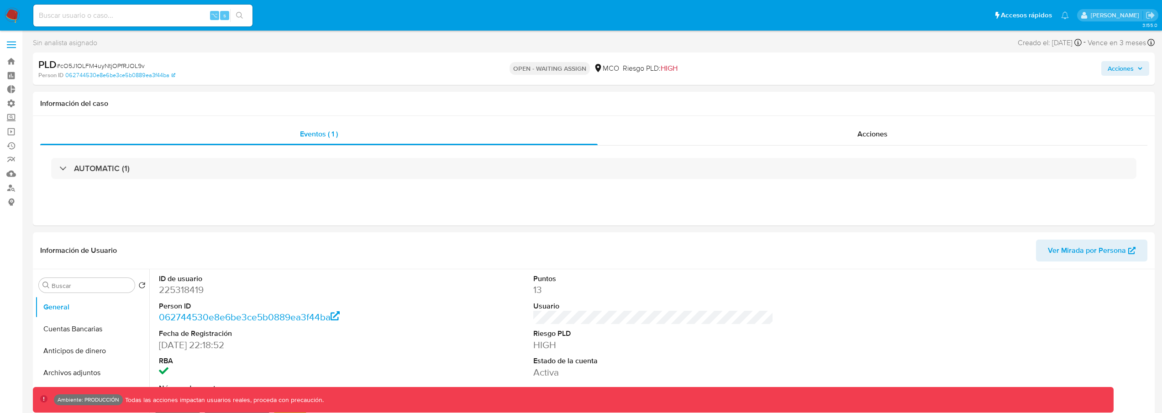
select select "10"
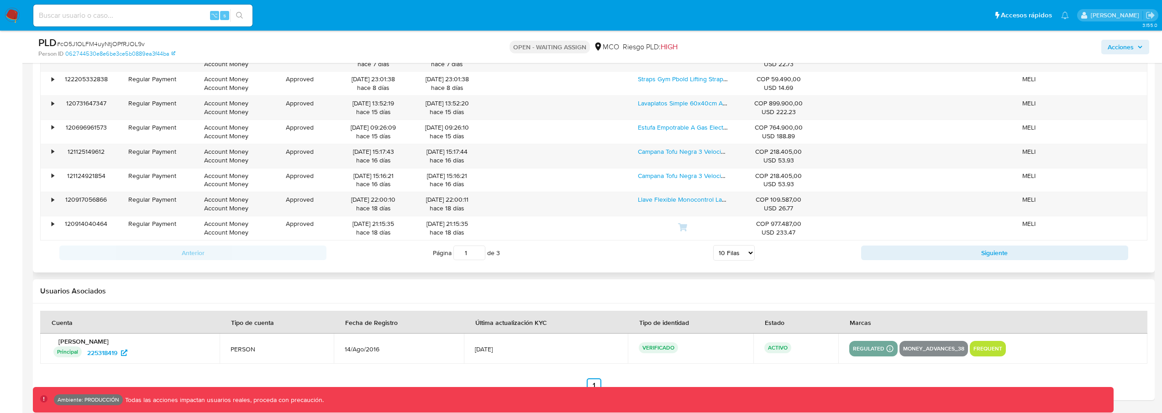
scroll to position [784, 0]
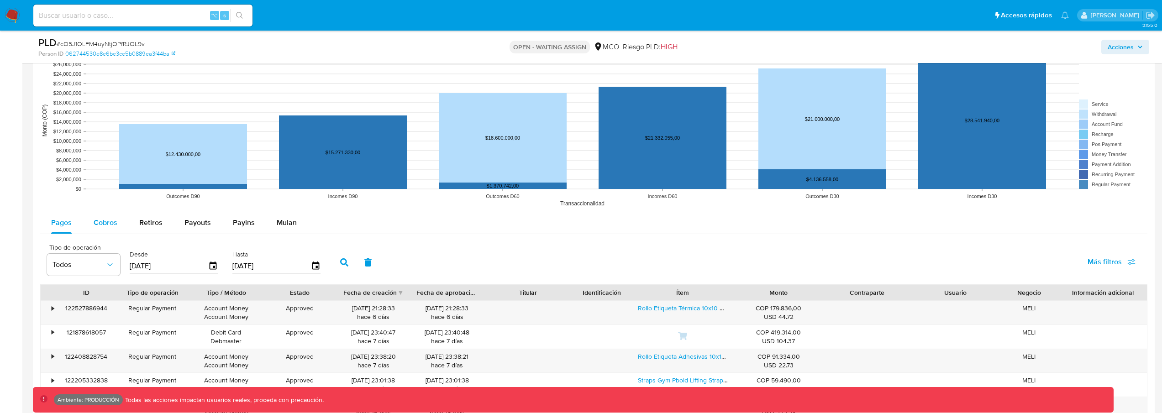
click at [112, 221] on span "Cobros" at bounding box center [106, 222] width 24 height 11
select select "10"
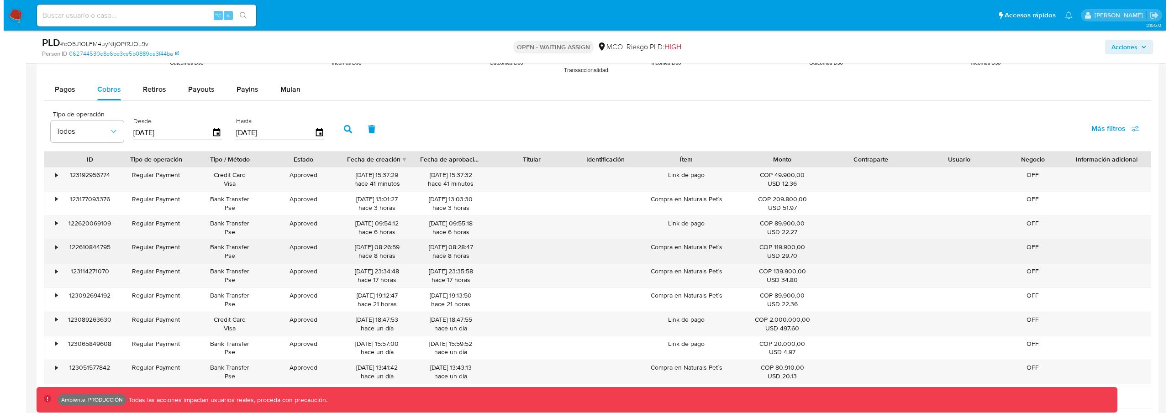
scroll to position [915, 0]
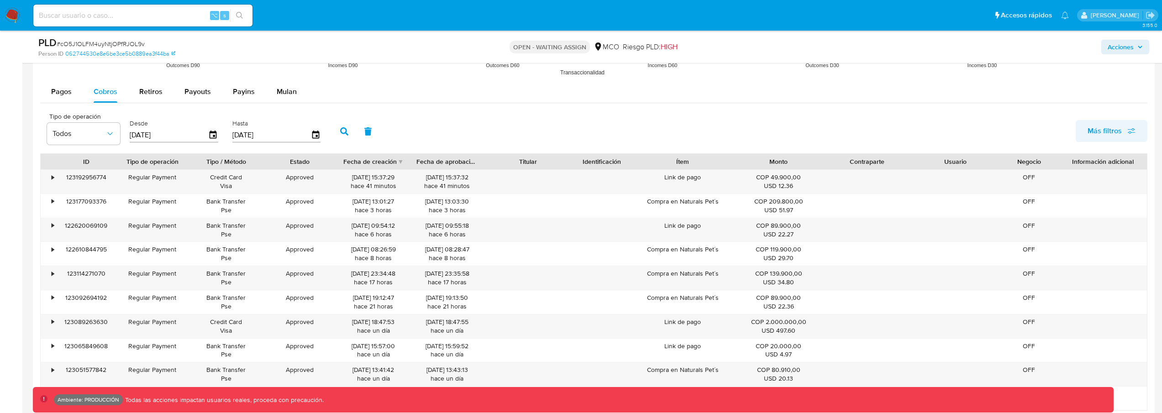
click at [1105, 122] on span "Más filtros" at bounding box center [1105, 131] width 34 height 22
click at [1058, 174] on span "Tipo de pago" at bounding box center [1038, 174] width 42 height 9
click at [1012, 174] on input "Tipo de pago" at bounding box center [1007, 174] width 7 height 7
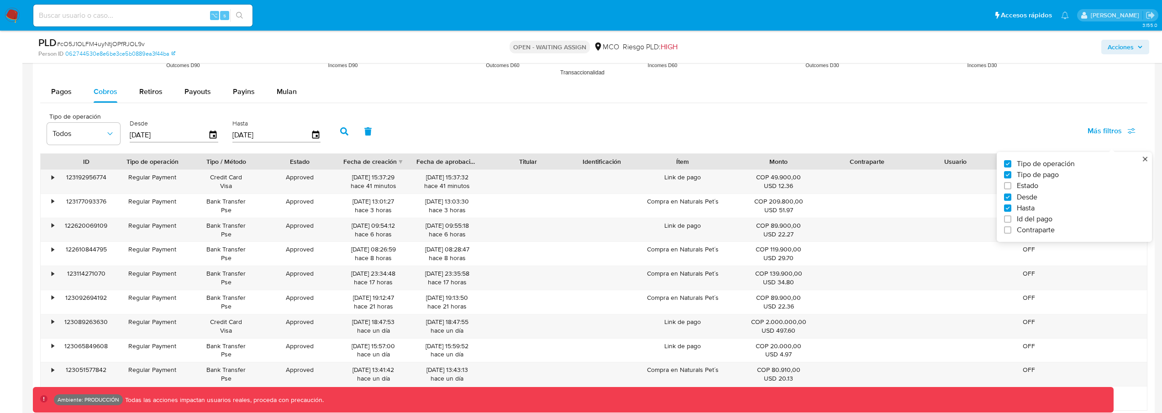
checkbox input "true"
type input "[DATE]"
click at [169, 134] on span "Todos" at bounding box center [159, 133] width 53 height 9
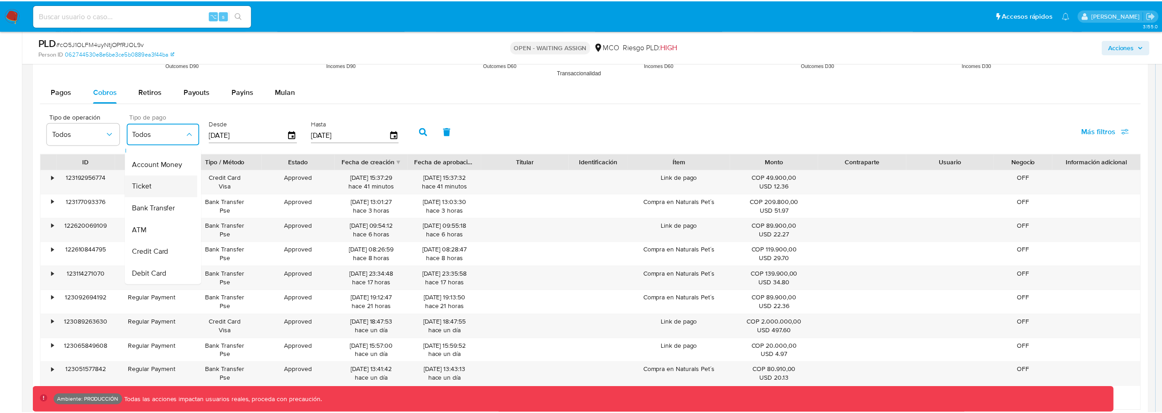
scroll to position [17, 0]
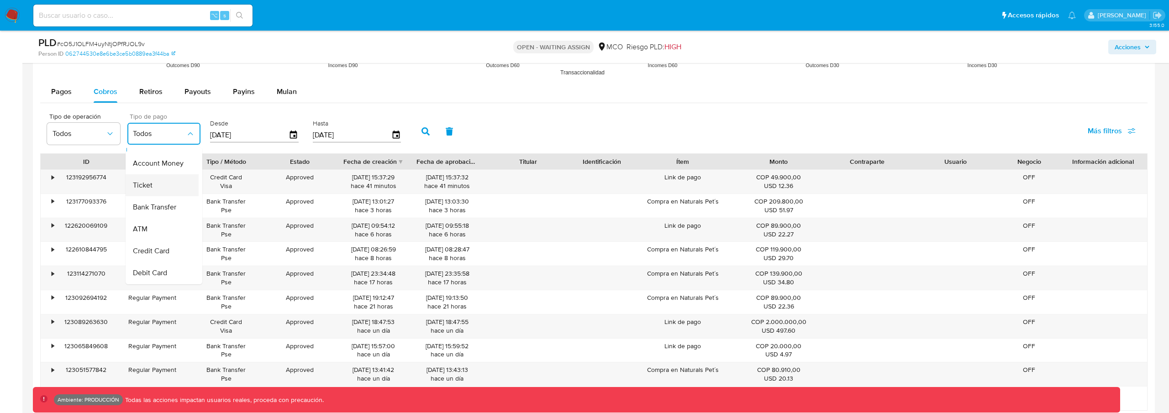
click at [164, 183] on div "Ticket" at bounding box center [159, 185] width 53 height 22
click at [418, 132] on button "button" at bounding box center [426, 132] width 24 height 22
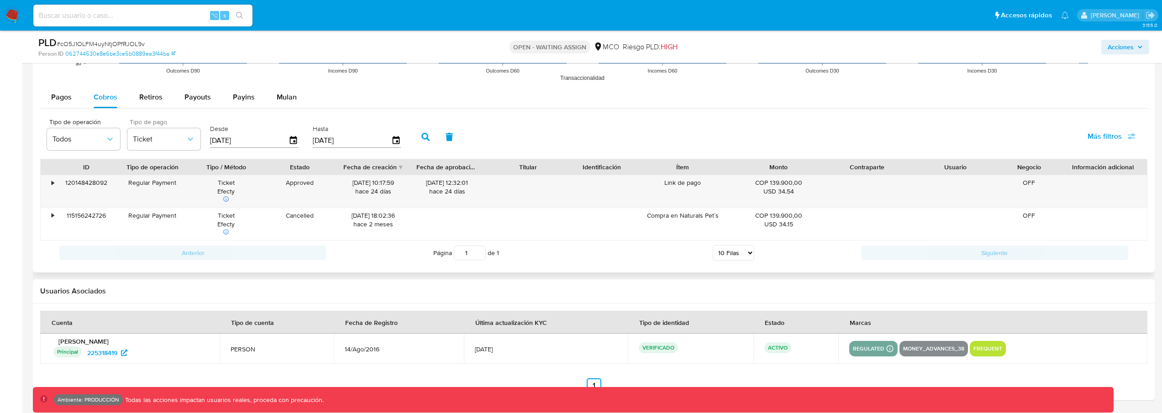
scroll to position [910, 0]
click at [452, 134] on button "button" at bounding box center [450, 137] width 24 height 22
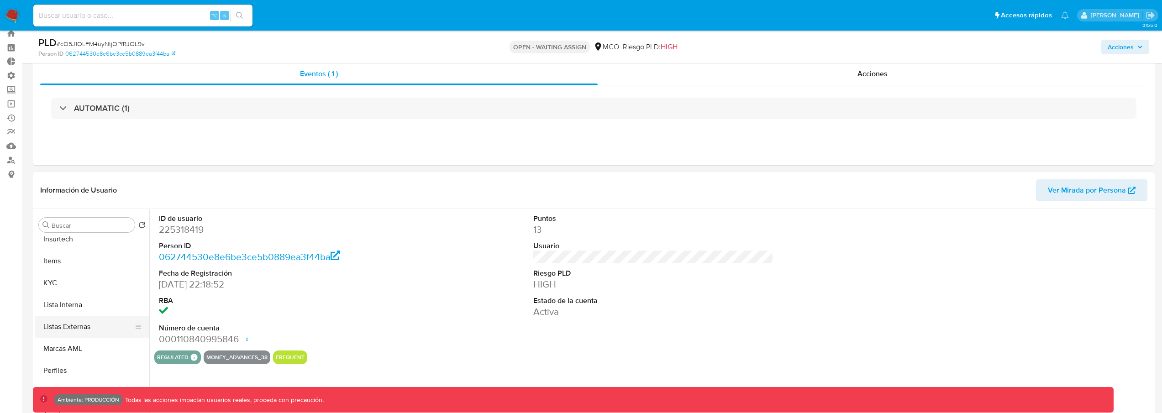
scroll to position [386, 0]
click at [74, 283] on button "KYC" at bounding box center [88, 278] width 107 height 22
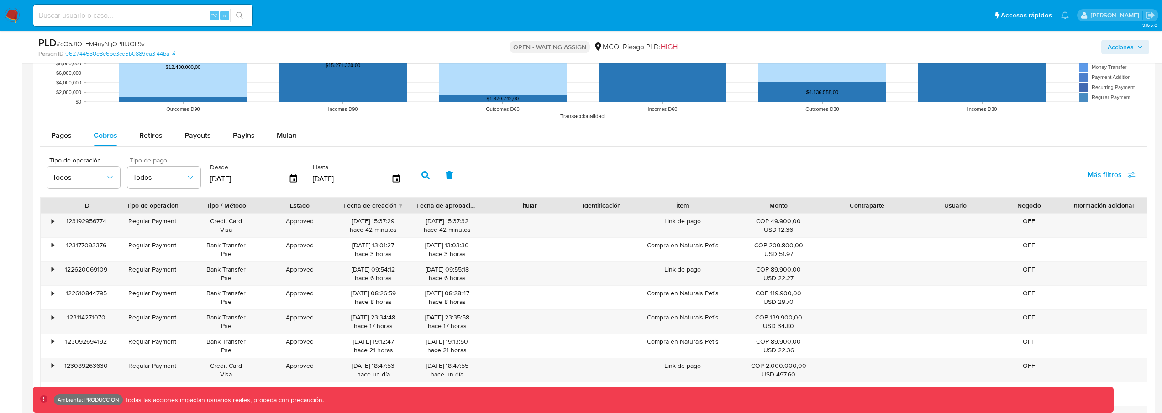
scroll to position [874, 0]
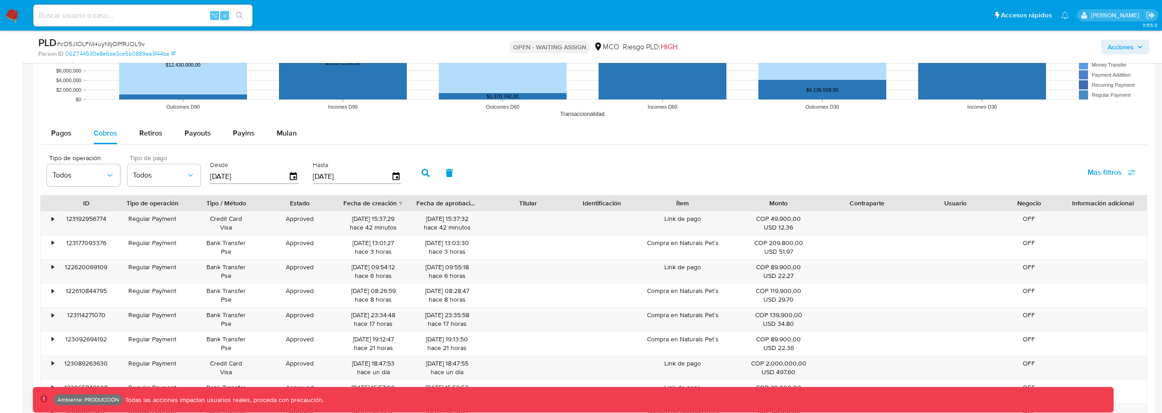
click at [1093, 176] on span "Más filtros" at bounding box center [1105, 173] width 34 height 22
click at [167, 171] on span "Todos" at bounding box center [159, 175] width 53 height 9
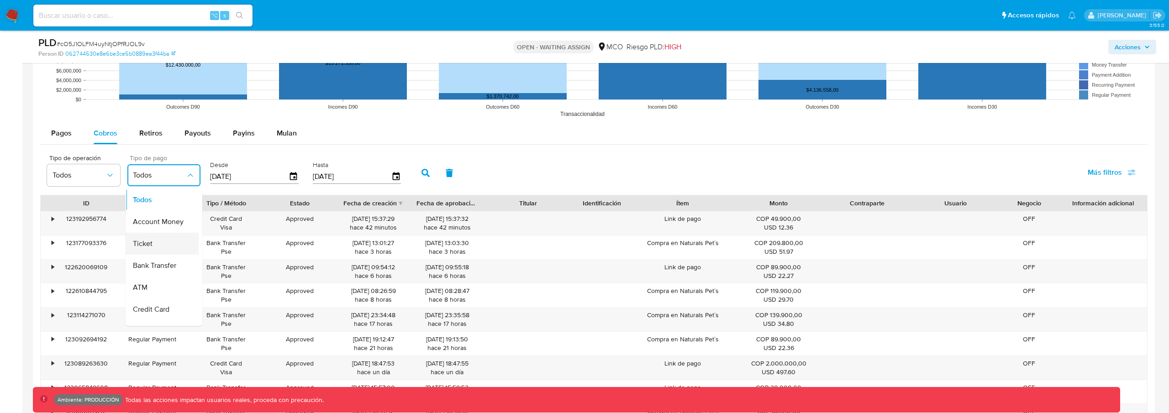
click at [150, 242] on span "Ticket" at bounding box center [143, 243] width 20 height 9
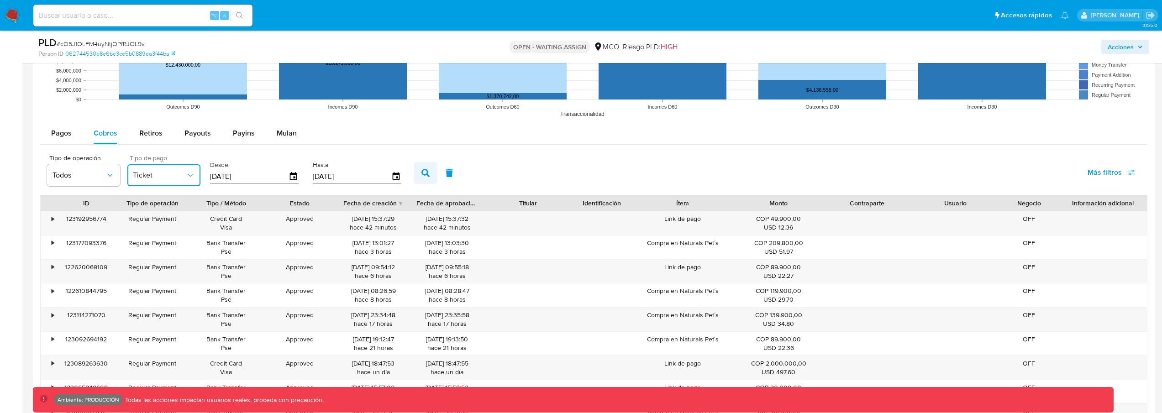
click at [422, 175] on icon "button" at bounding box center [426, 173] width 8 height 8
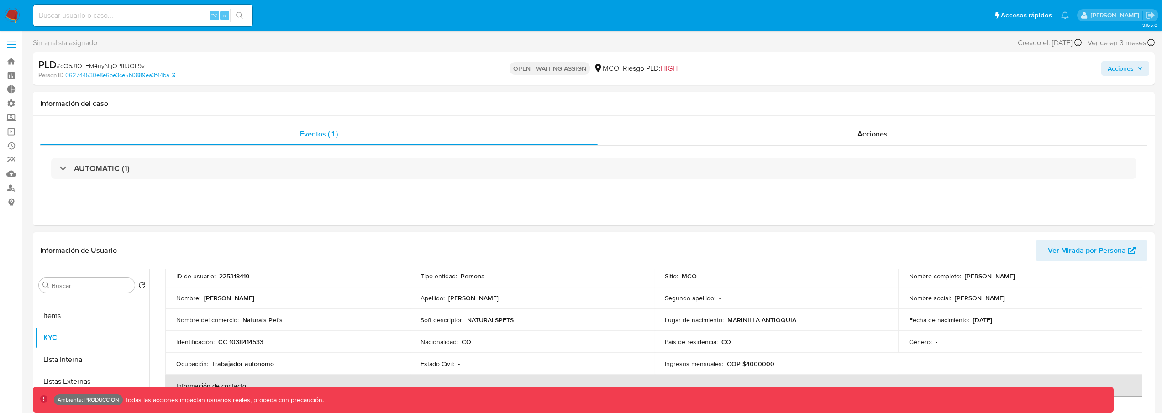
scroll to position [0, 0]
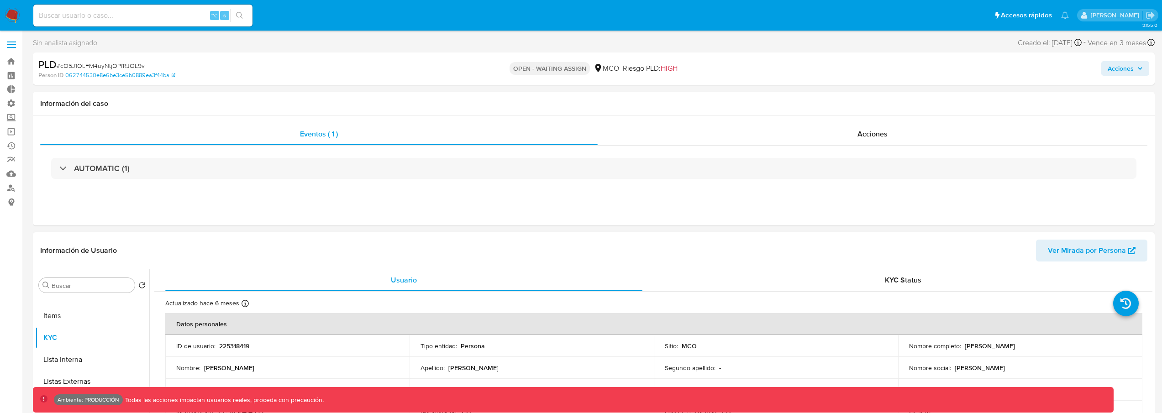
click at [232, 344] on p "225318419" at bounding box center [234, 346] width 30 height 8
click at [232, 343] on p "225318419" at bounding box center [234, 346] width 30 height 8
copy p "225318419"
click at [113, 12] on input at bounding box center [142, 16] width 219 height 12
paste input "225318419"
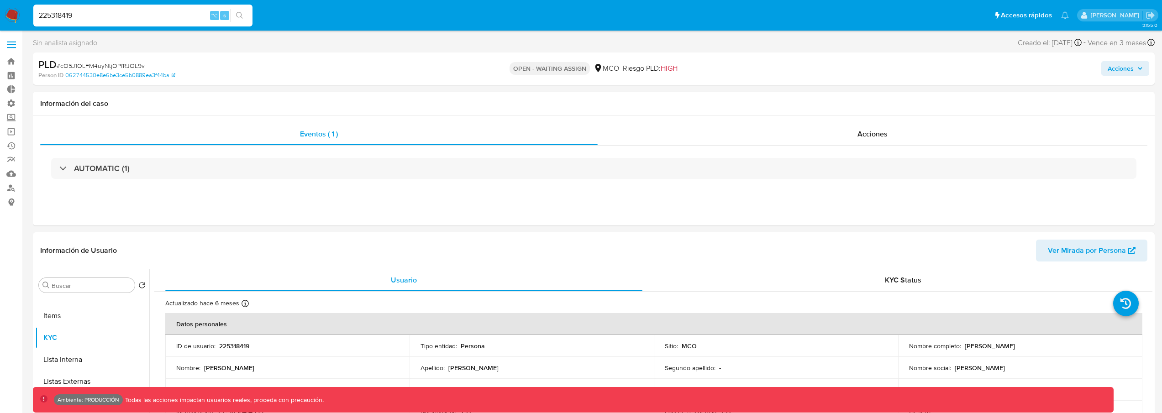
type input "225318419"
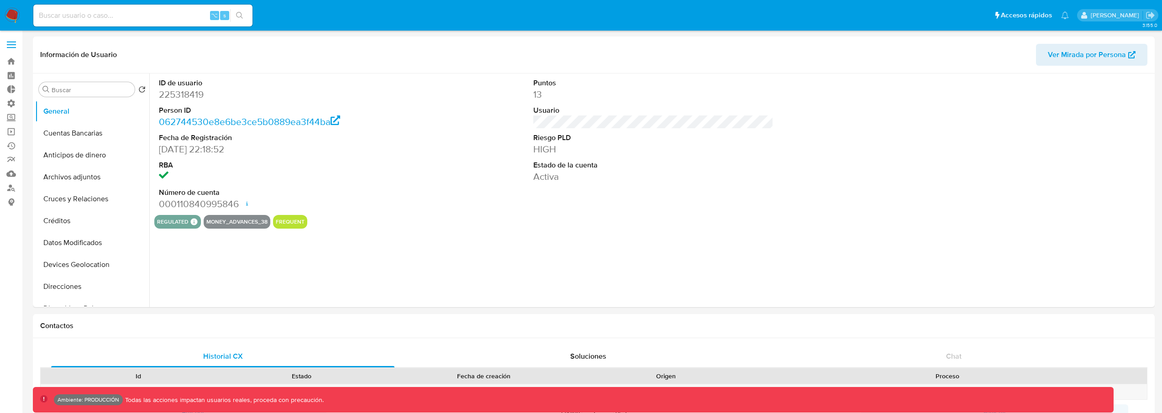
select select "10"
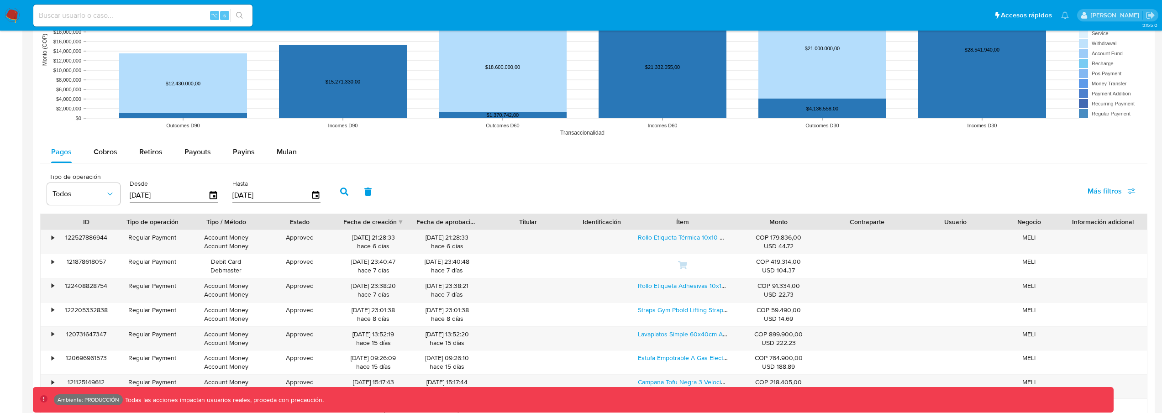
scroll to position [678, 0]
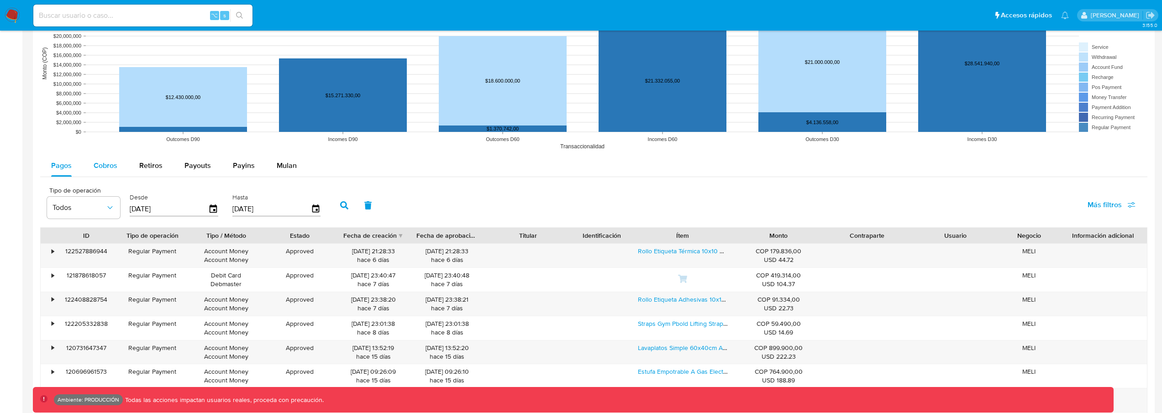
click at [108, 167] on span "Cobros" at bounding box center [106, 165] width 24 height 11
select select "10"
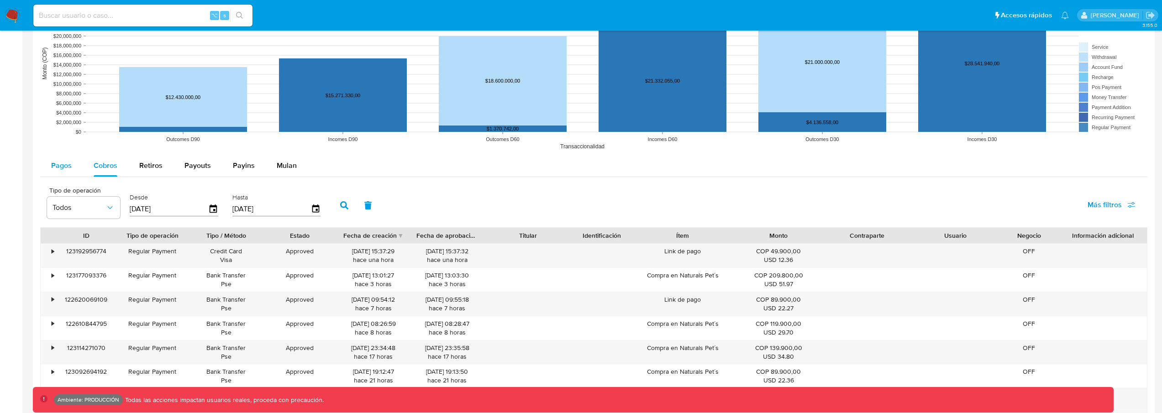
click at [59, 169] on span "Pagos" at bounding box center [61, 165] width 21 height 11
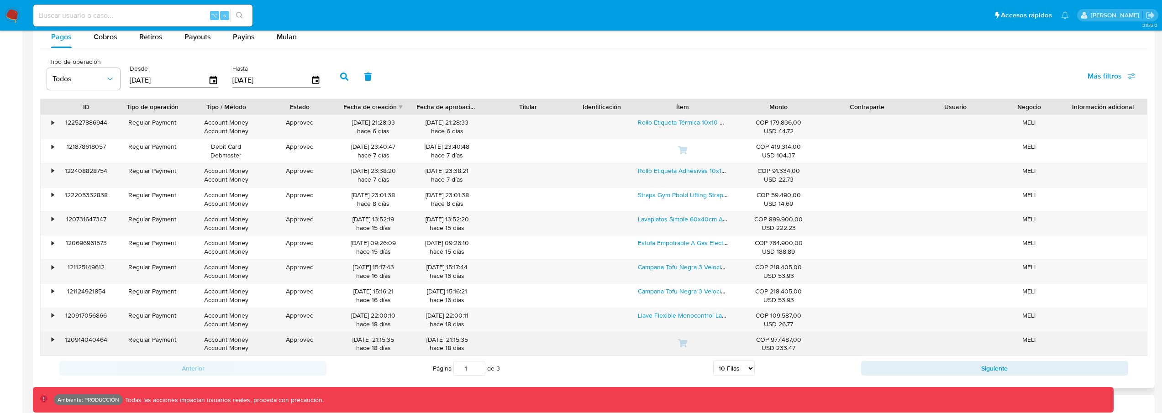
scroll to position [669, 0]
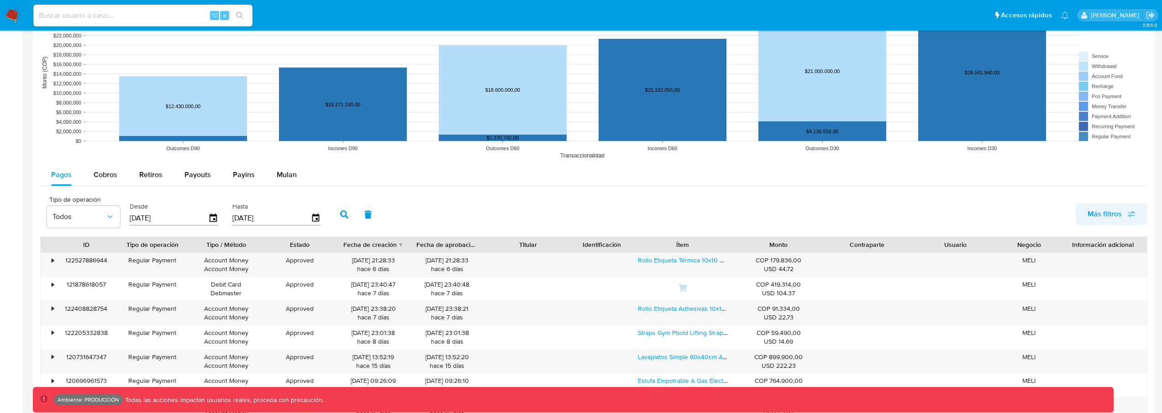
click at [1114, 208] on span "Más filtros" at bounding box center [1105, 214] width 34 height 22
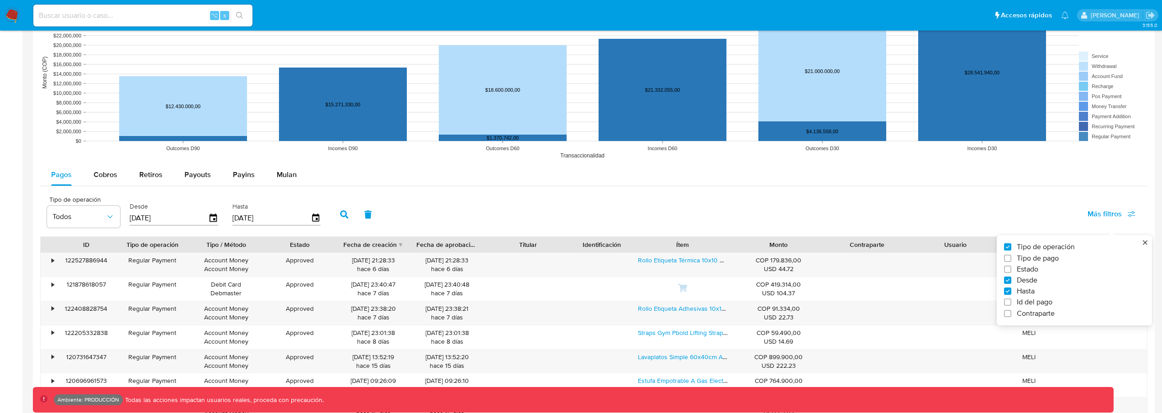
click at [1026, 259] on span "Tipo de pago" at bounding box center [1038, 258] width 42 height 9
click at [1012, 259] on input "Tipo de pago" at bounding box center [1007, 258] width 7 height 7
checkbox input "true"
type input "24/05/2025"
click at [161, 215] on span "Todos" at bounding box center [159, 216] width 53 height 9
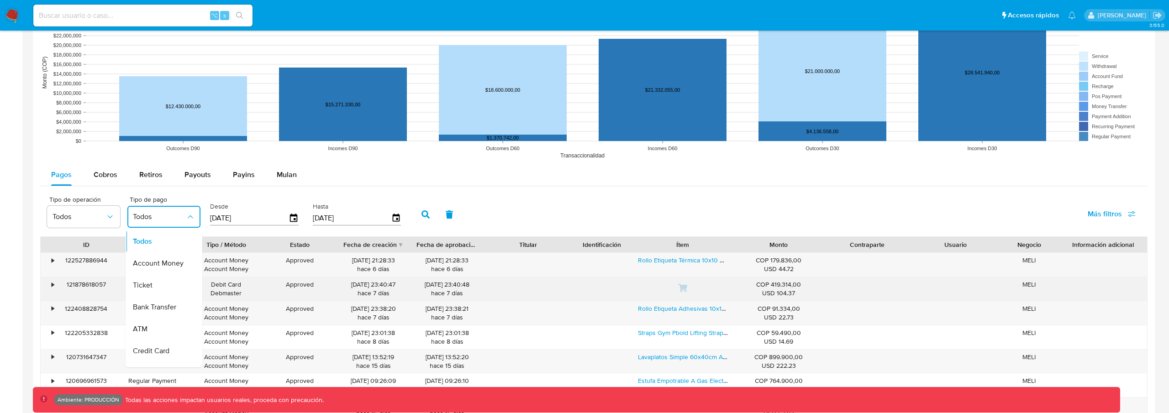
drag, startPoint x: 154, startPoint y: 282, endPoint x: 163, endPoint y: 279, distance: 9.4
click at [154, 282] on div "Ticket" at bounding box center [159, 285] width 53 height 22
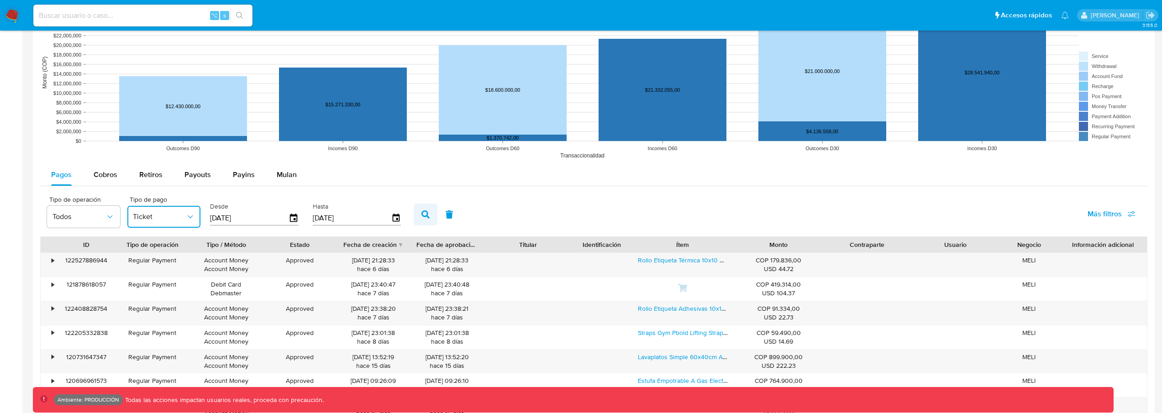
click at [429, 208] on button "button" at bounding box center [426, 215] width 24 height 22
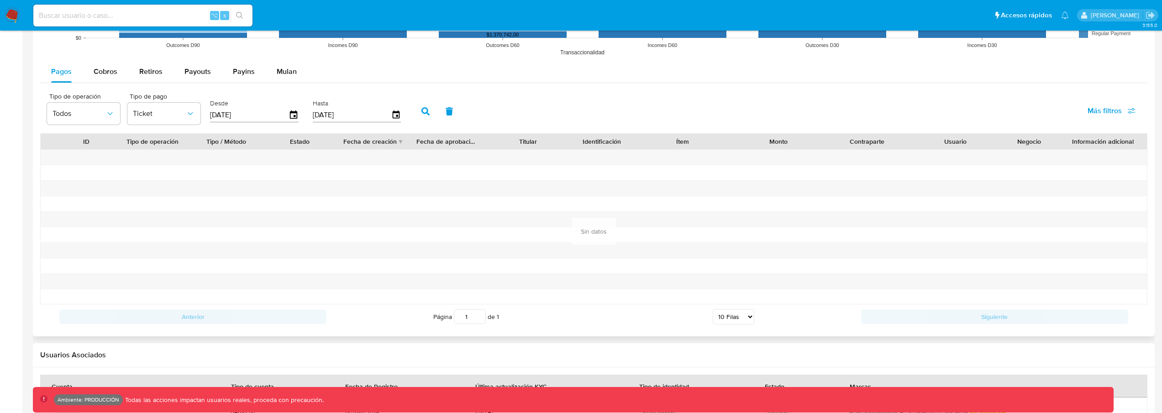
scroll to position [780, 0]
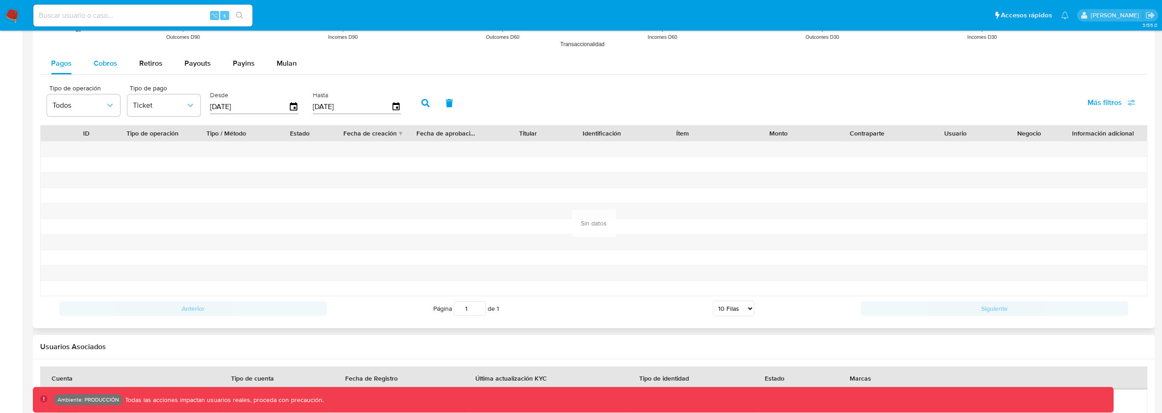
click at [111, 61] on span "Cobros" at bounding box center [106, 63] width 24 height 11
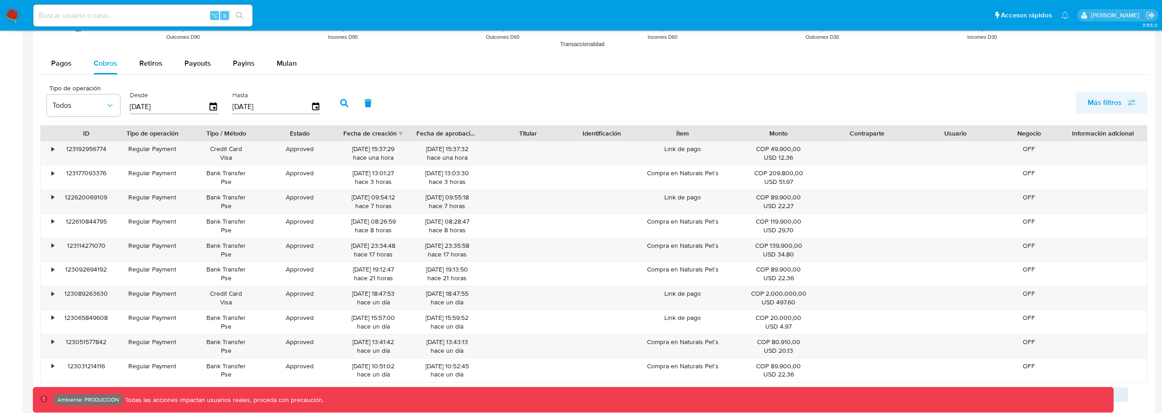
click at [1114, 108] on span "Más filtros" at bounding box center [1105, 103] width 34 height 22
click at [1039, 146] on span "Tipo de pago" at bounding box center [1038, 146] width 42 height 9
click at [1012, 146] on input "Tipo de pago" at bounding box center [1007, 146] width 7 height 7
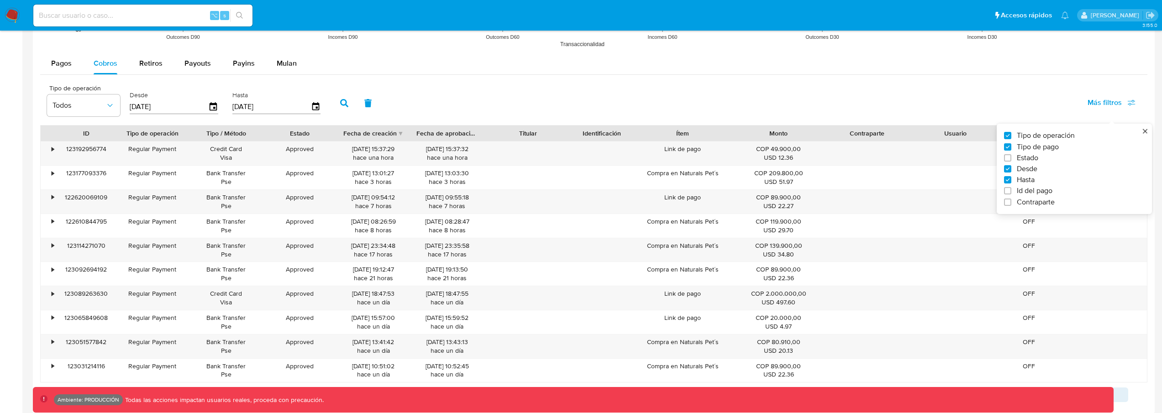
checkbox input "true"
type input "24/05/2025"
click at [158, 107] on span "Todos" at bounding box center [159, 105] width 53 height 9
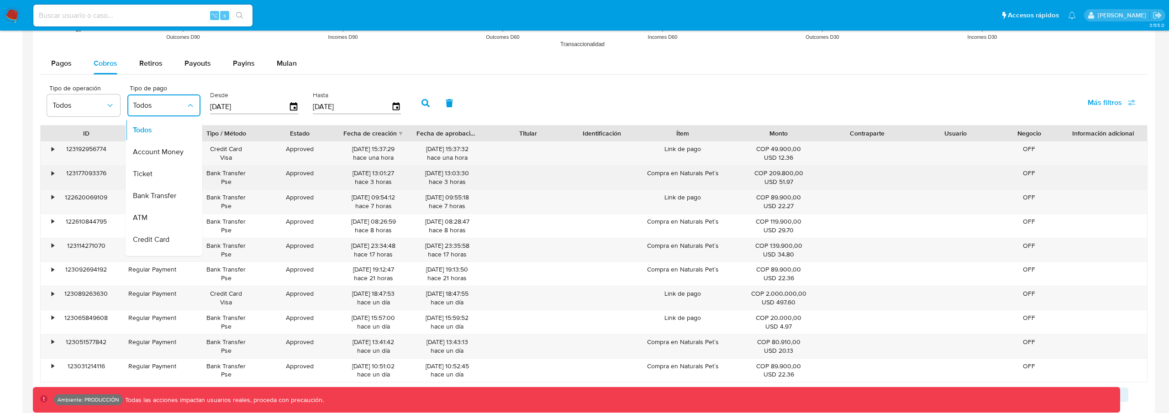
click at [156, 173] on div "Ticket" at bounding box center [159, 174] width 53 height 22
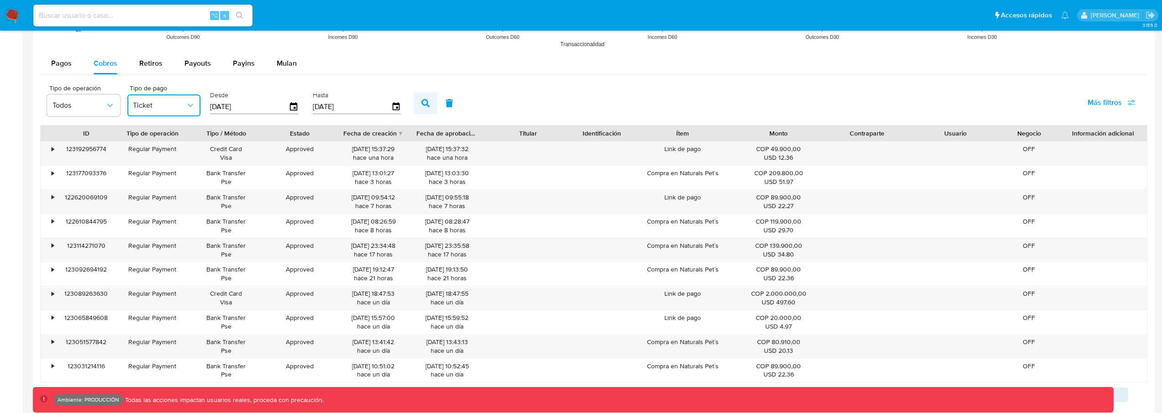
click at [426, 111] on button "button" at bounding box center [426, 103] width 24 height 22
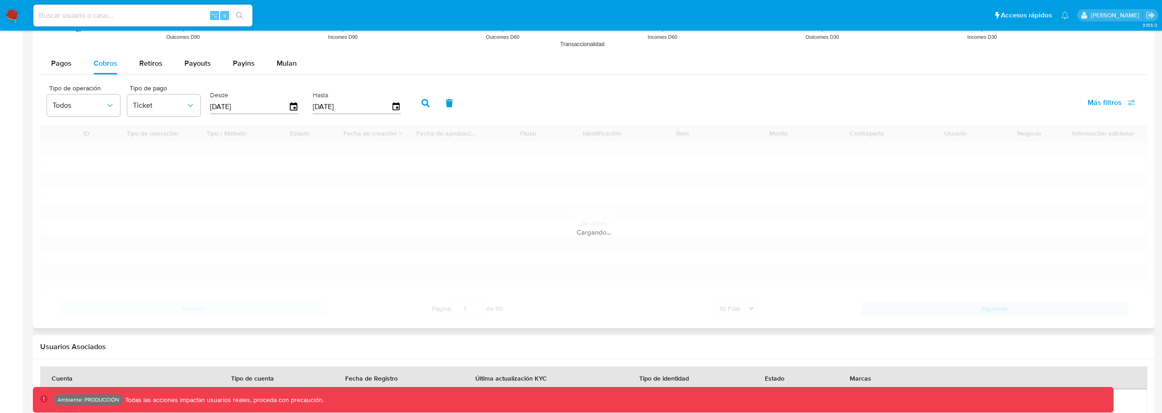
scroll to position [747, 0]
